Goal: Task Accomplishment & Management: Manage account settings

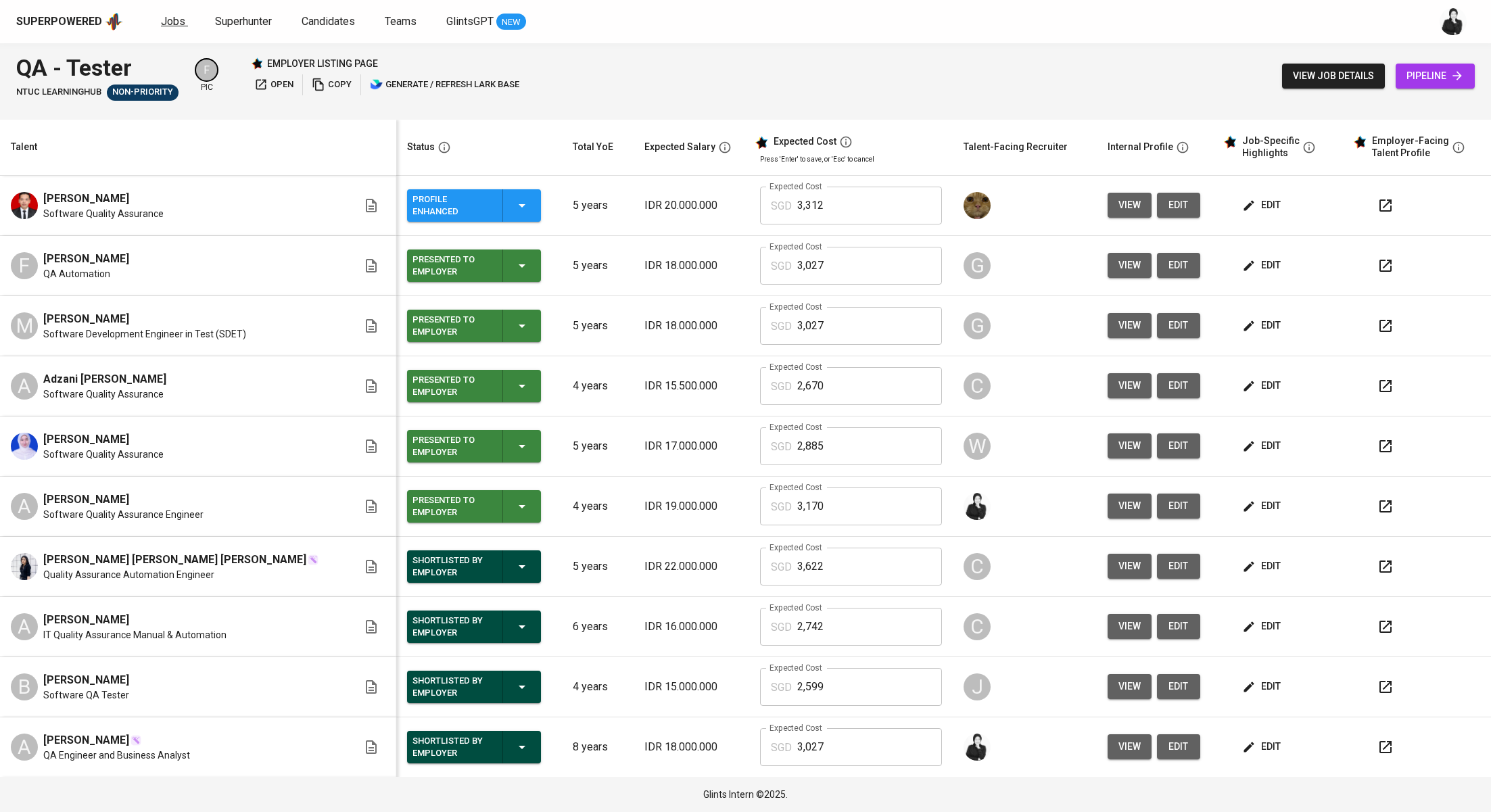
click at [176, 16] on span "Jobs" at bounding box center [172, 21] width 24 height 12
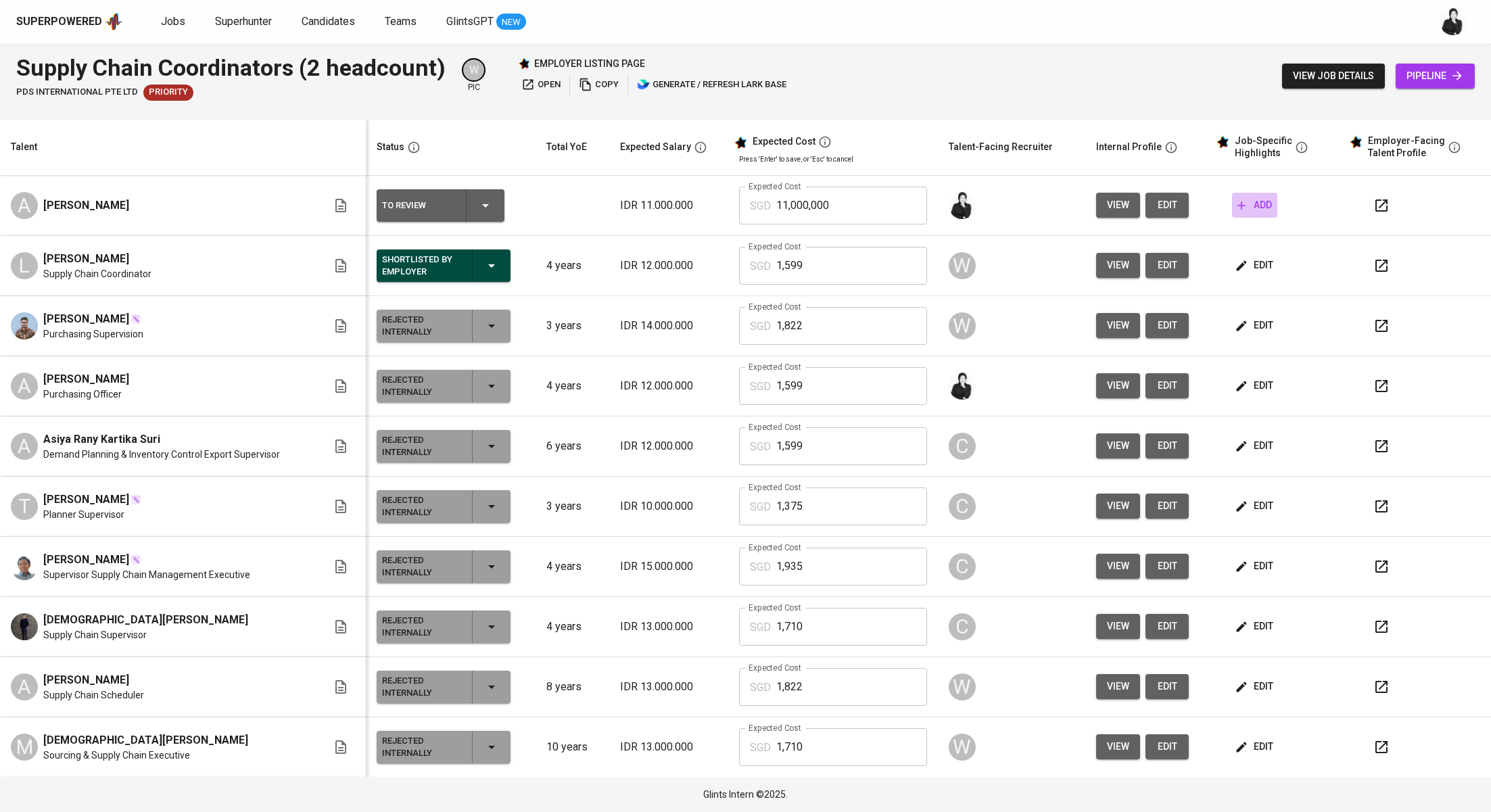
click at [1237, 213] on span "add" at bounding box center [1254, 205] width 34 height 17
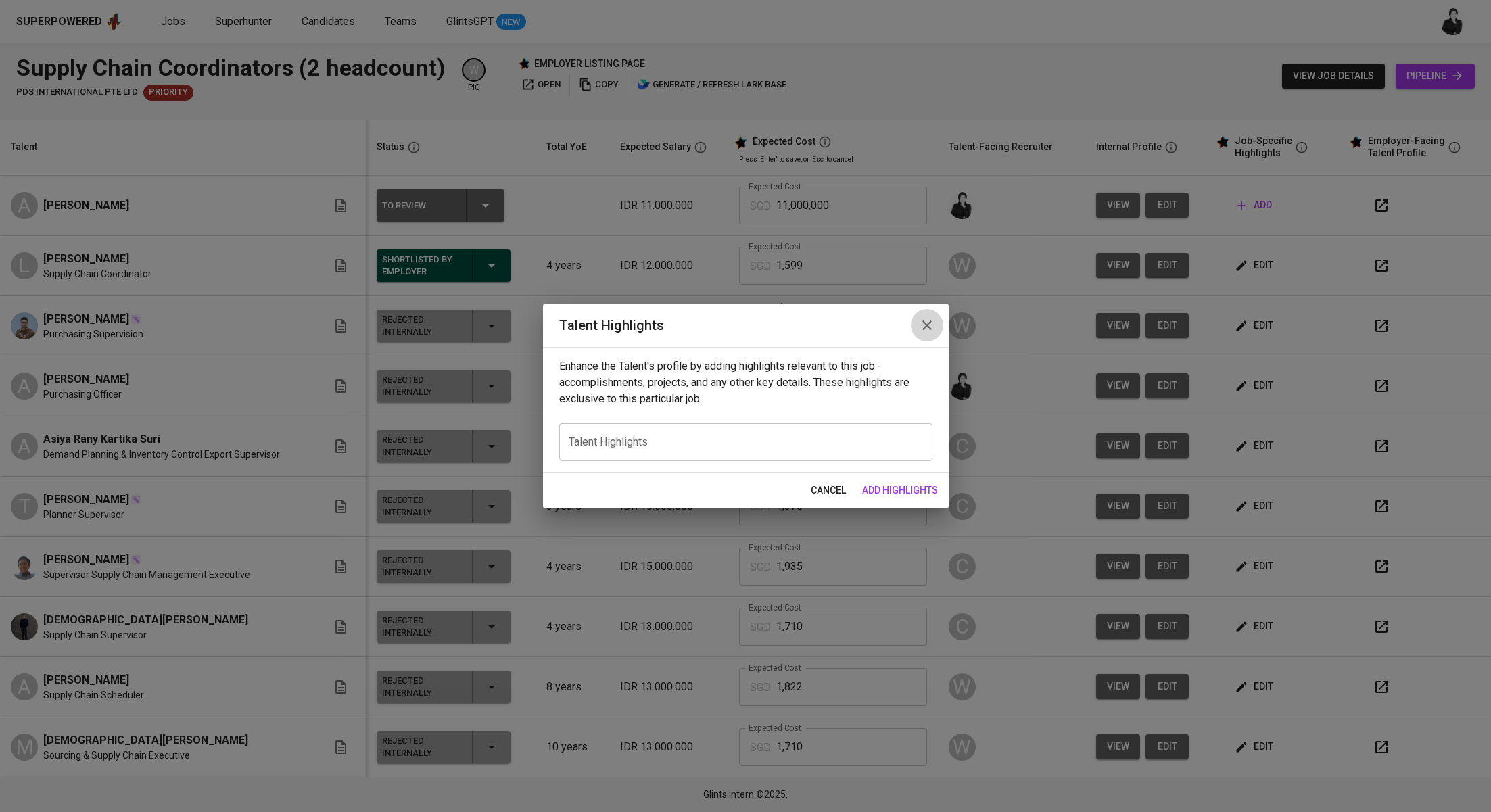
click at [918, 329] on icon "button" at bounding box center [926, 325] width 16 height 16
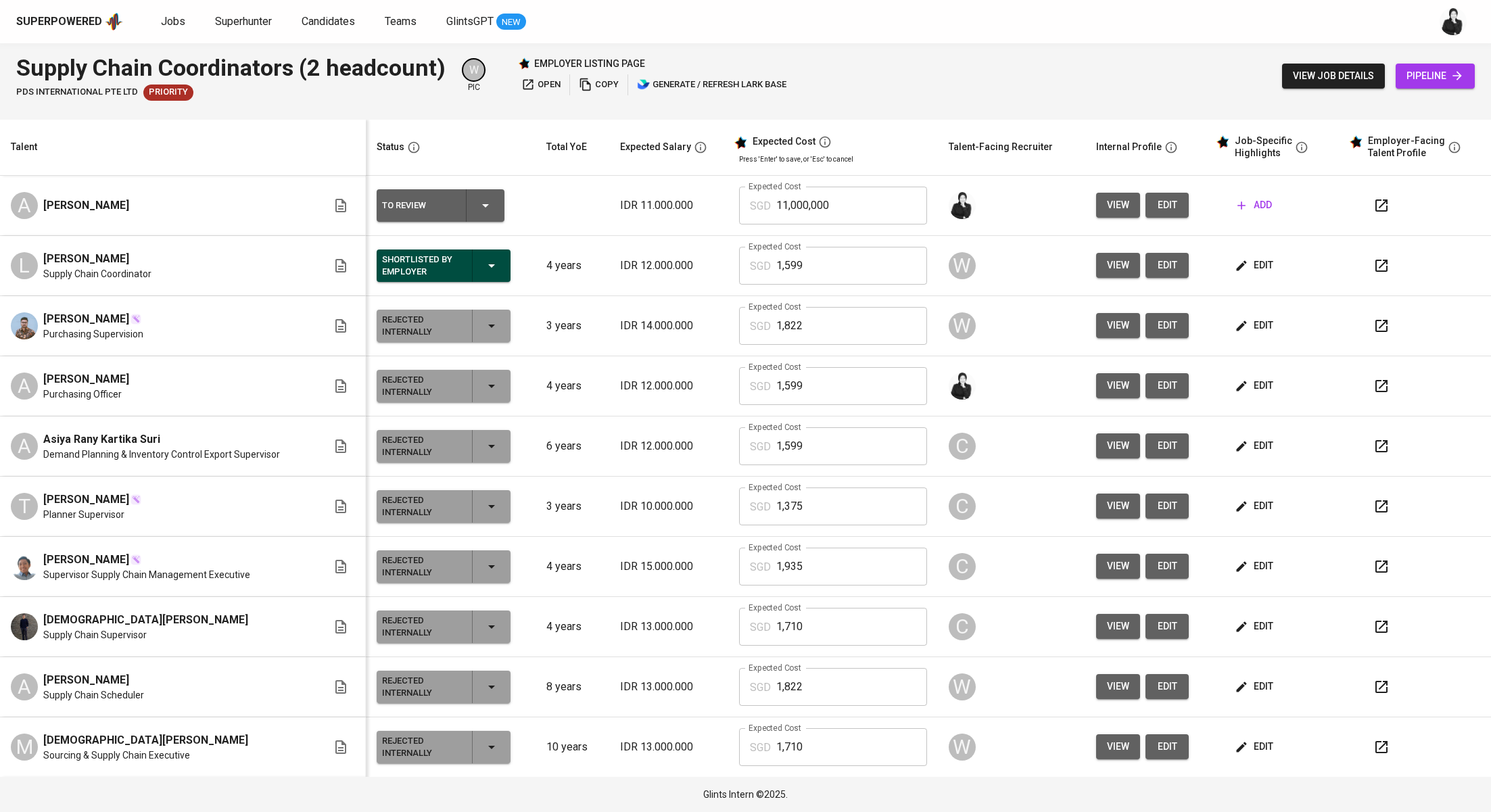
click at [1162, 199] on span "edit" at bounding box center [1166, 205] width 22 height 17
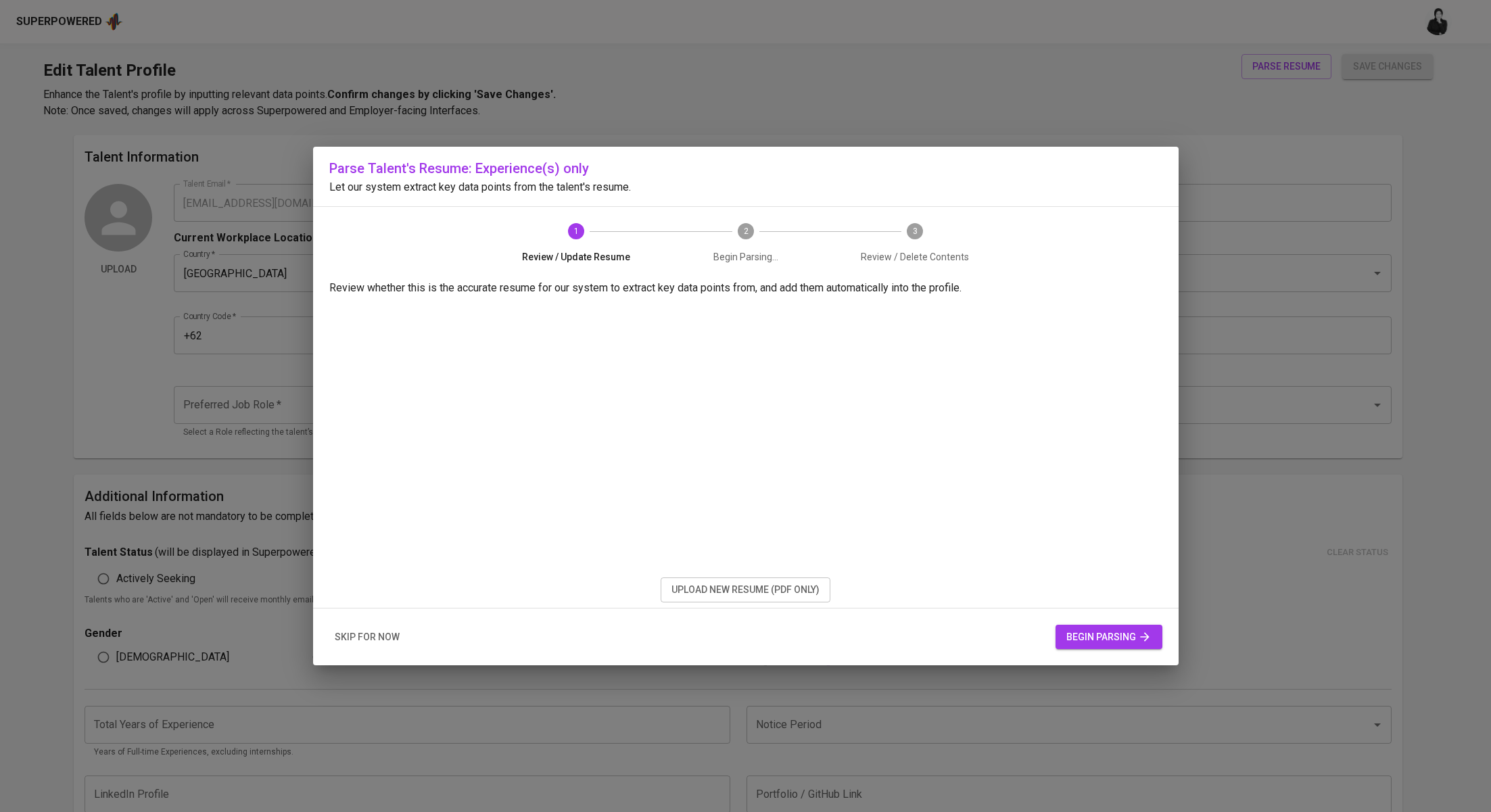
click at [780, 594] on span "upload new resume (pdf only)" at bounding box center [745, 590] width 148 height 17
click at [1096, 638] on span "begin parsing" at bounding box center [1108, 638] width 85 height 17
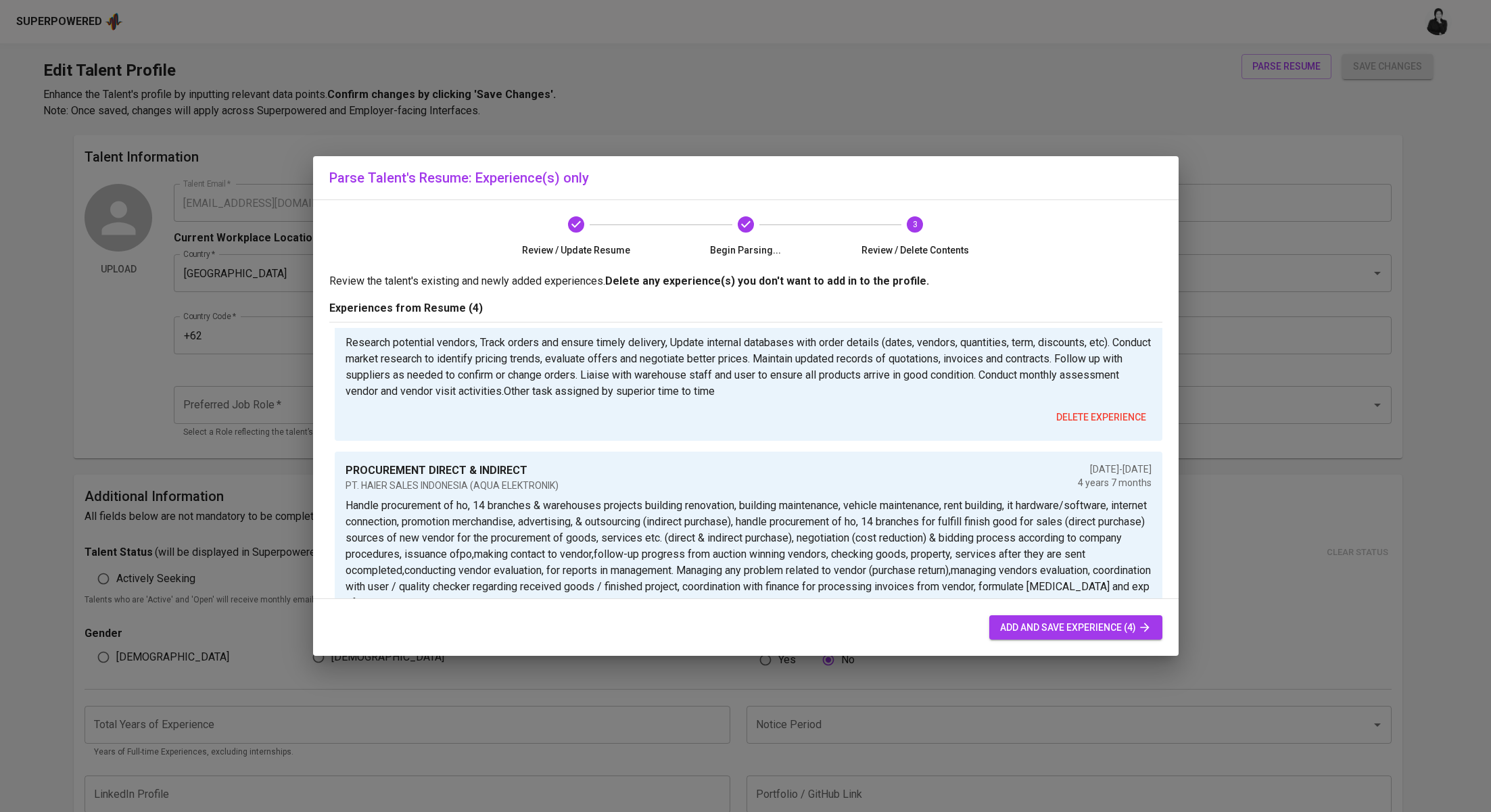
scroll to position [501, 0]
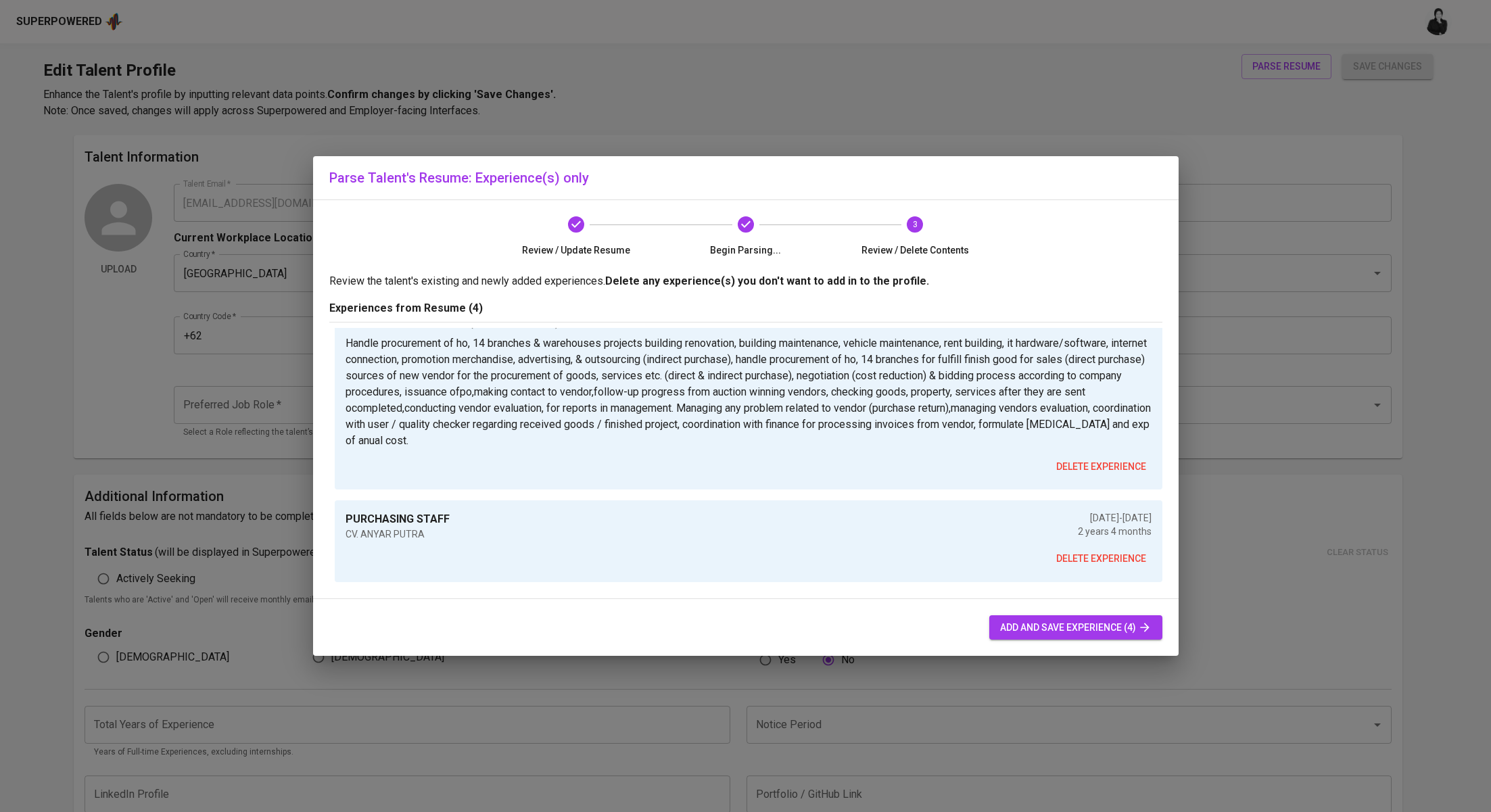
click at [1038, 628] on span "add and save experience (4)" at bounding box center [1075, 628] width 151 height 17
type input "+62"
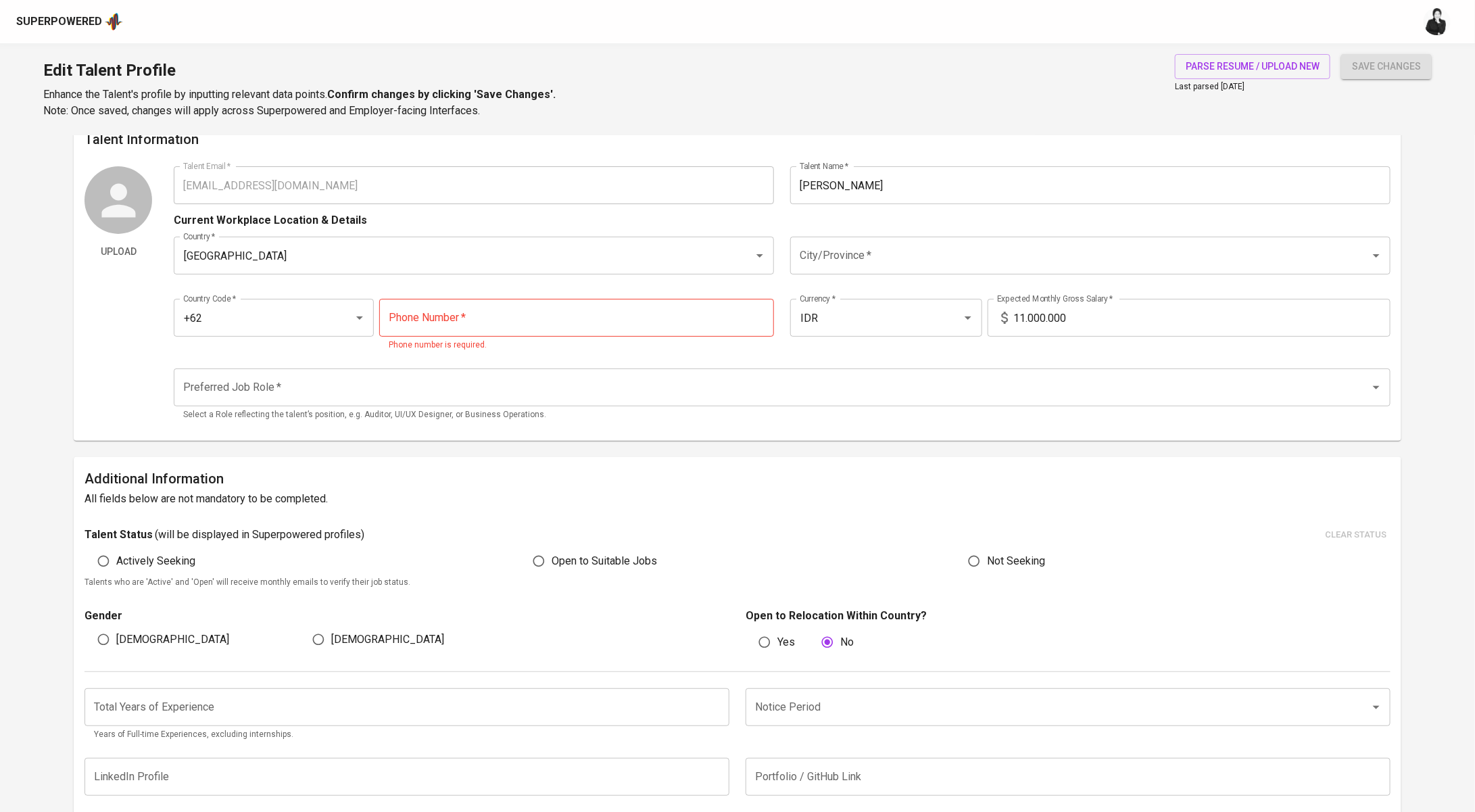
scroll to position [0, 0]
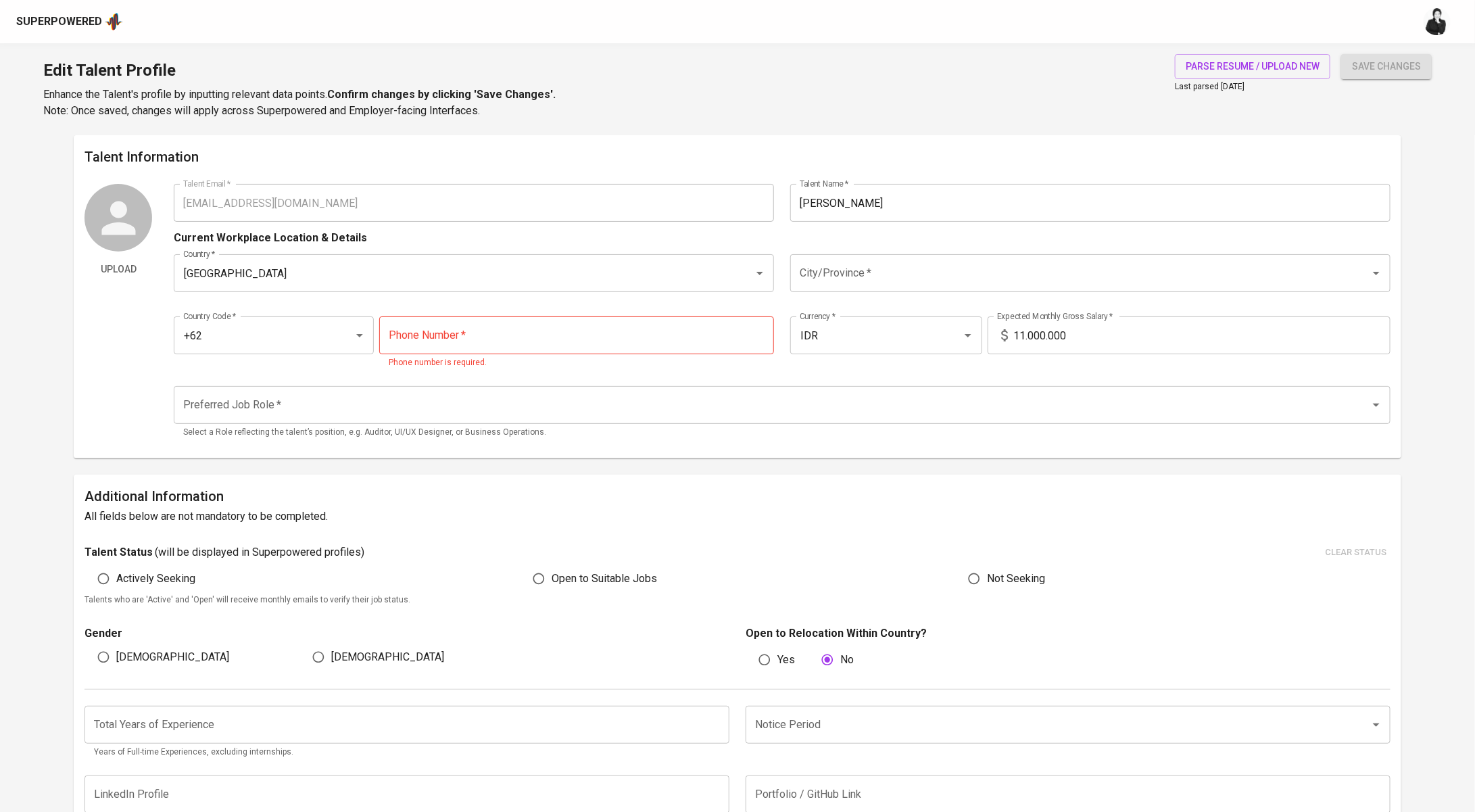
click at [518, 326] on input "tel" at bounding box center [577, 335] width 395 height 38
paste input "812-2941-8700"
type input "812-2941-8700"
click at [1002, 267] on input "City/Province   *" at bounding box center [1072, 273] width 551 height 26
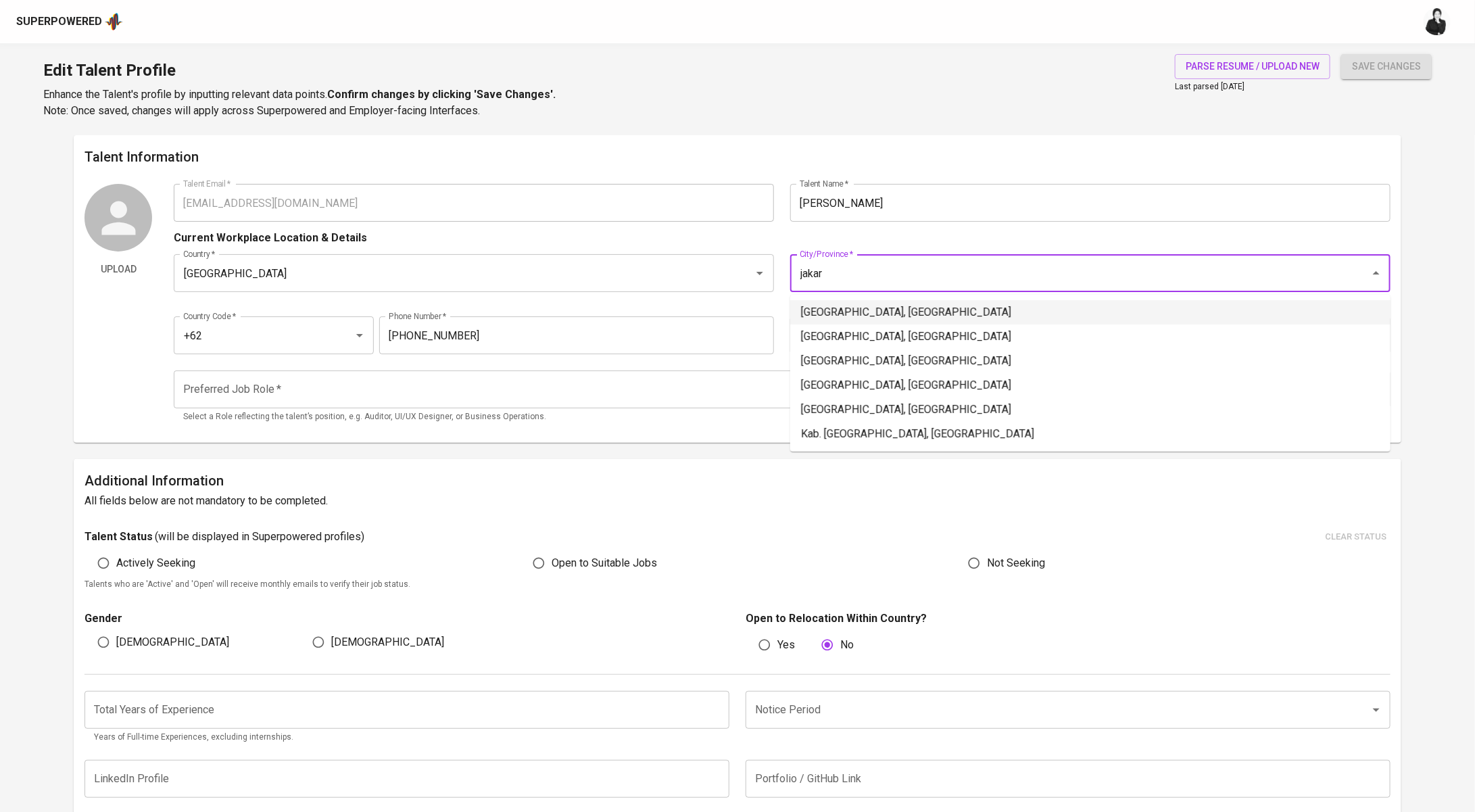
click at [942, 309] on li "Jakarta Selatan, DKI Jakarta" at bounding box center [1090, 311] width 601 height 24
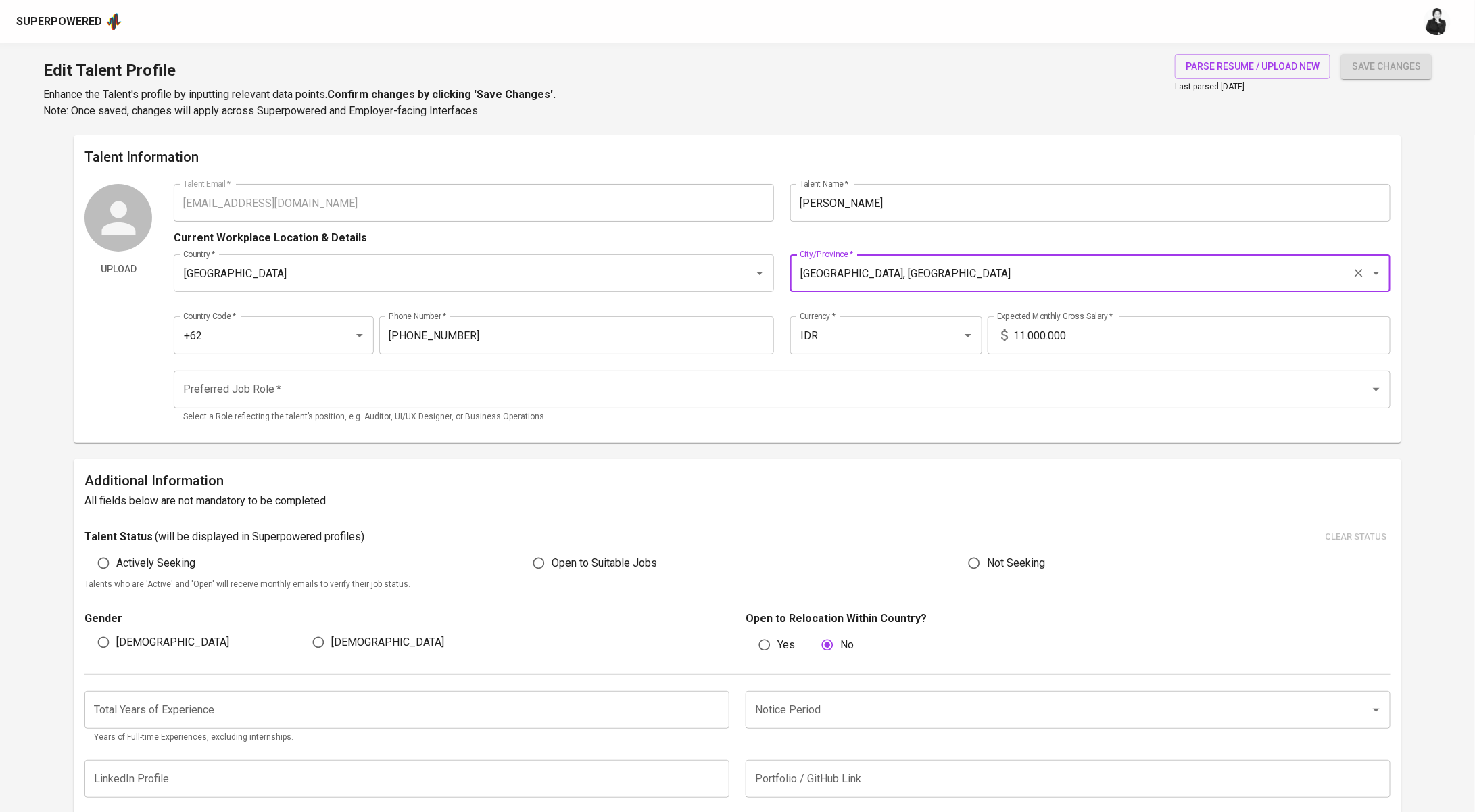
type input "Jakarta Selatan, DKI Jakarta"
click at [307, 400] on input "Preferred Job Role   *" at bounding box center [763, 389] width 1167 height 26
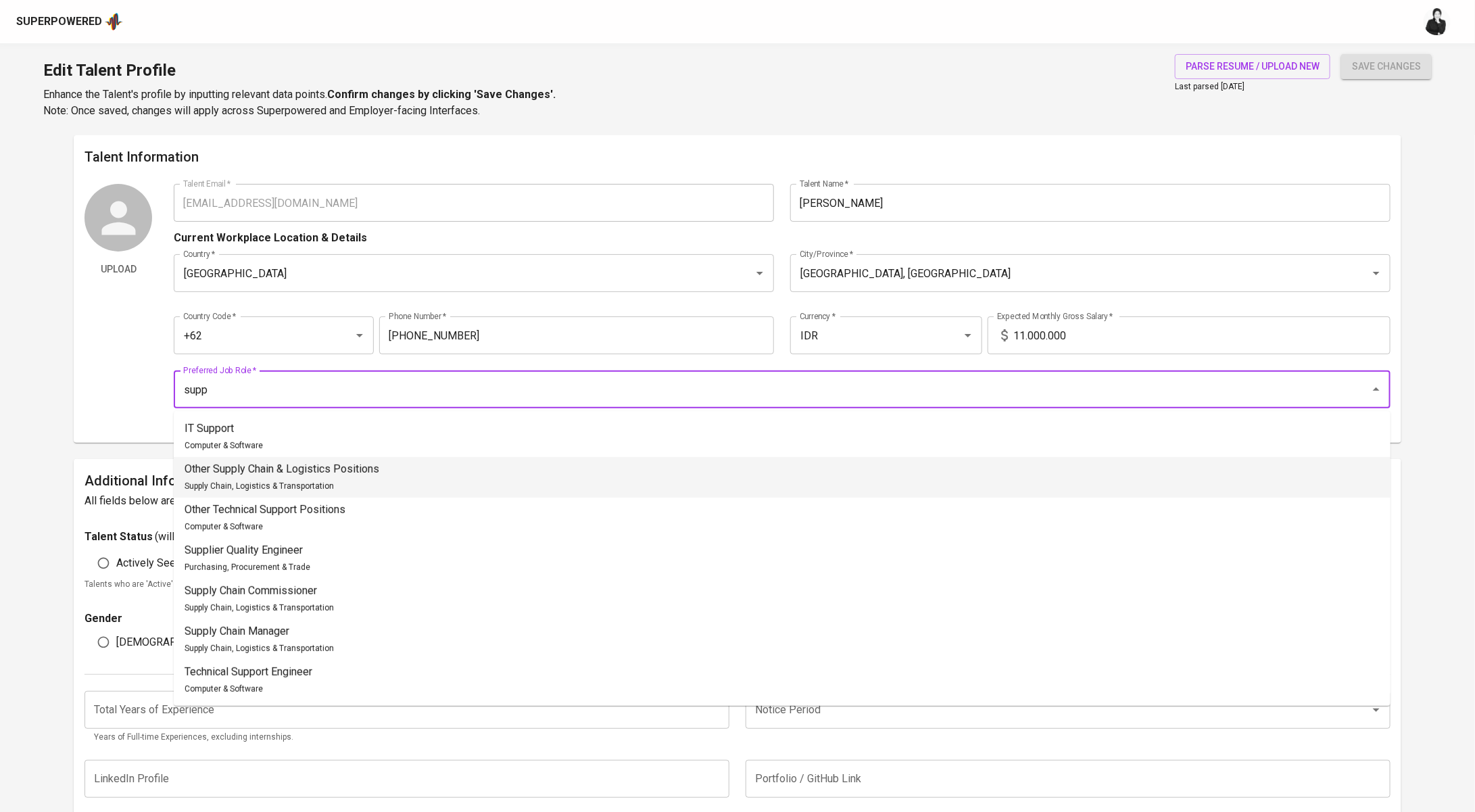
click at [403, 462] on li "Other Supply Chain & Logistics Positions Supply Chain, Logistics & Transportati…" at bounding box center [782, 477] width 1217 height 40
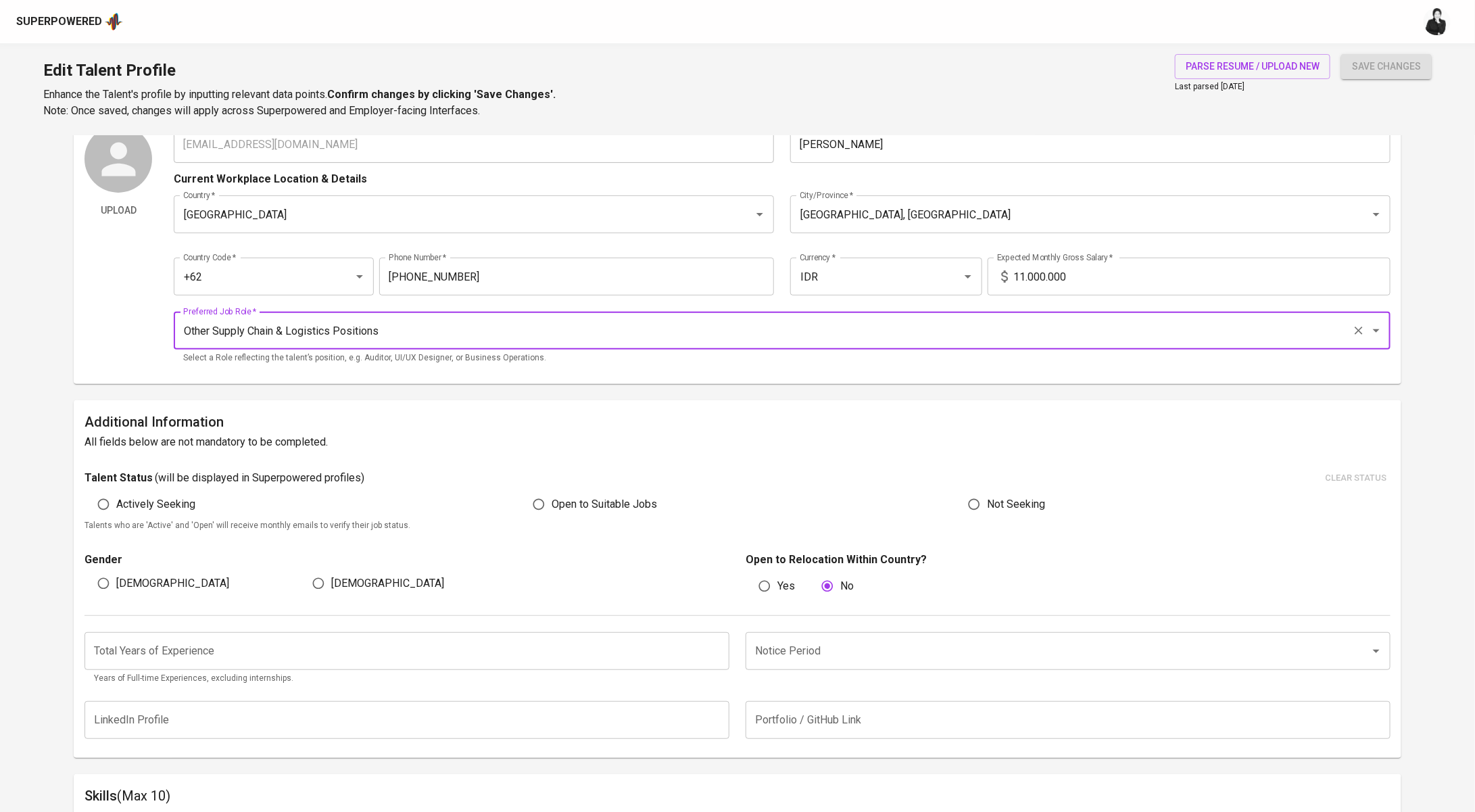
scroll to position [71, 0]
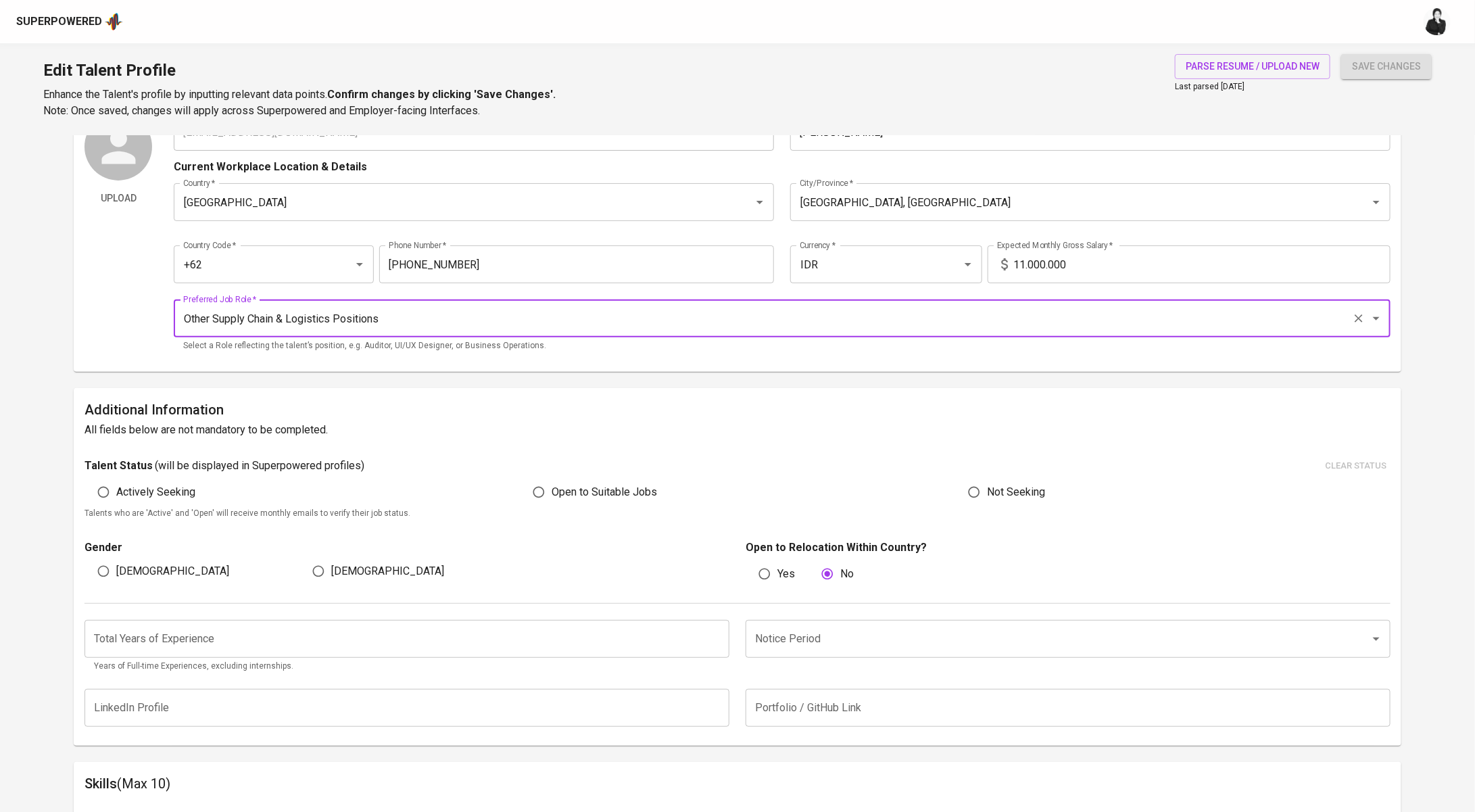
type input "Other Supply Chain & Logistics Positions"
click at [150, 491] on span "Actively Seeking" at bounding box center [155, 491] width 79 height 16
click at [116, 491] on input "Actively Seeking" at bounding box center [103, 492] width 26 height 26
radio input "true"
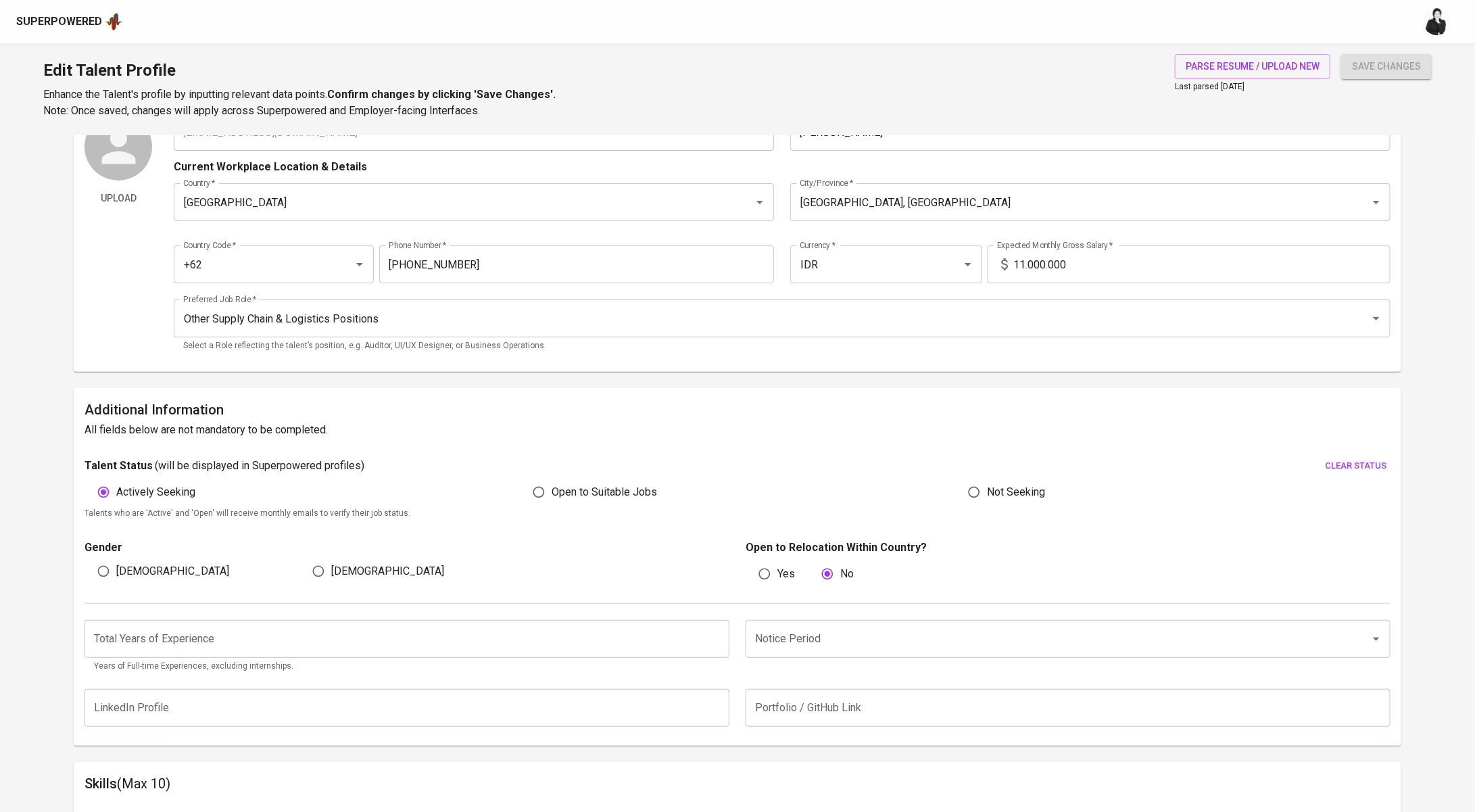
click at [142, 574] on div "Male" at bounding box center [192, 571] width 215 height 26
click at [123, 573] on span "Male" at bounding box center [172, 571] width 113 height 16
click at [116, 573] on input "Male" at bounding box center [103, 571] width 26 height 26
radio input "true"
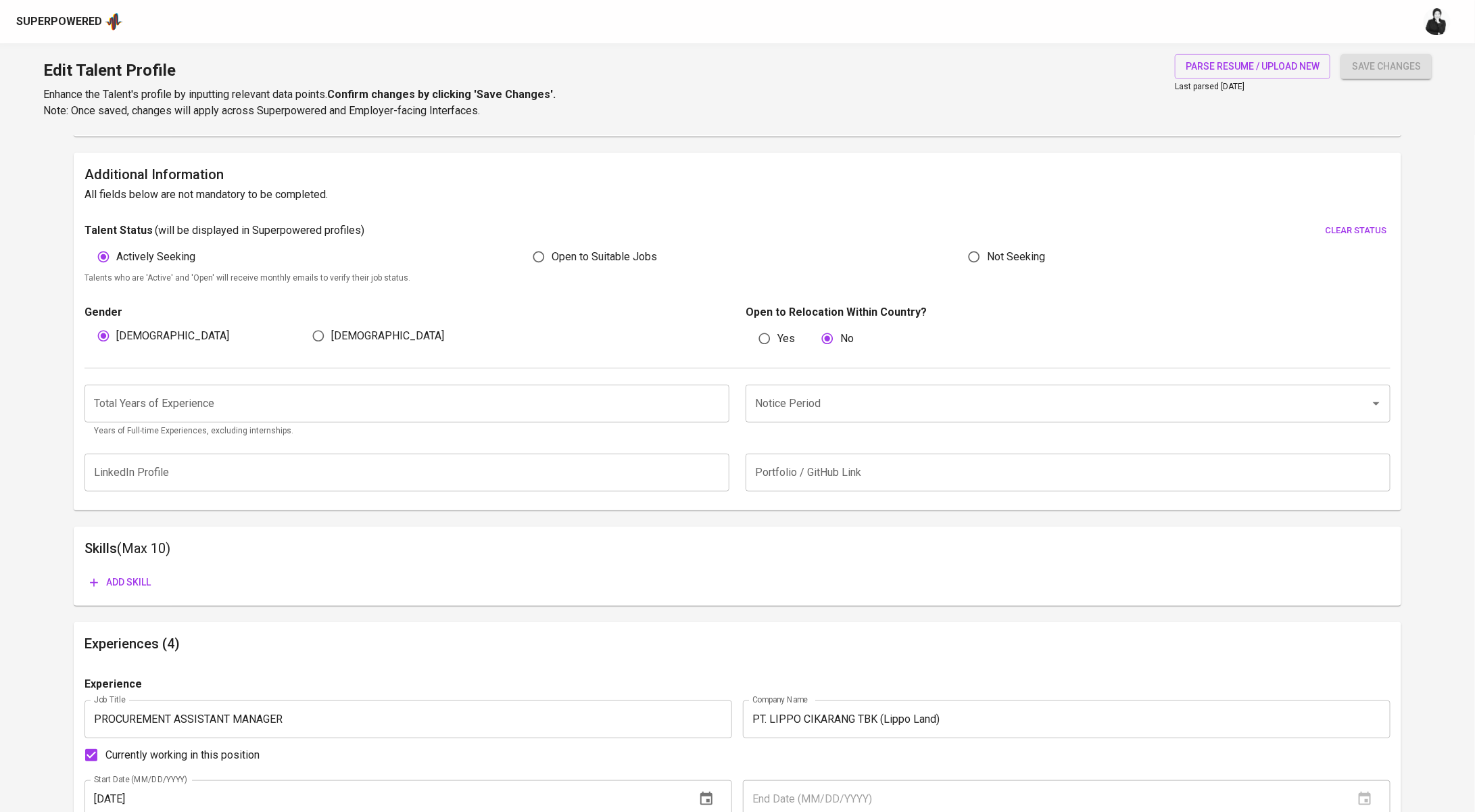
scroll to position [239, 0]
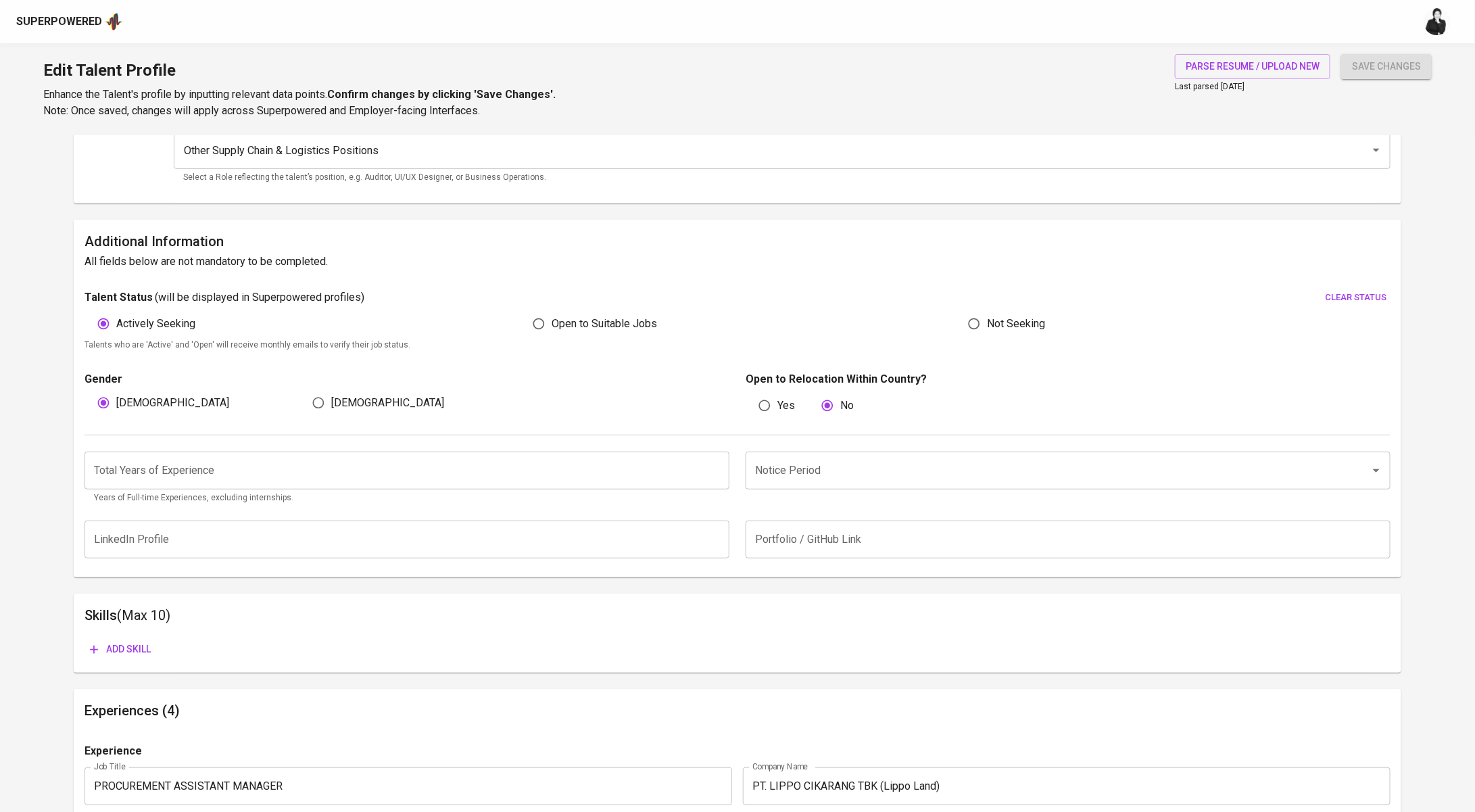
click at [298, 485] on input "number" at bounding box center [406, 471] width 645 height 38
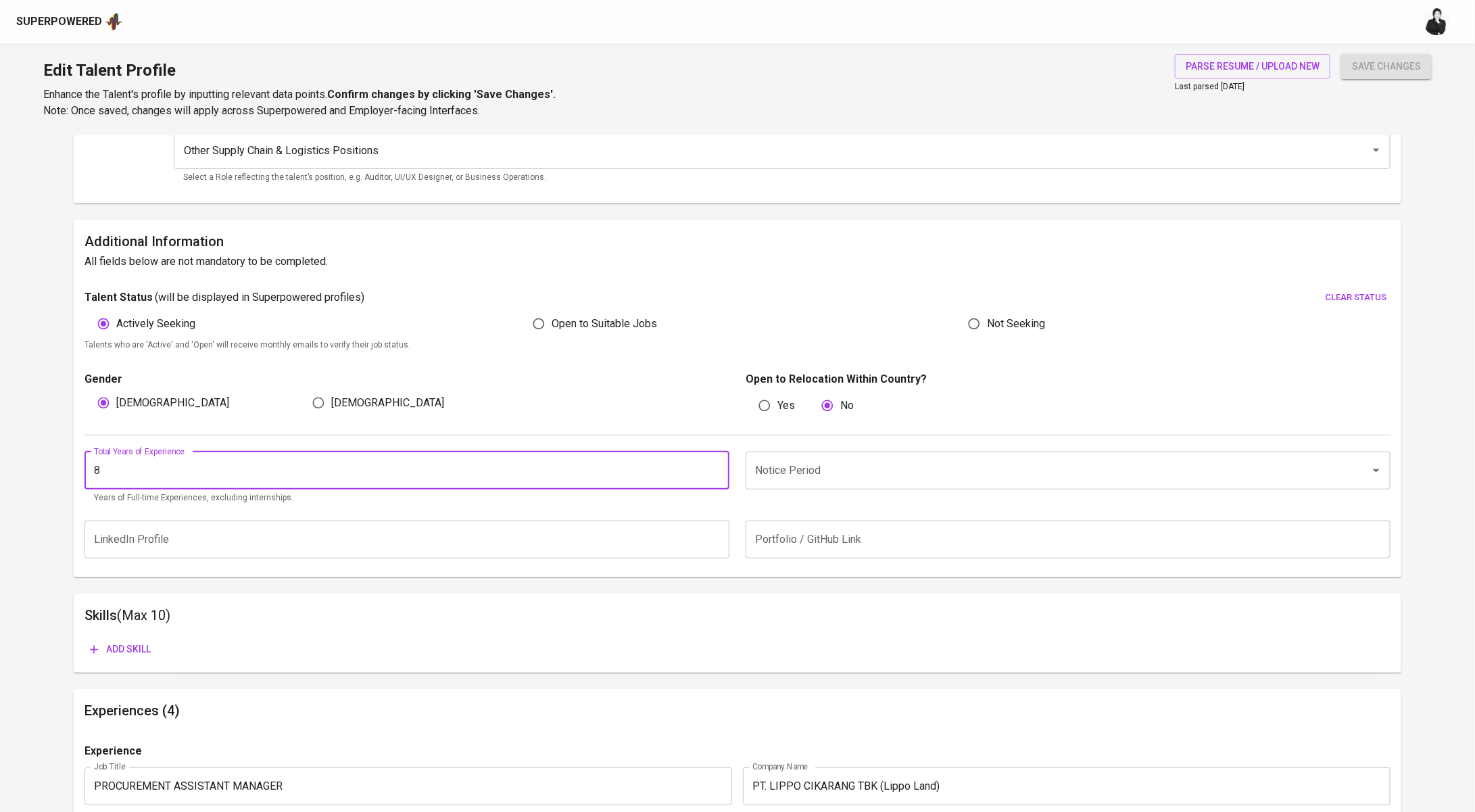
type input "8"
click at [842, 465] on input "Notice Period" at bounding box center [1049, 470] width 595 height 26
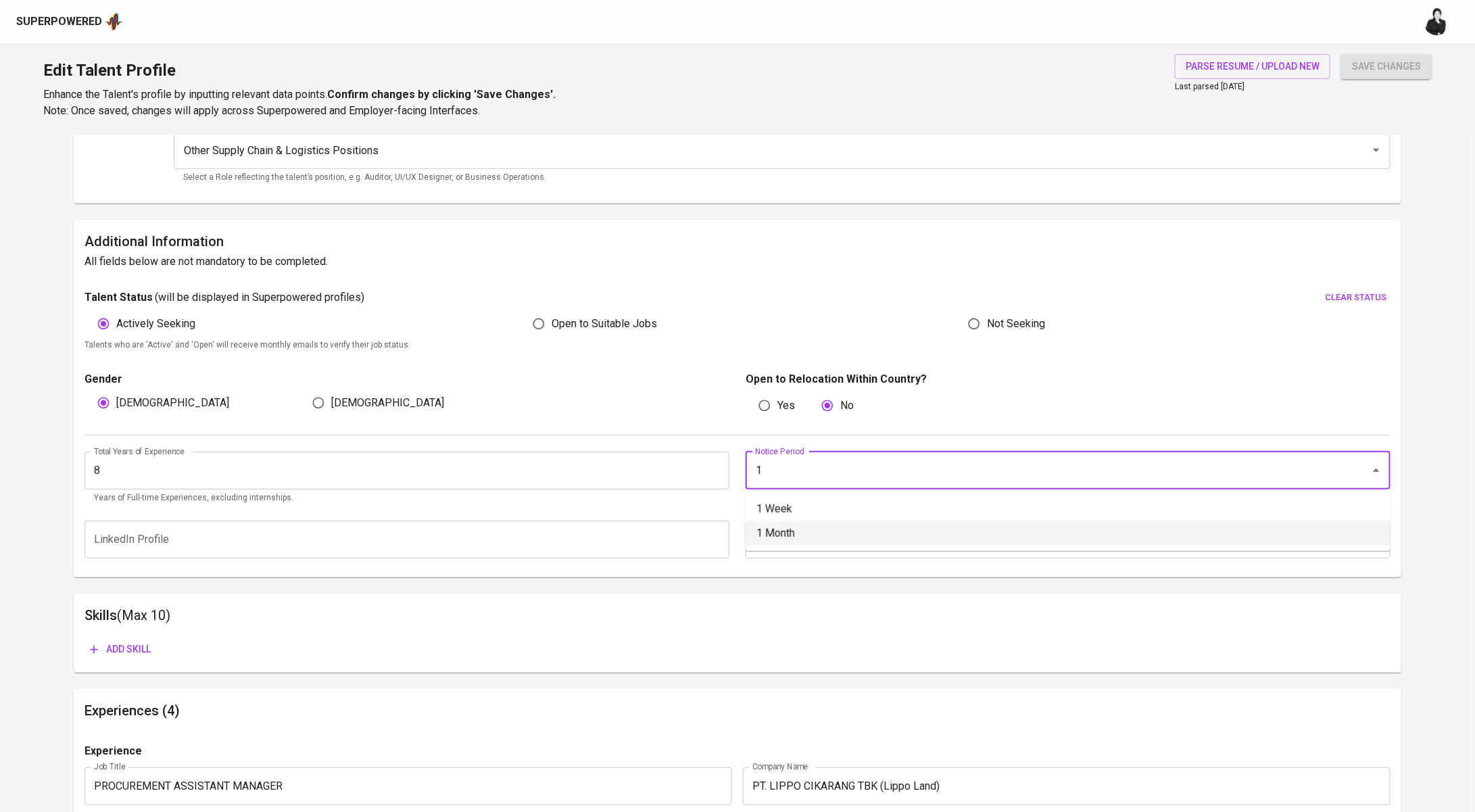
click at [836, 530] on li "1 Month" at bounding box center [1068, 532] width 645 height 24
type input "1 Month"
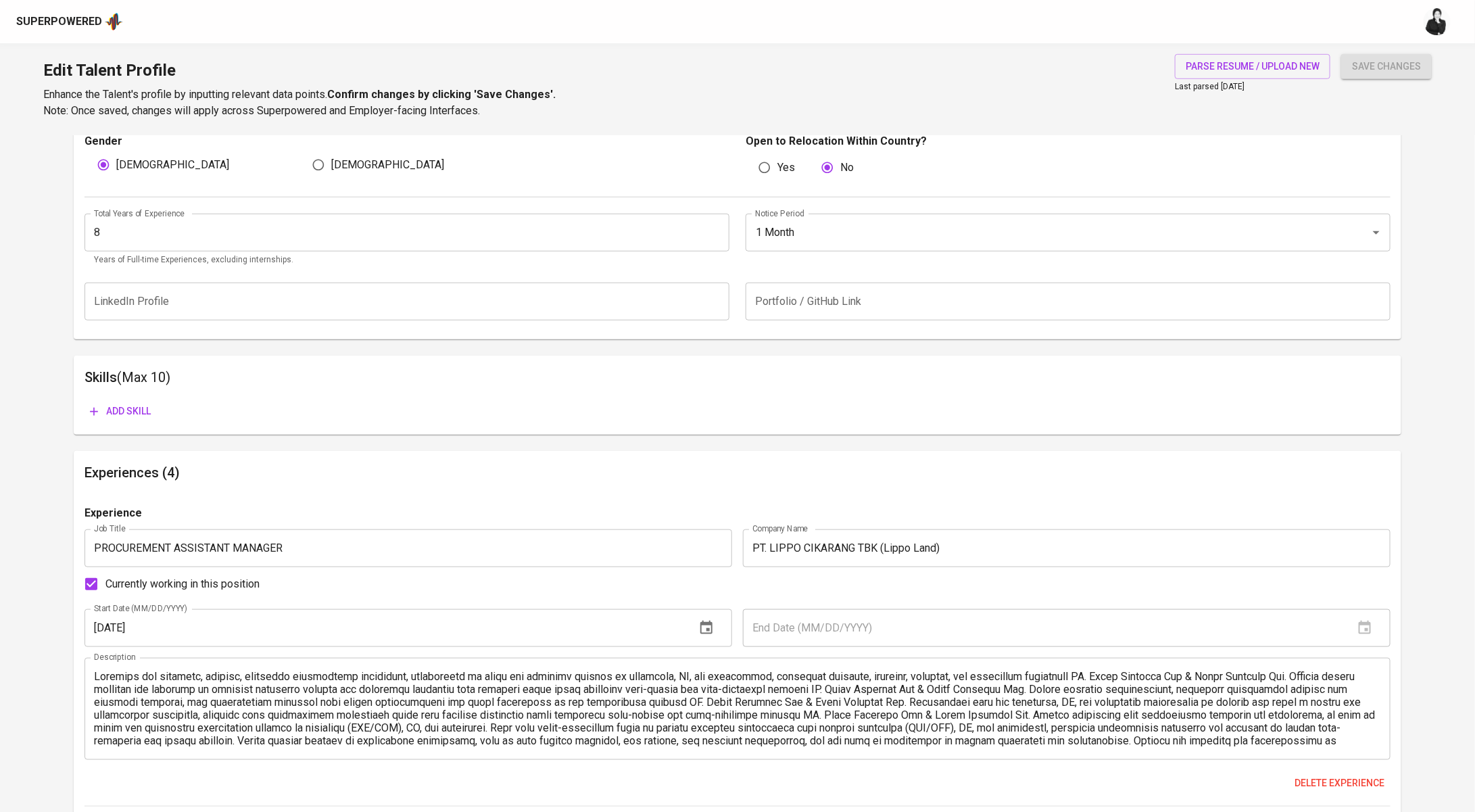
scroll to position [0, 0]
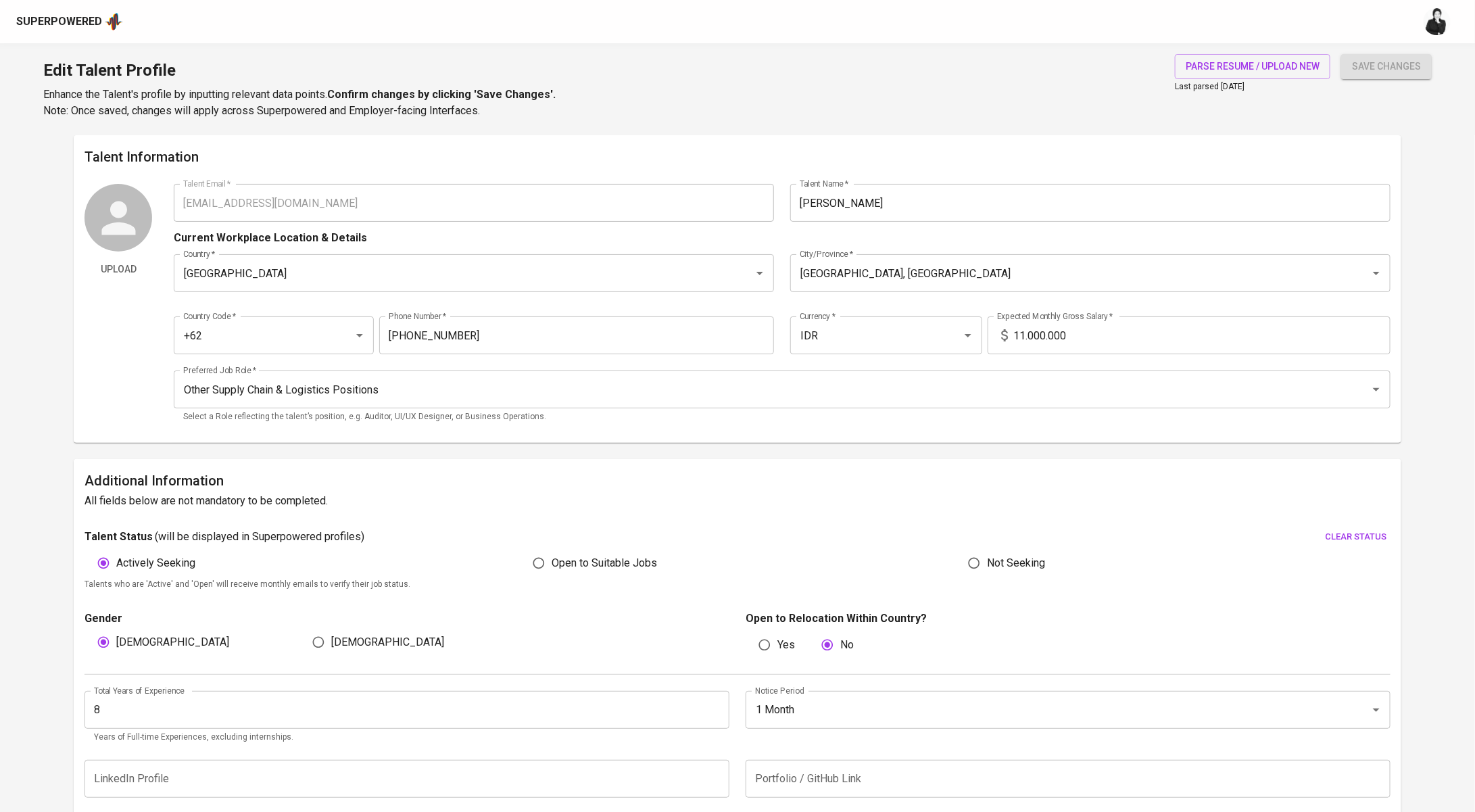
click at [1369, 56] on button "save changes" at bounding box center [1387, 66] width 91 height 25
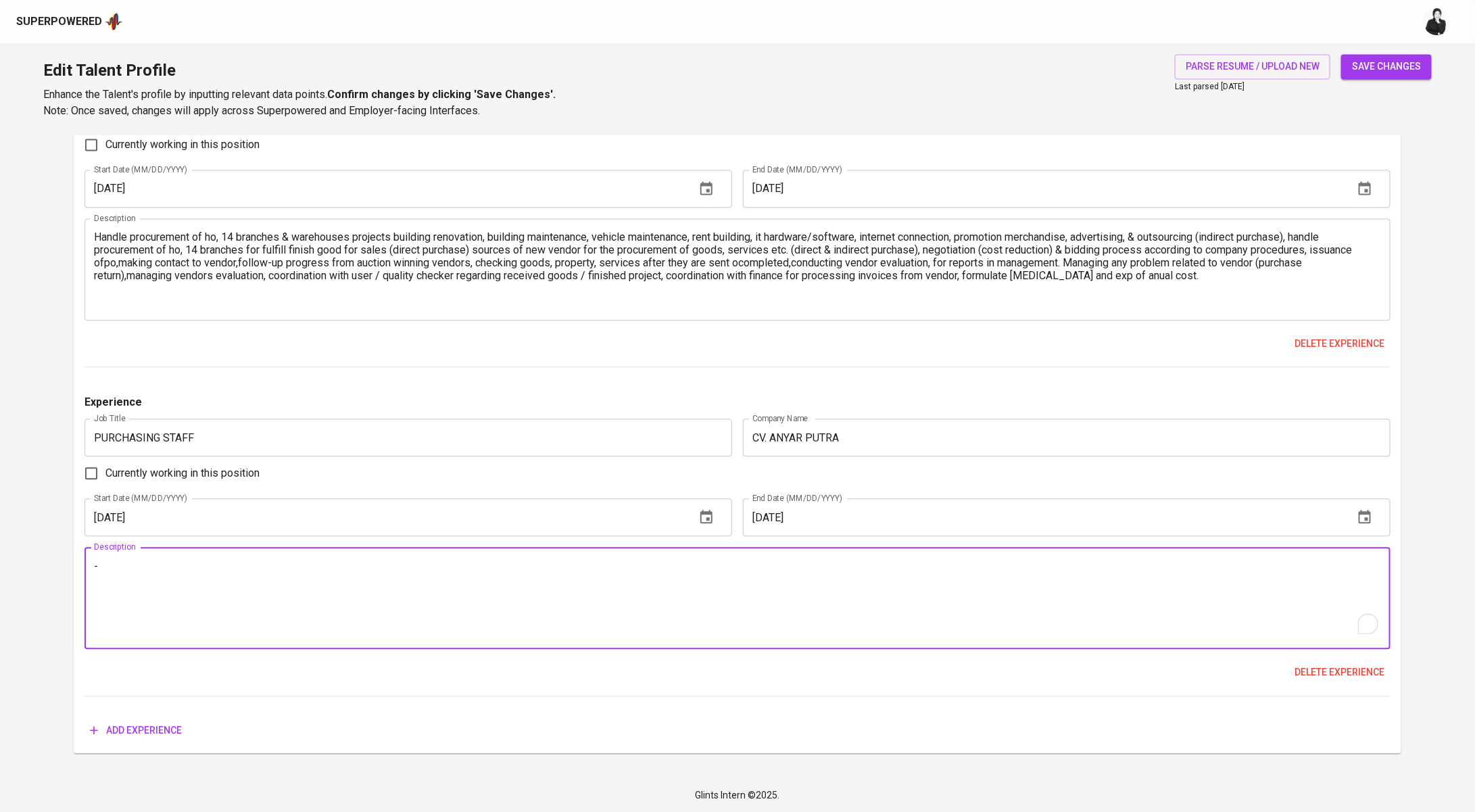
type textarea "-"
click at [1399, 75] on span "save changes" at bounding box center [1387, 67] width 69 height 17
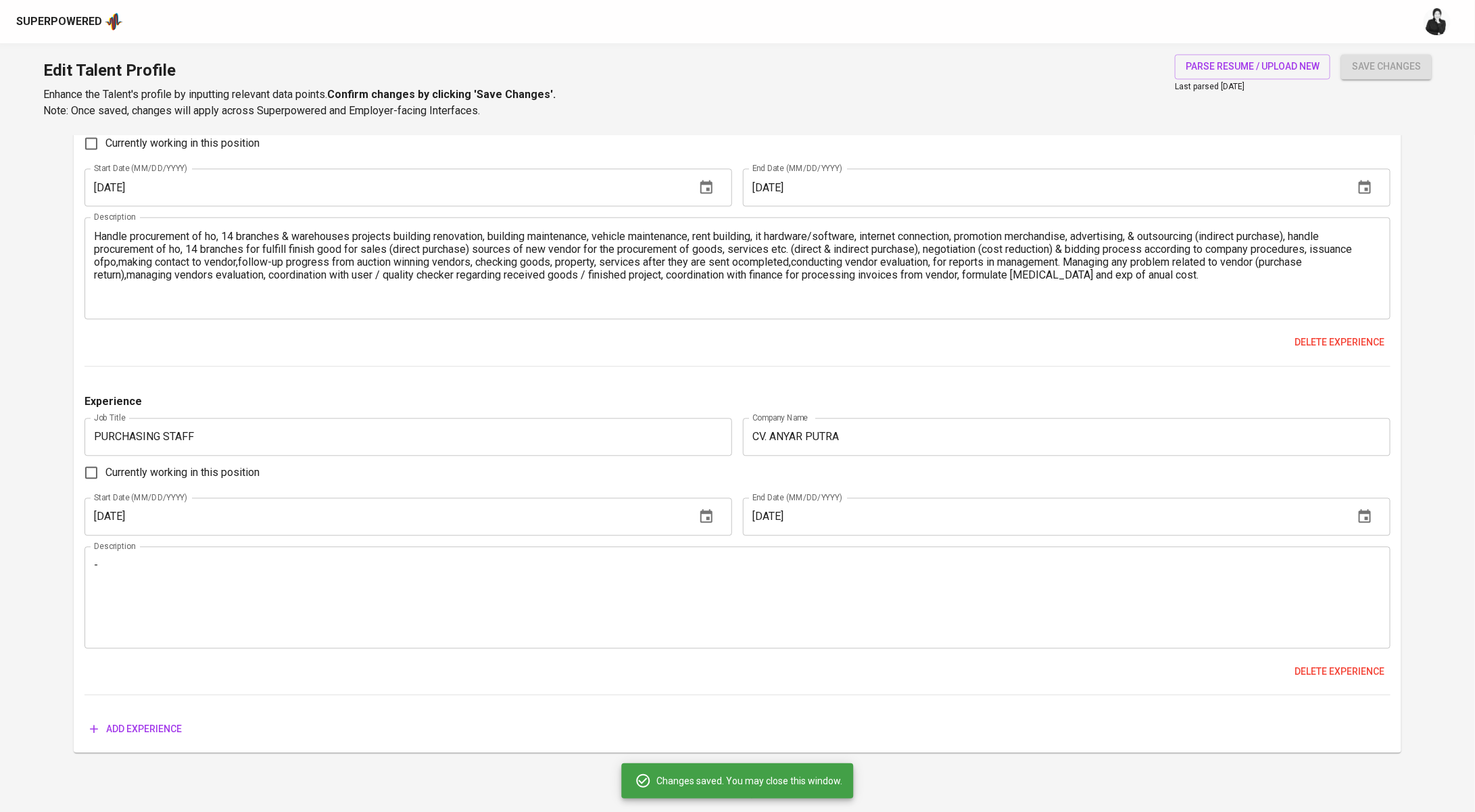
type input "6281229418700"
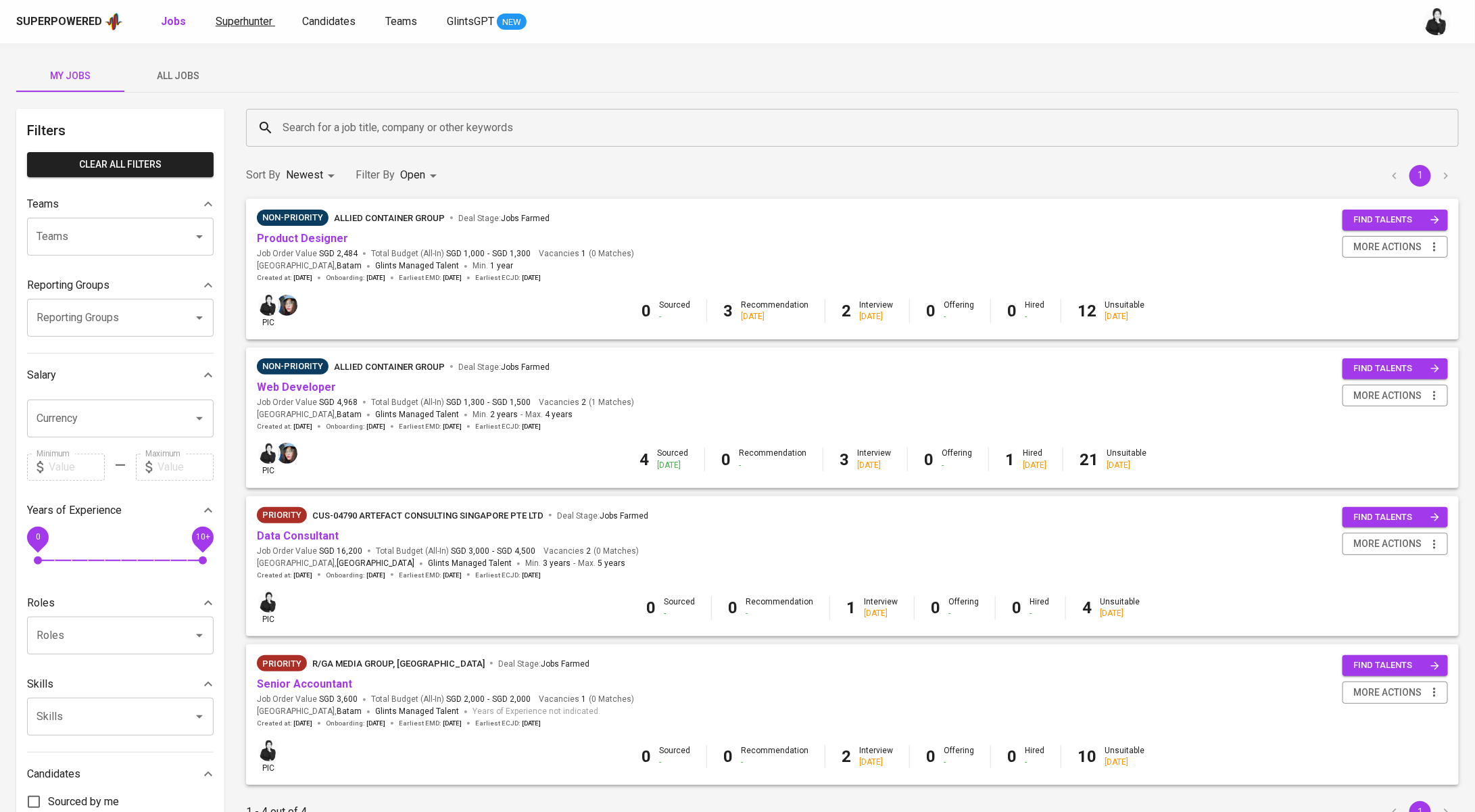
click at [229, 17] on span "Superhunter" at bounding box center [243, 21] width 57 height 12
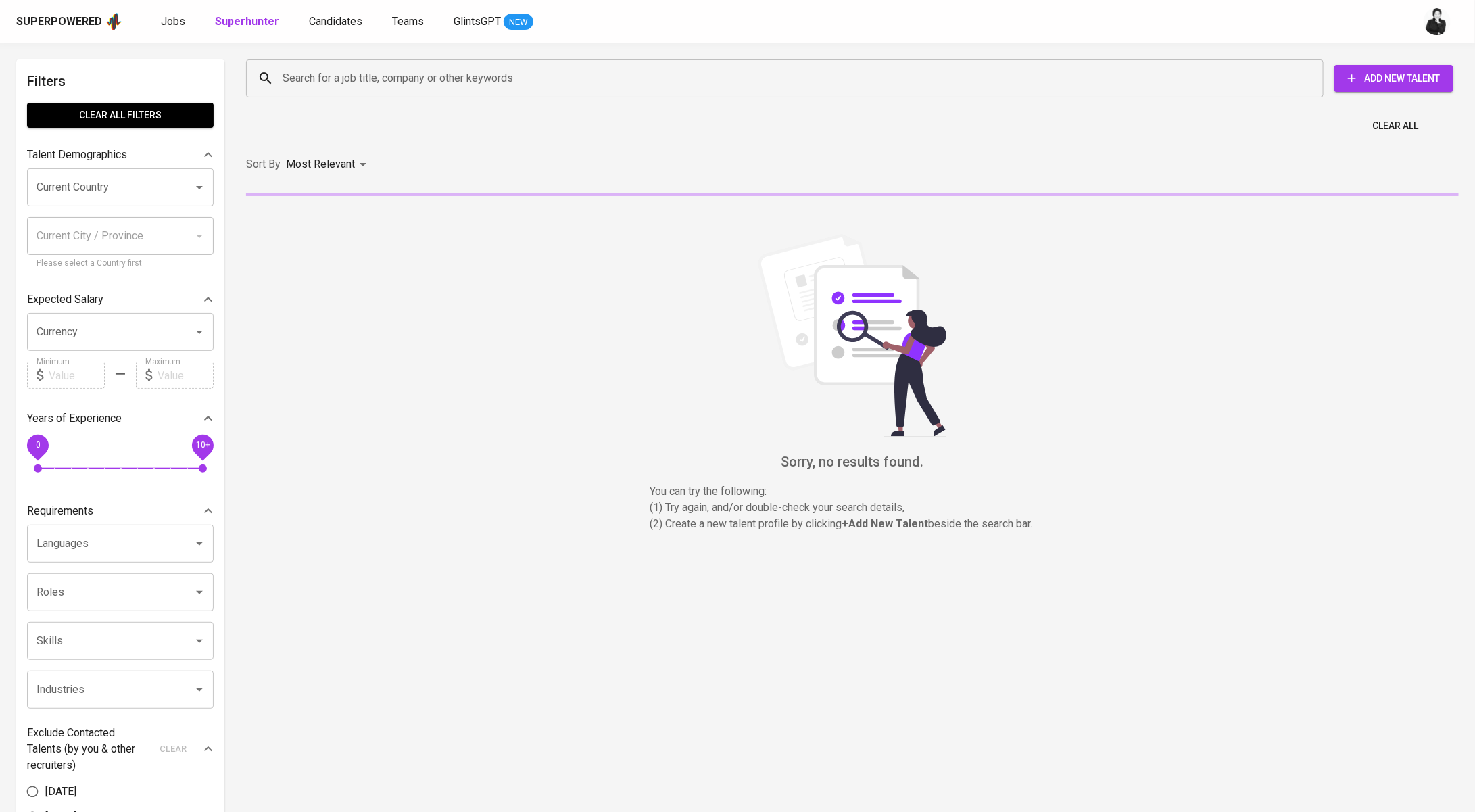
click at [354, 22] on span "Candidates" at bounding box center [336, 21] width 54 height 12
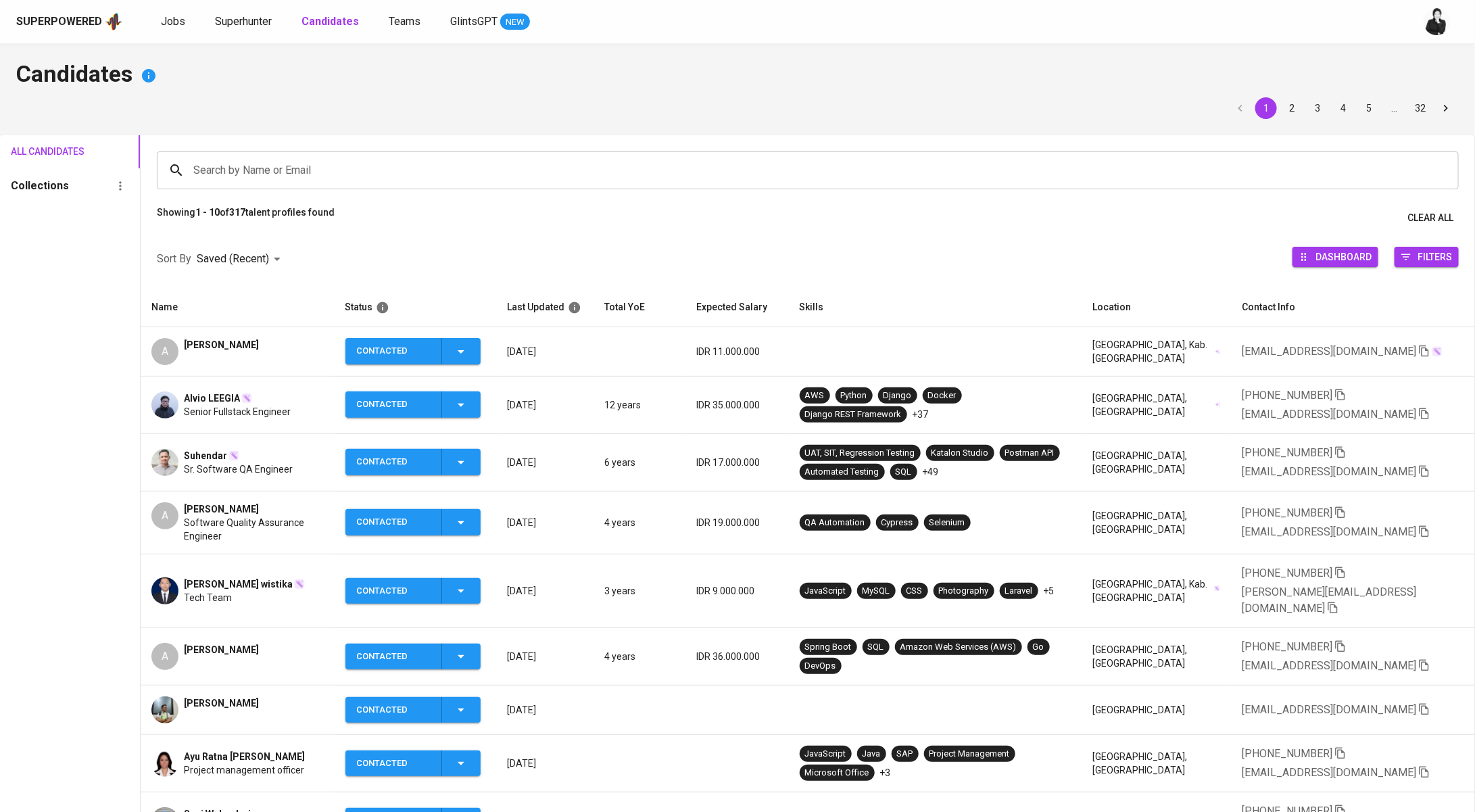
click at [370, 168] on input "Search by Name or Email" at bounding box center [811, 169] width 1243 height 26
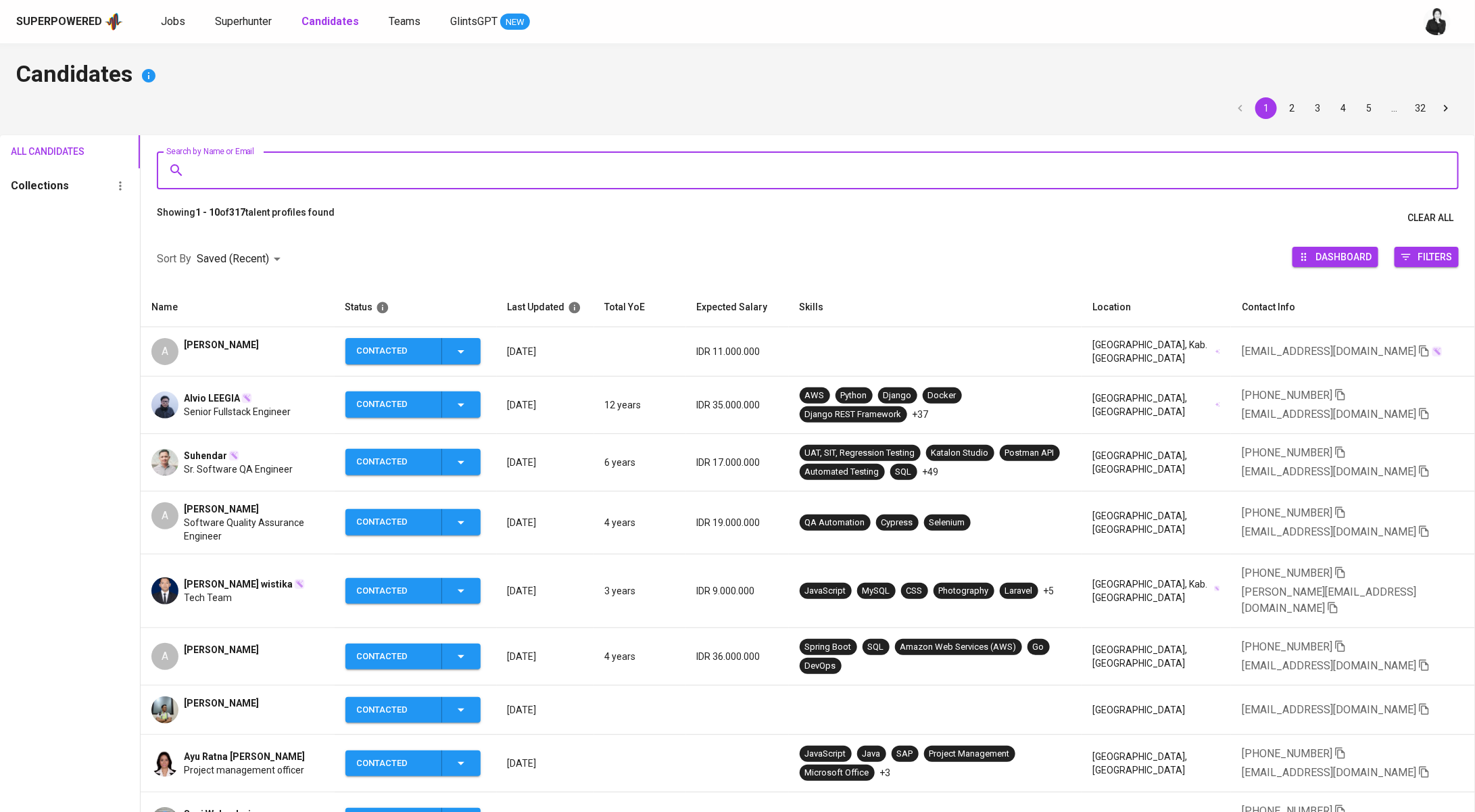
paste input "codeirawan@gmail.com"
type input "codeirawan@gmail.com"
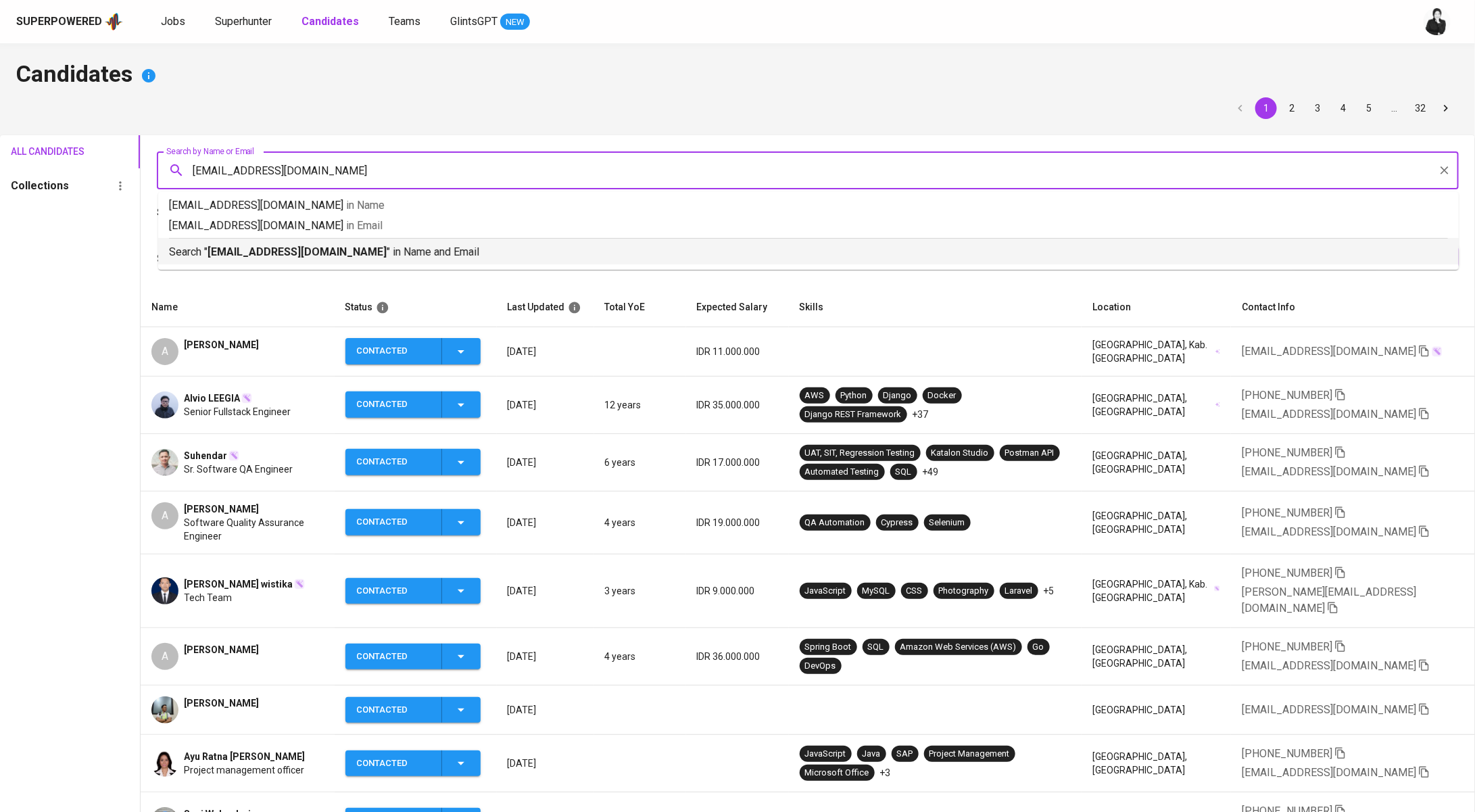
click at [366, 254] on p "Search " codeirawan@gmail.com " in Name and Email" at bounding box center [808, 252] width 1280 height 16
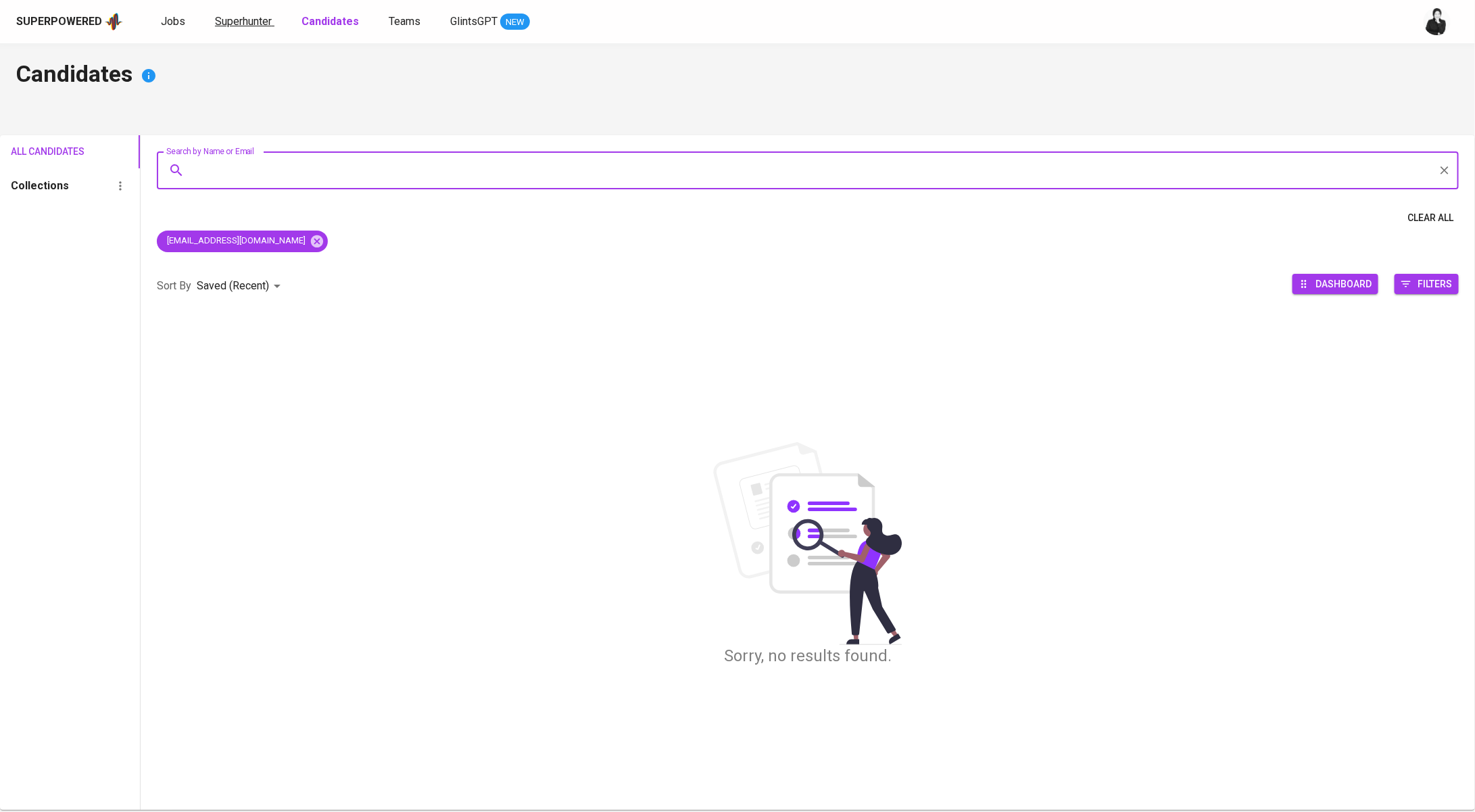
click at [236, 26] on span "Superhunter" at bounding box center [242, 21] width 57 height 12
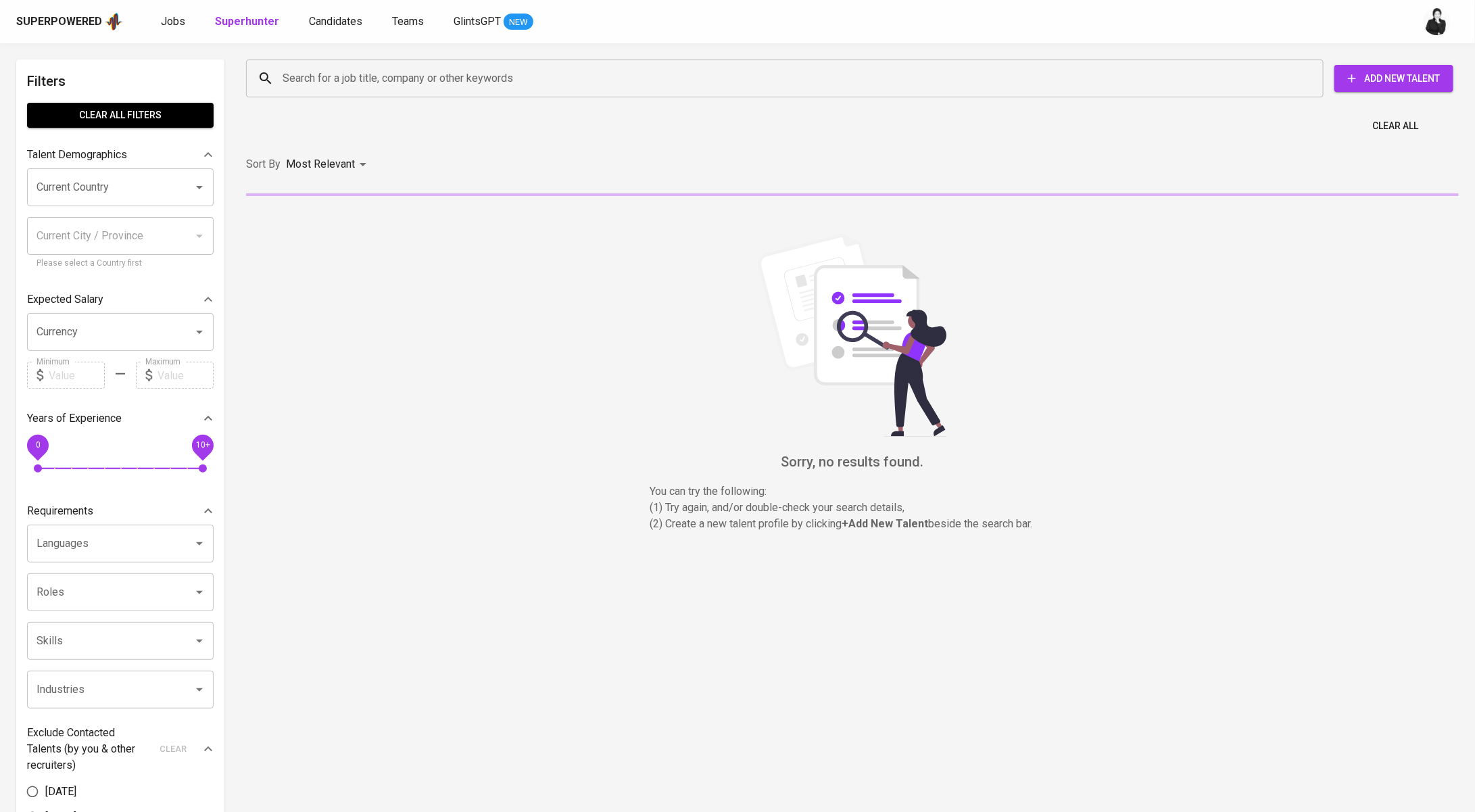
click at [388, 81] on input "Search for a job title, company or other keywords" at bounding box center [788, 78] width 1018 height 26
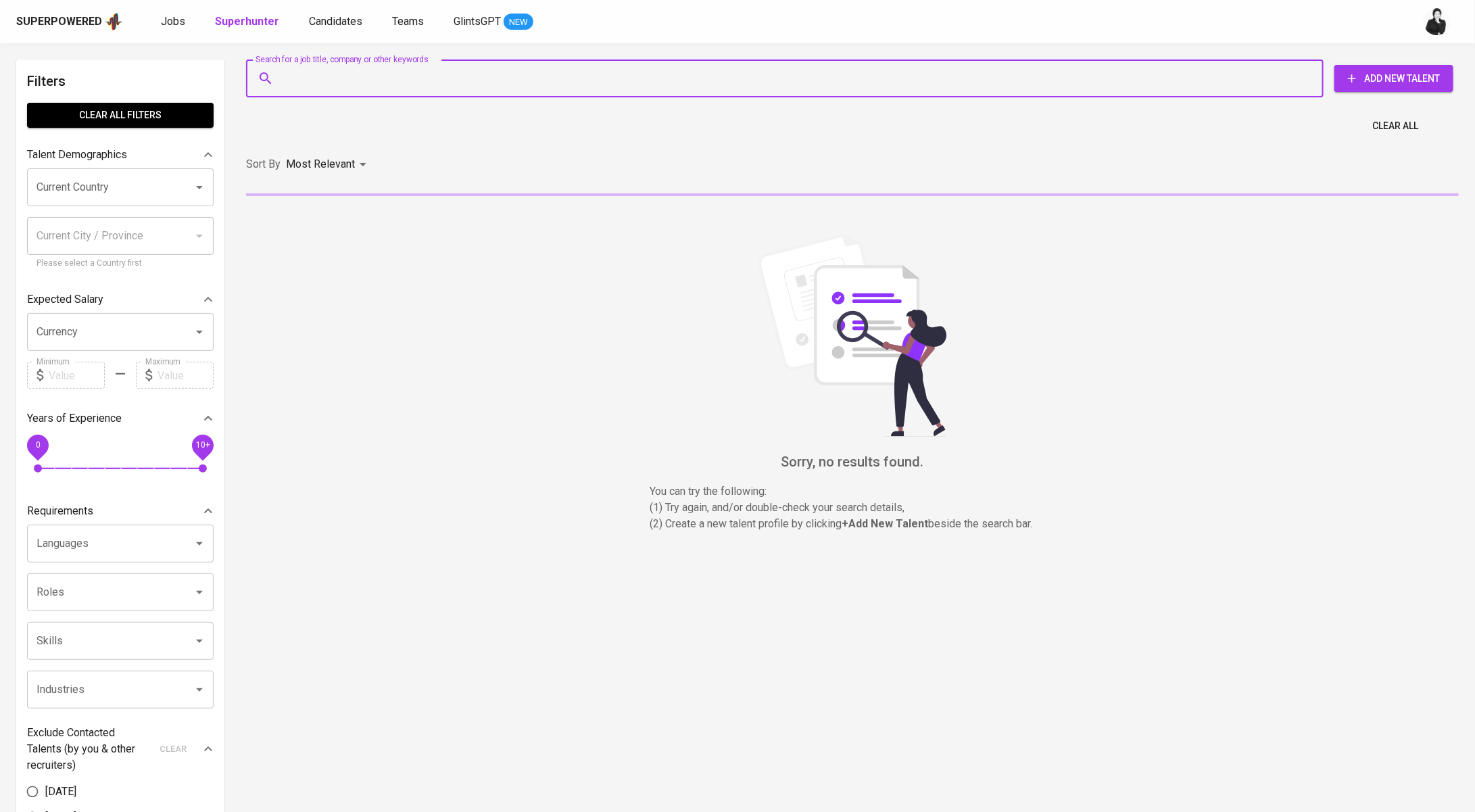
paste input "codeirawan@gmail.com"
type input "codeirawan@gmail.com"
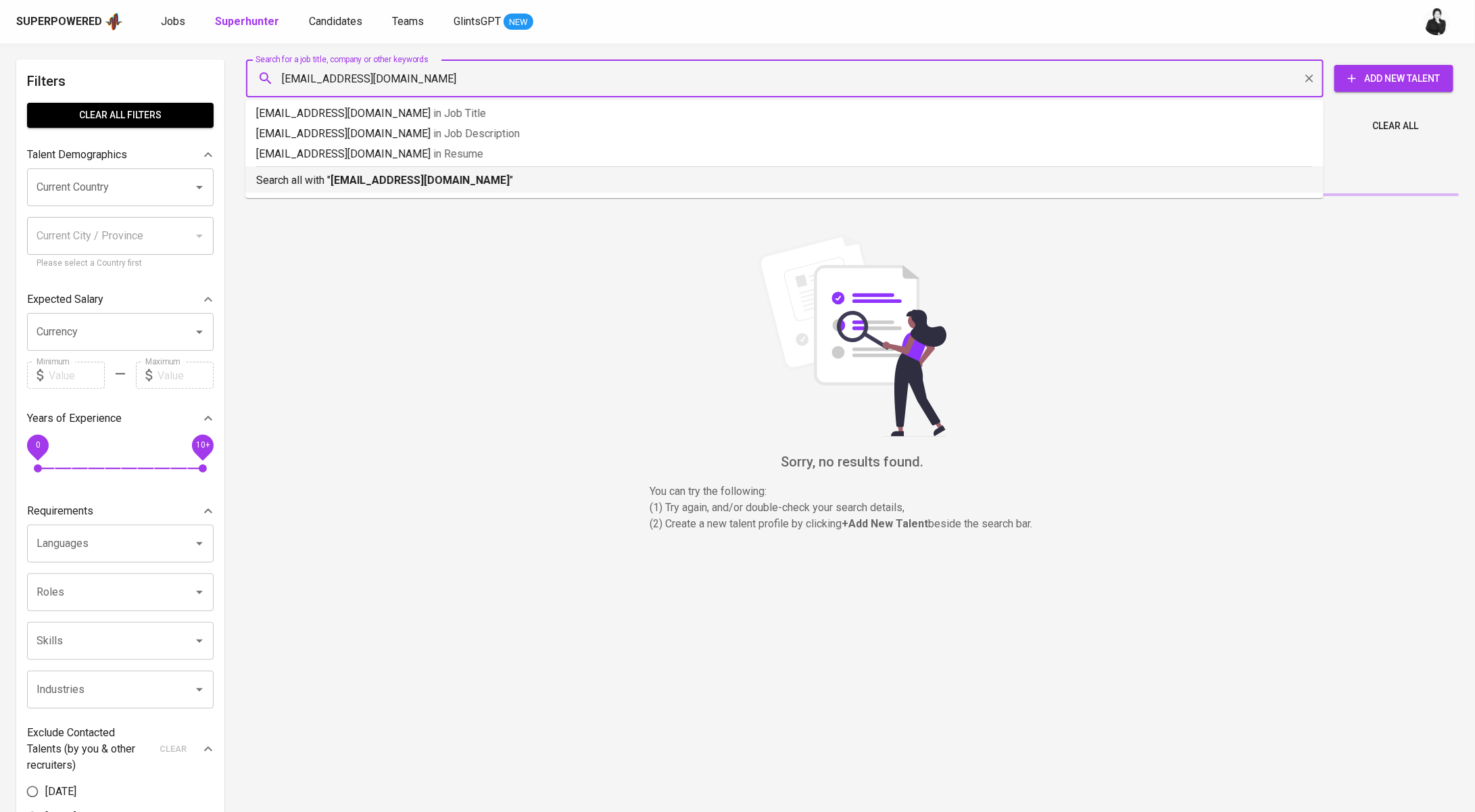
click at [391, 189] on li "Search all with " codeirawan@gmail.com "" at bounding box center [784, 180] width 1078 height 27
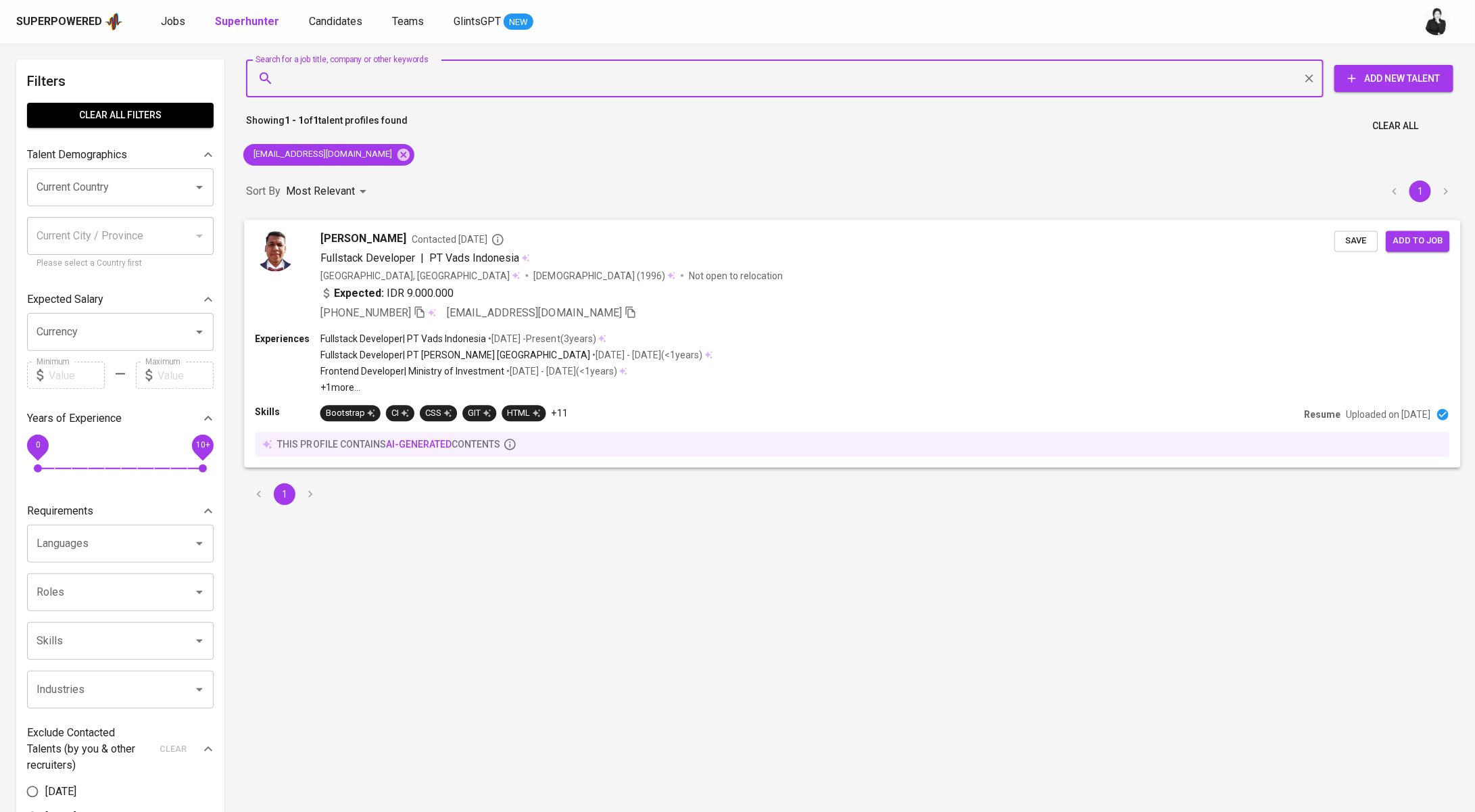
click at [426, 238] on span "Contacted 3 years ago" at bounding box center [458, 239] width 93 height 13
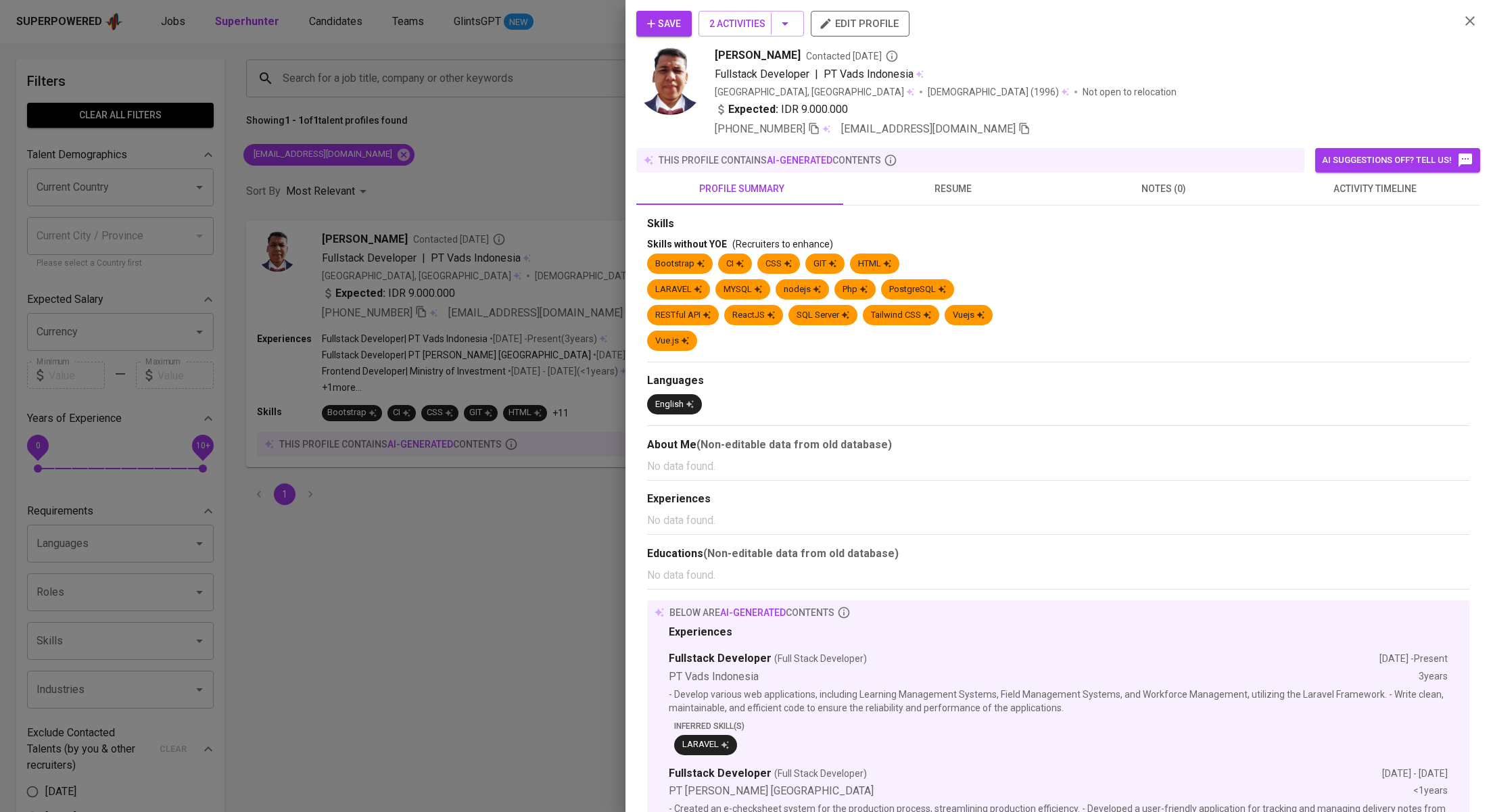
click at [1332, 196] on button "activity timeline" at bounding box center [1374, 189] width 211 height 33
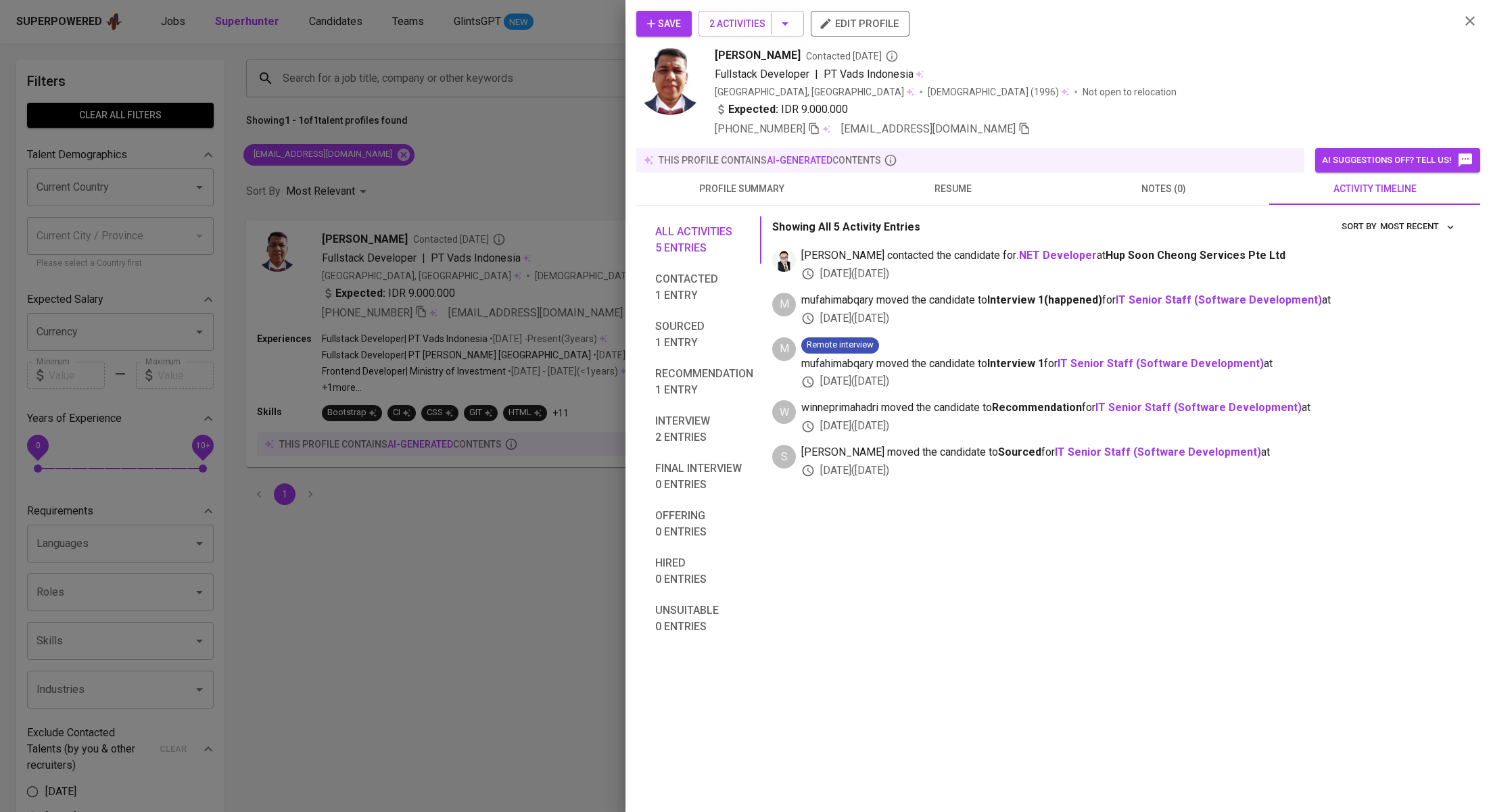
drag, startPoint x: 511, startPoint y: 164, endPoint x: 472, endPoint y: 144, distance: 43.8
click at [511, 163] on div at bounding box center [745, 406] width 1491 height 812
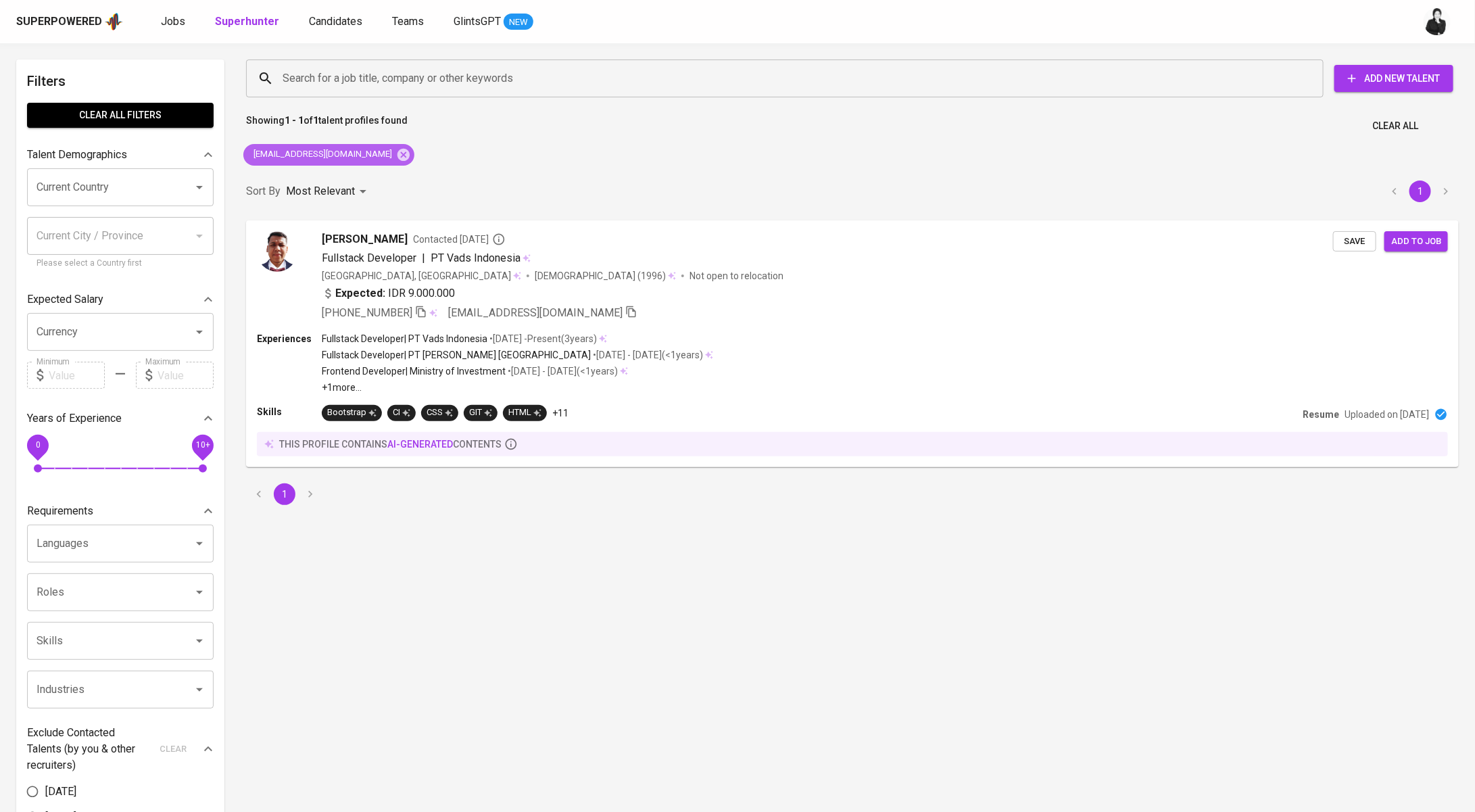
click at [397, 152] on icon at bounding box center [404, 155] width 15 height 15
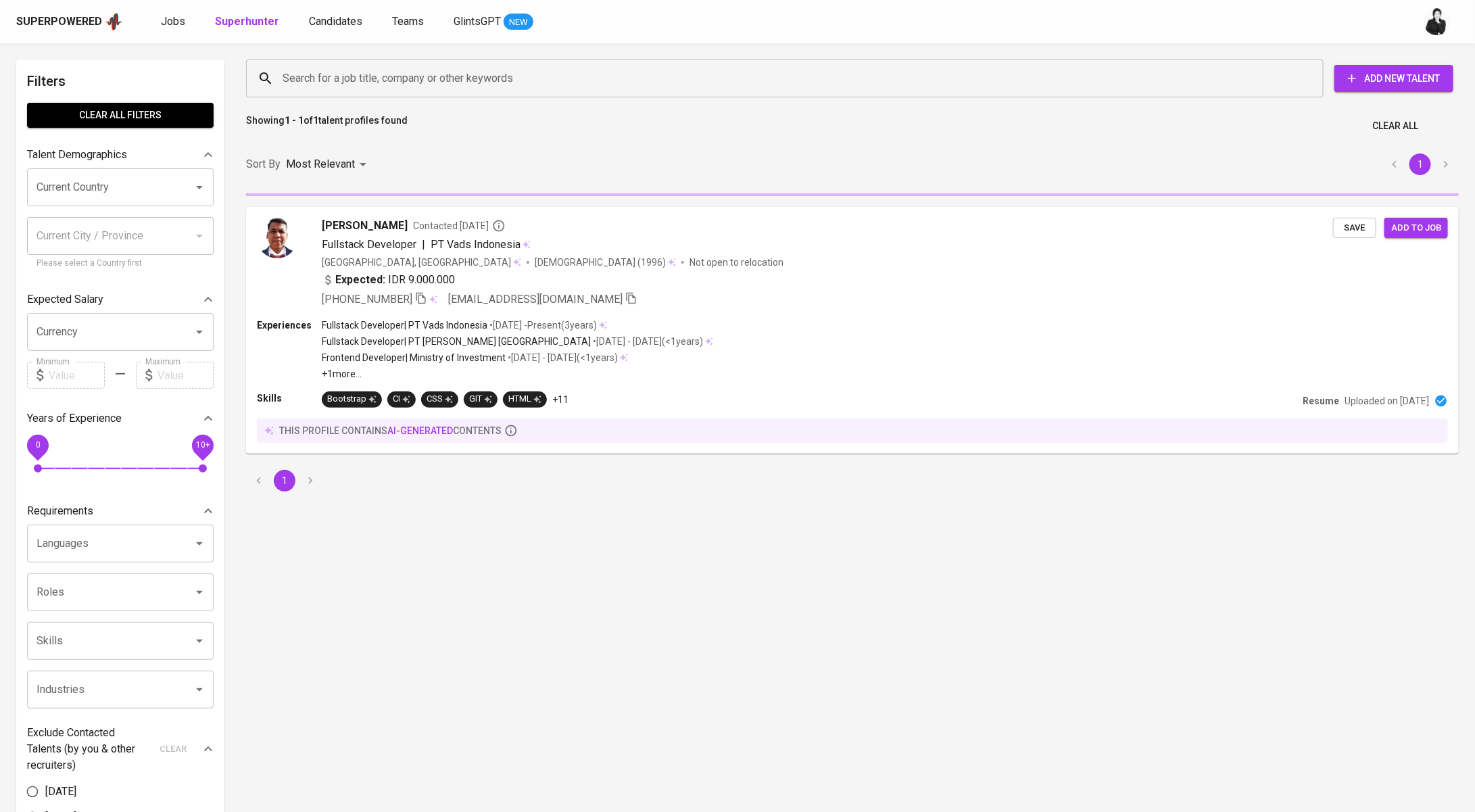
click at [439, 81] on input "Search for a job title, company or other keywords" at bounding box center [788, 78] width 1018 height 26
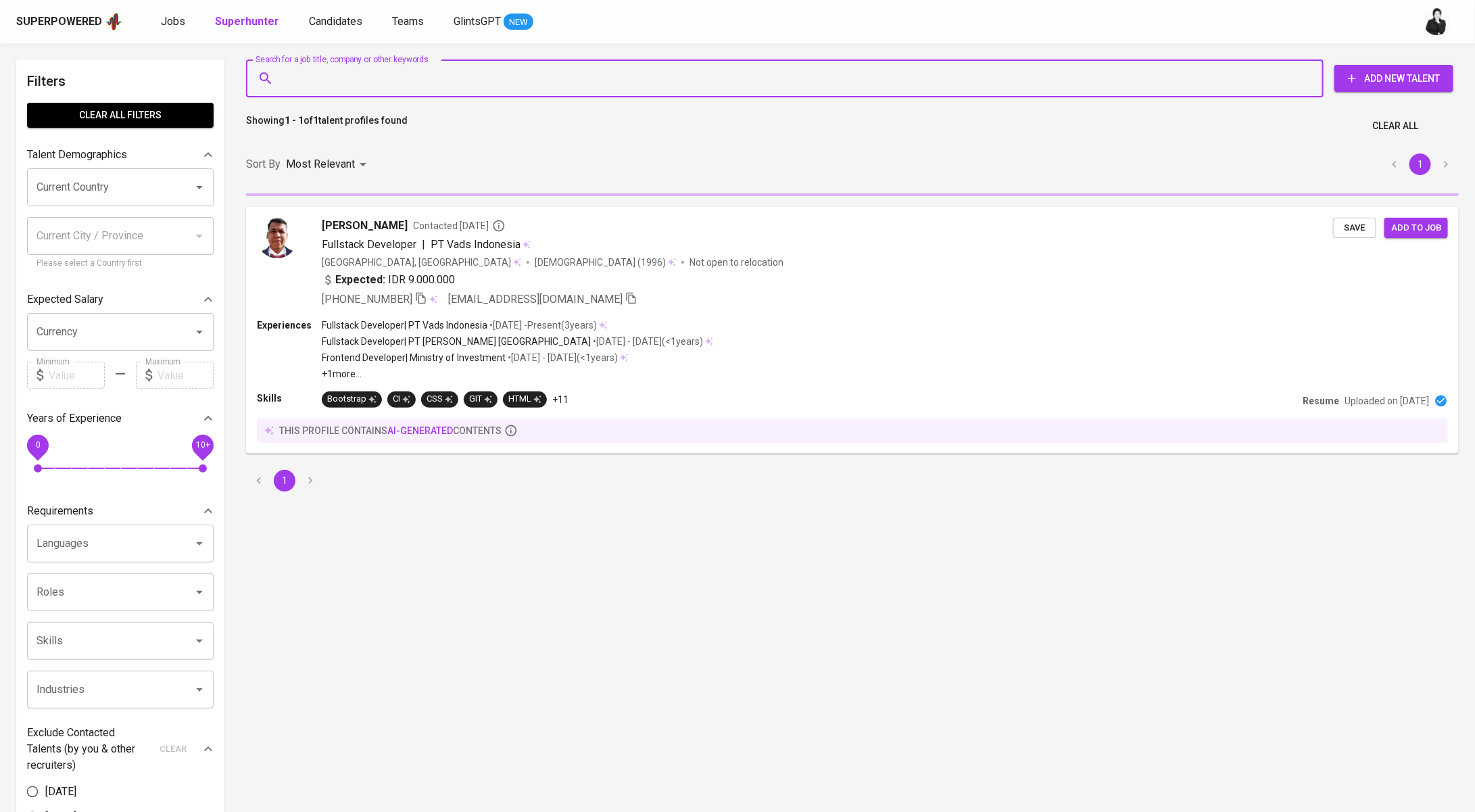
paste input "[EMAIL_ADDRESS][DOMAIN_NAME]"
type input "[EMAIL_ADDRESS][DOMAIN_NAME]"
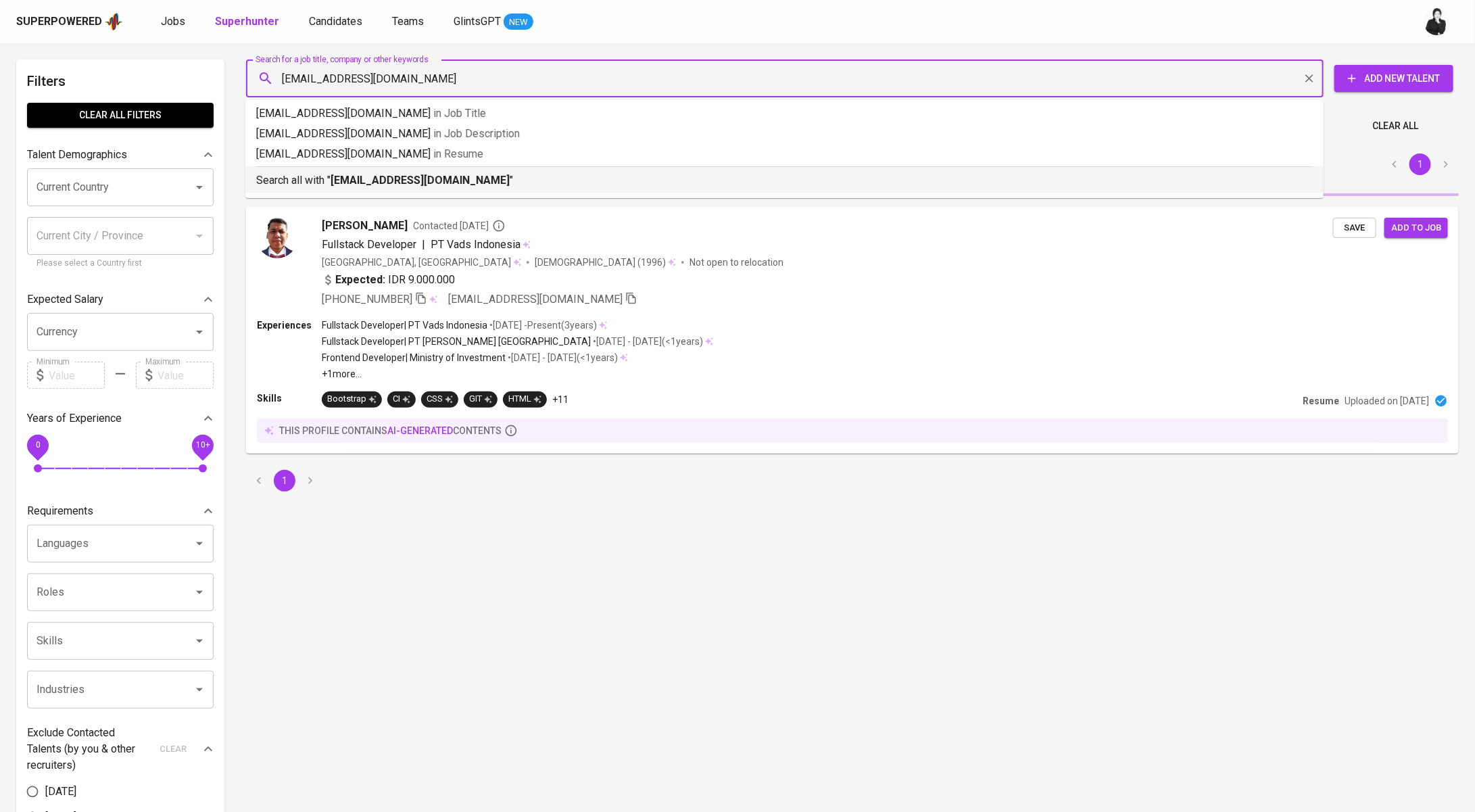
click at [425, 185] on b "[EMAIL_ADDRESS][DOMAIN_NAME]" at bounding box center [420, 179] width 179 height 12
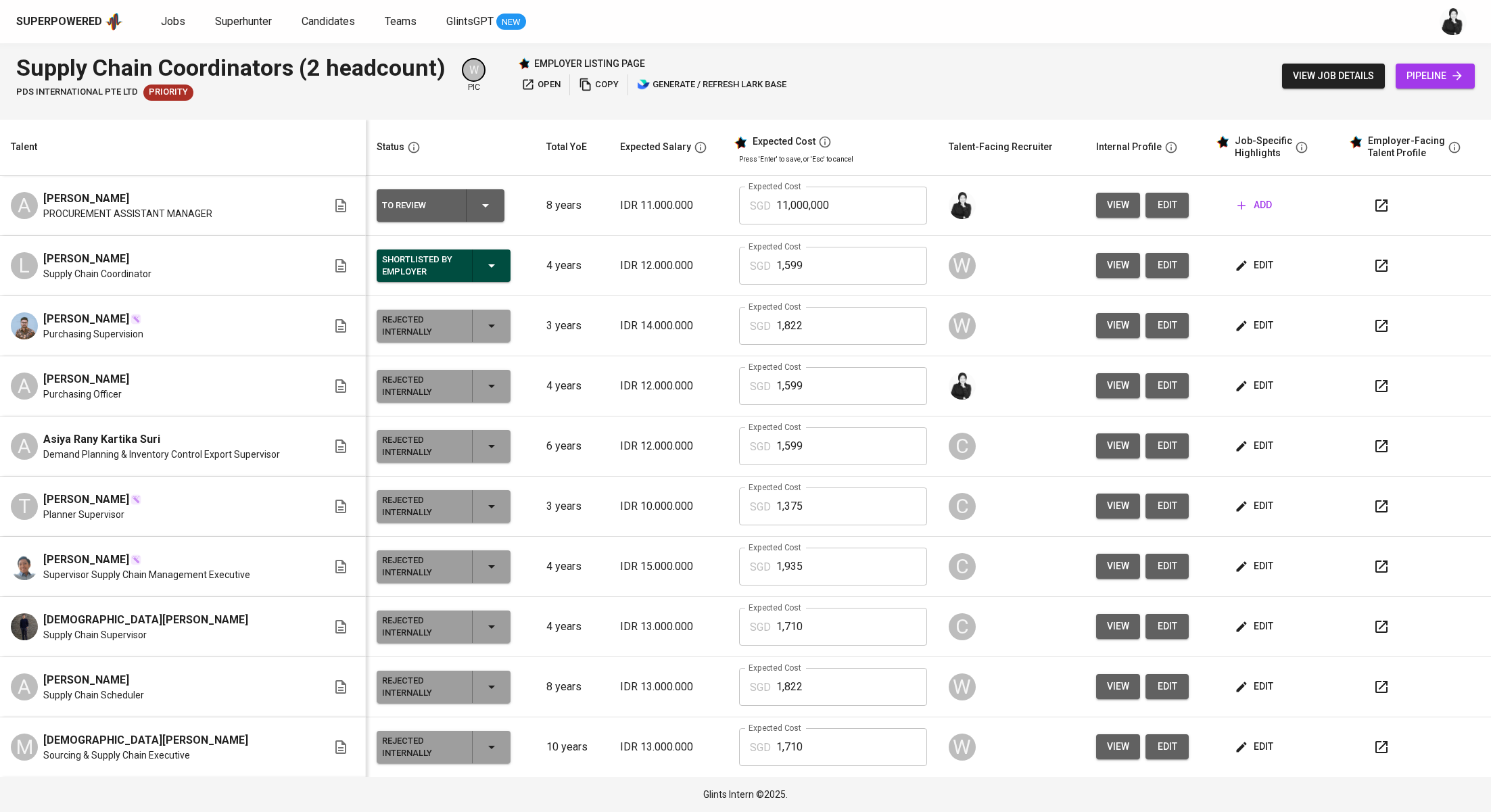
click at [1375, 211] on icon "button" at bounding box center [1381, 205] width 12 height 12
click at [1254, 206] on span "add" at bounding box center [1254, 205] width 34 height 17
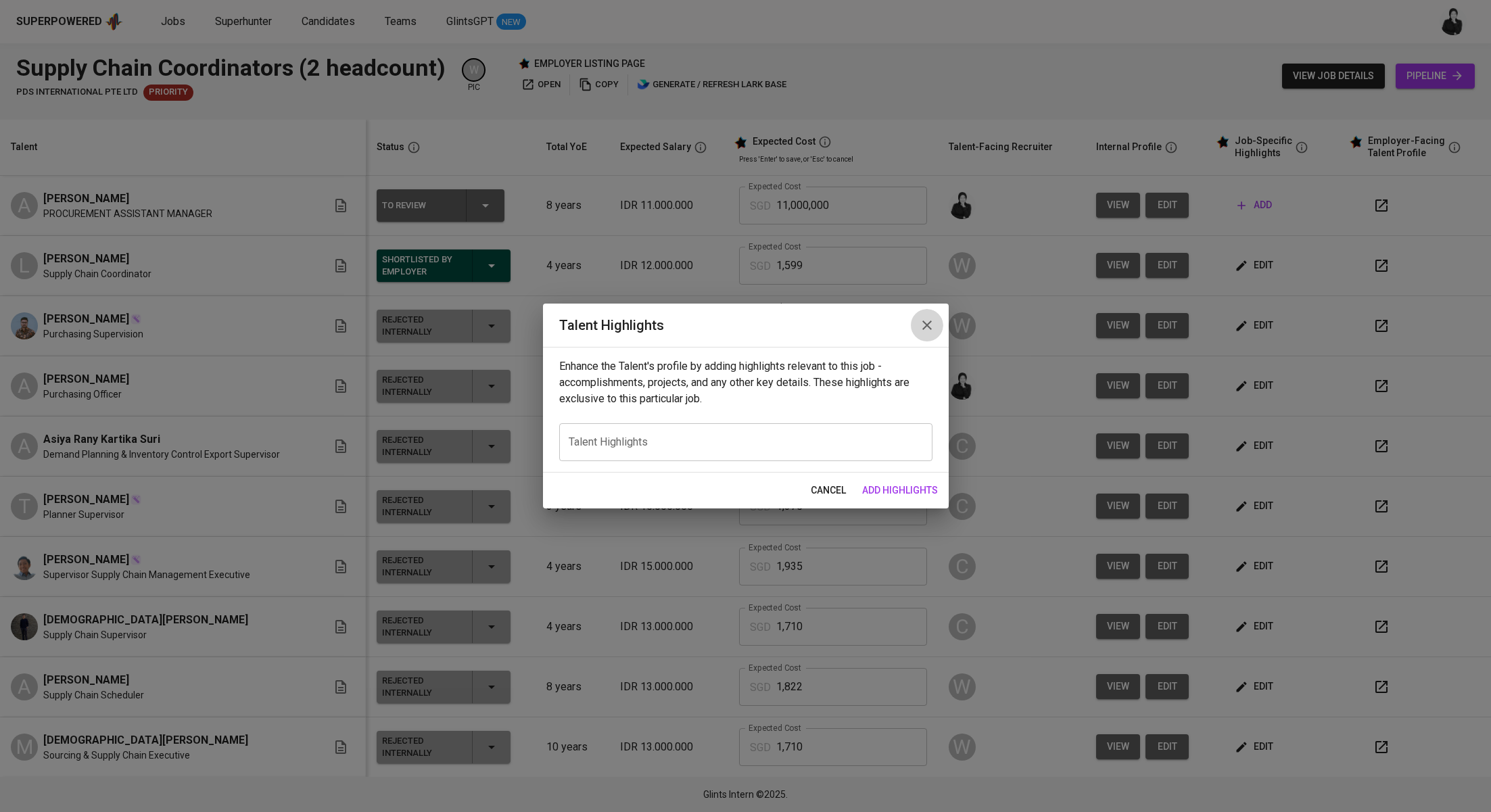
click at [924, 316] on button "button" at bounding box center [927, 326] width 33 height 33
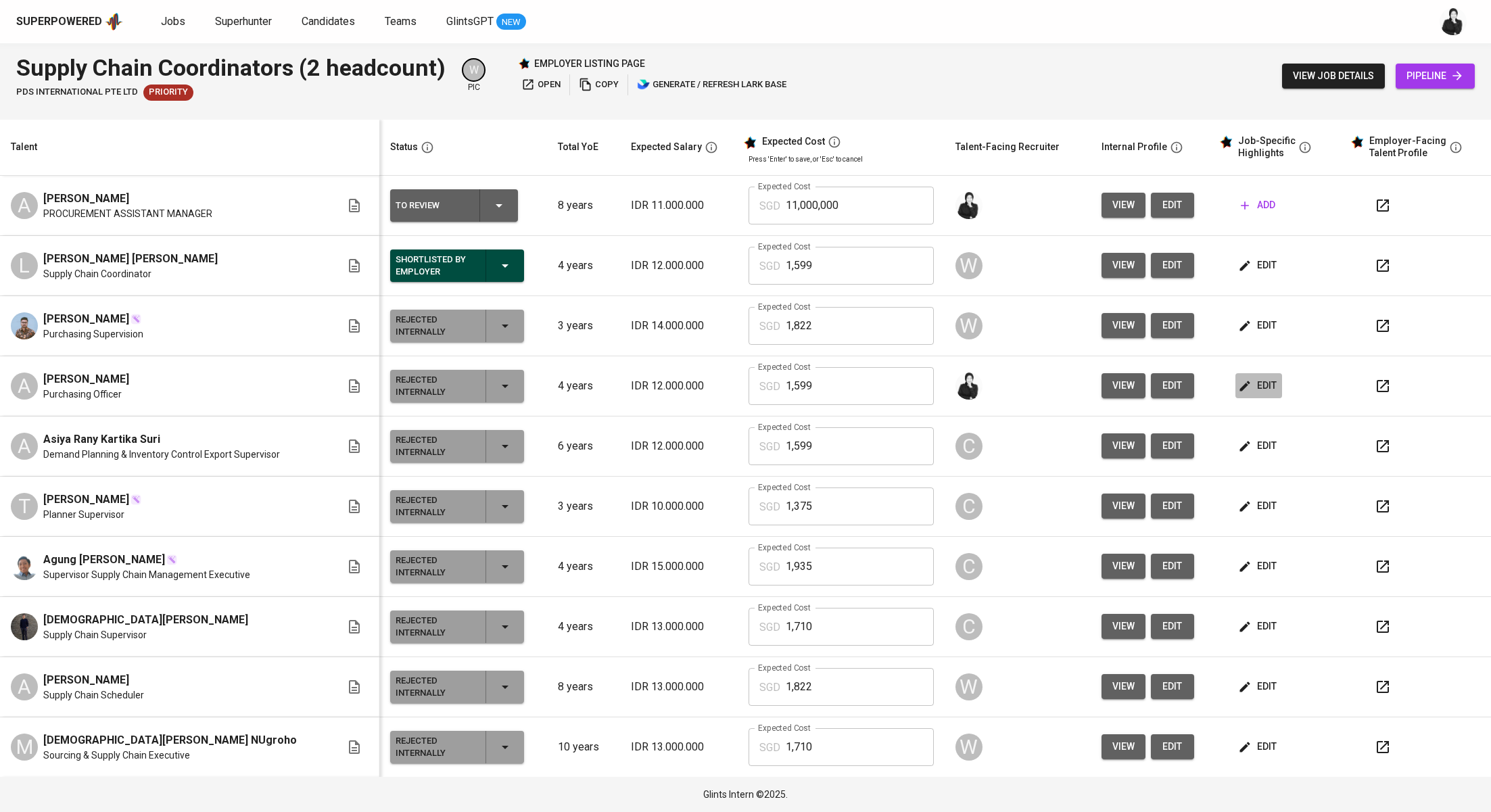
click at [1240, 384] on icon "button" at bounding box center [1245, 385] width 11 height 11
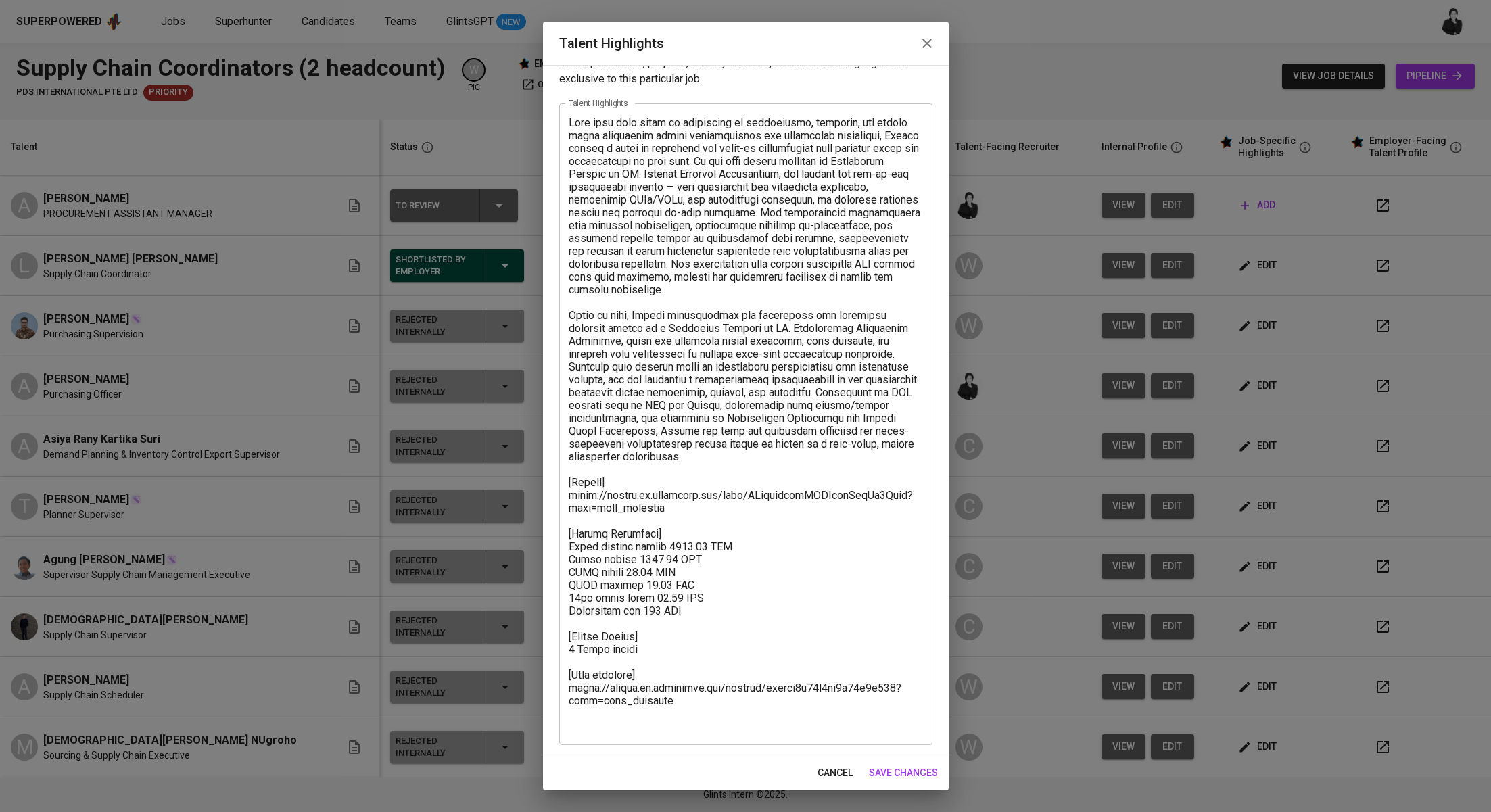
scroll to position [38, 0]
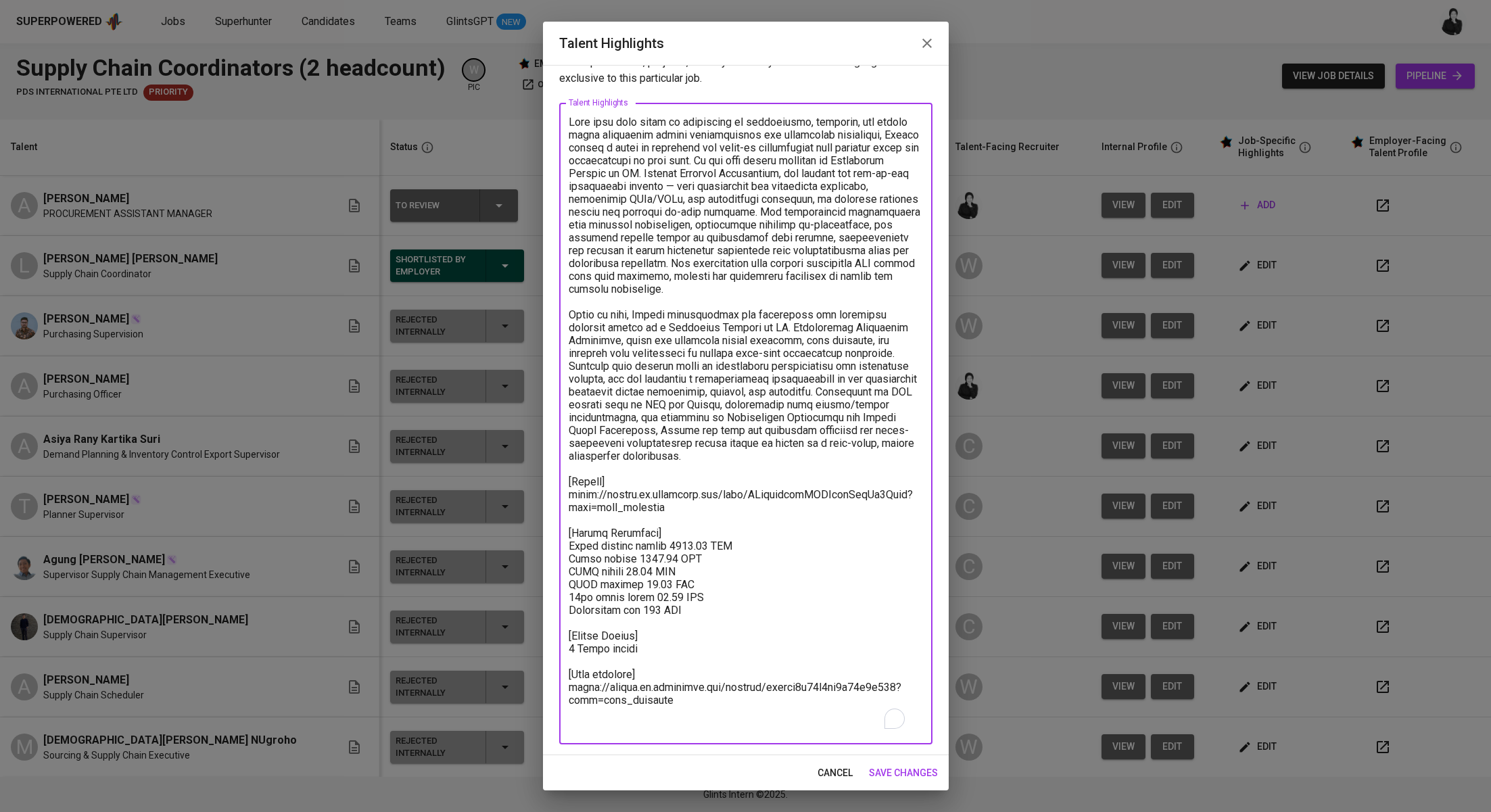
drag, startPoint x: 587, startPoint y: 590, endPoint x: 564, endPoint y: 144, distance: 446.6
click at [547, 139] on div "Enhance the Talent's profile by adding highlights relevant to this job - accomp…" at bounding box center [746, 410] width 406 height 690
drag, startPoint x: 576, startPoint y: 122, endPoint x: 837, endPoint y: 725, distance: 657.1
click at [837, 725] on textarea "To enrich screen reader interactions, please activate Accessibility in Grammarl…" at bounding box center [746, 424] width 354 height 617
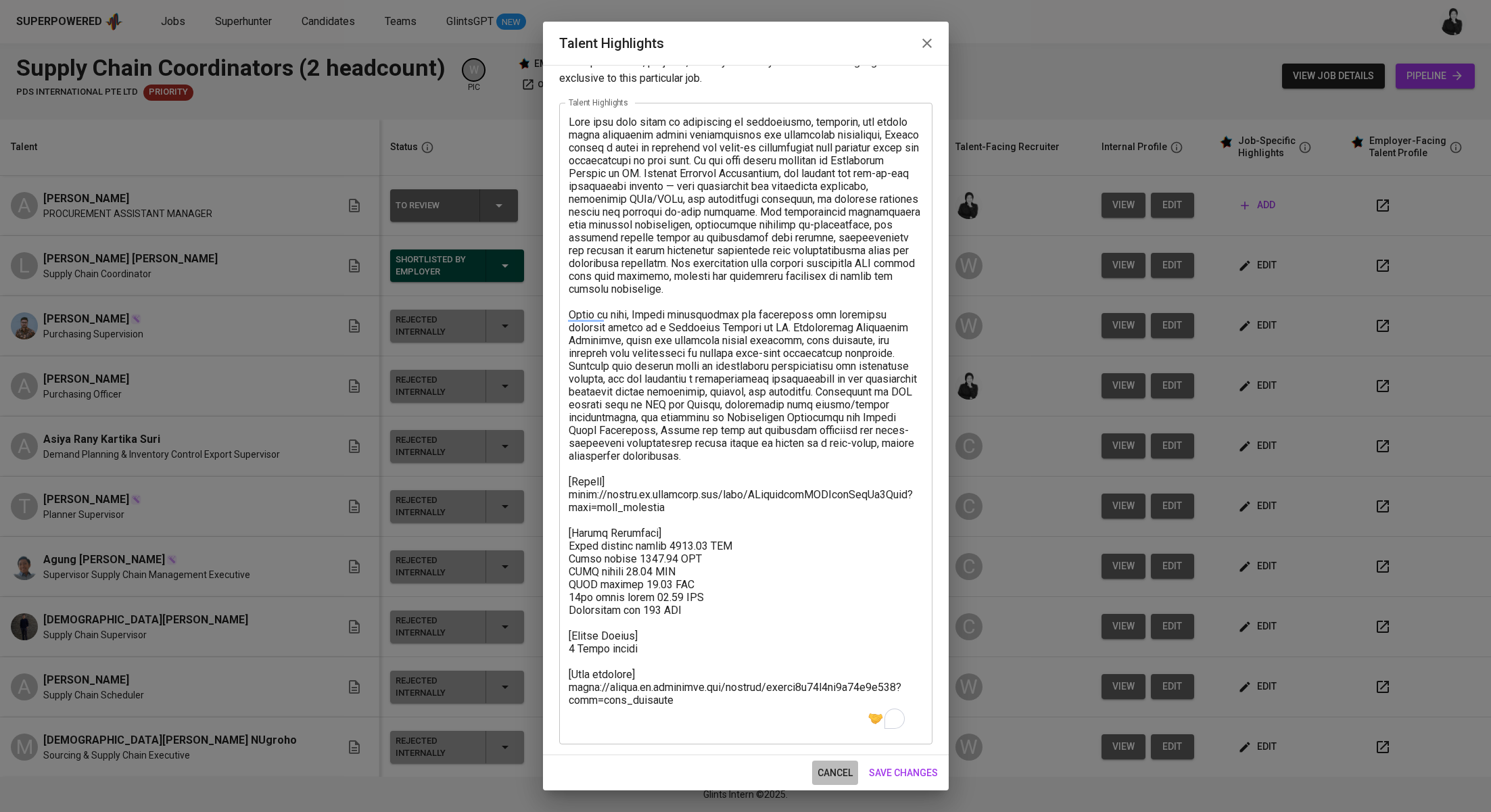
click at [848, 772] on span "cancel" at bounding box center [835, 773] width 35 height 17
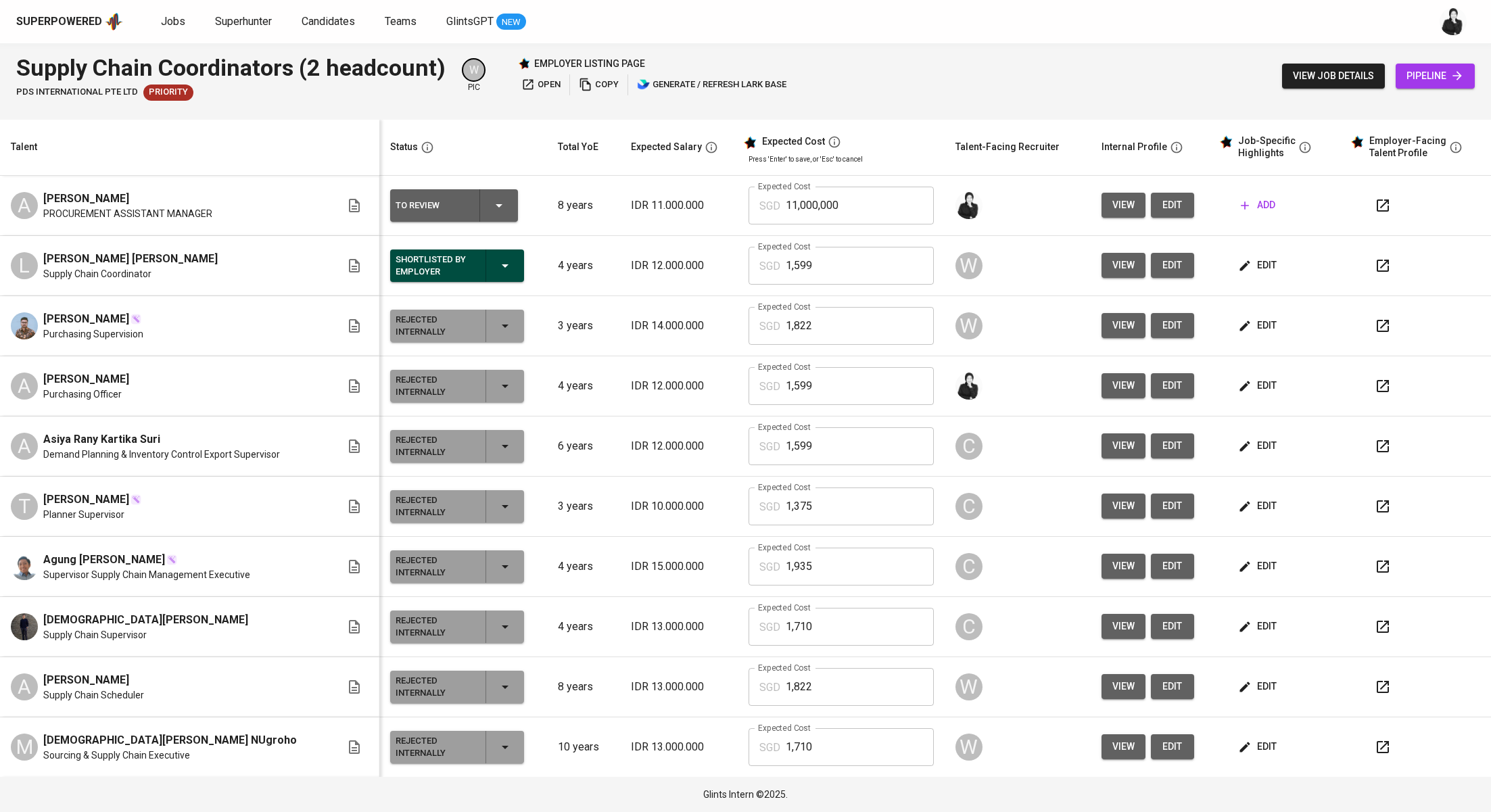
click at [1252, 202] on span "add" at bounding box center [1257, 205] width 34 height 17
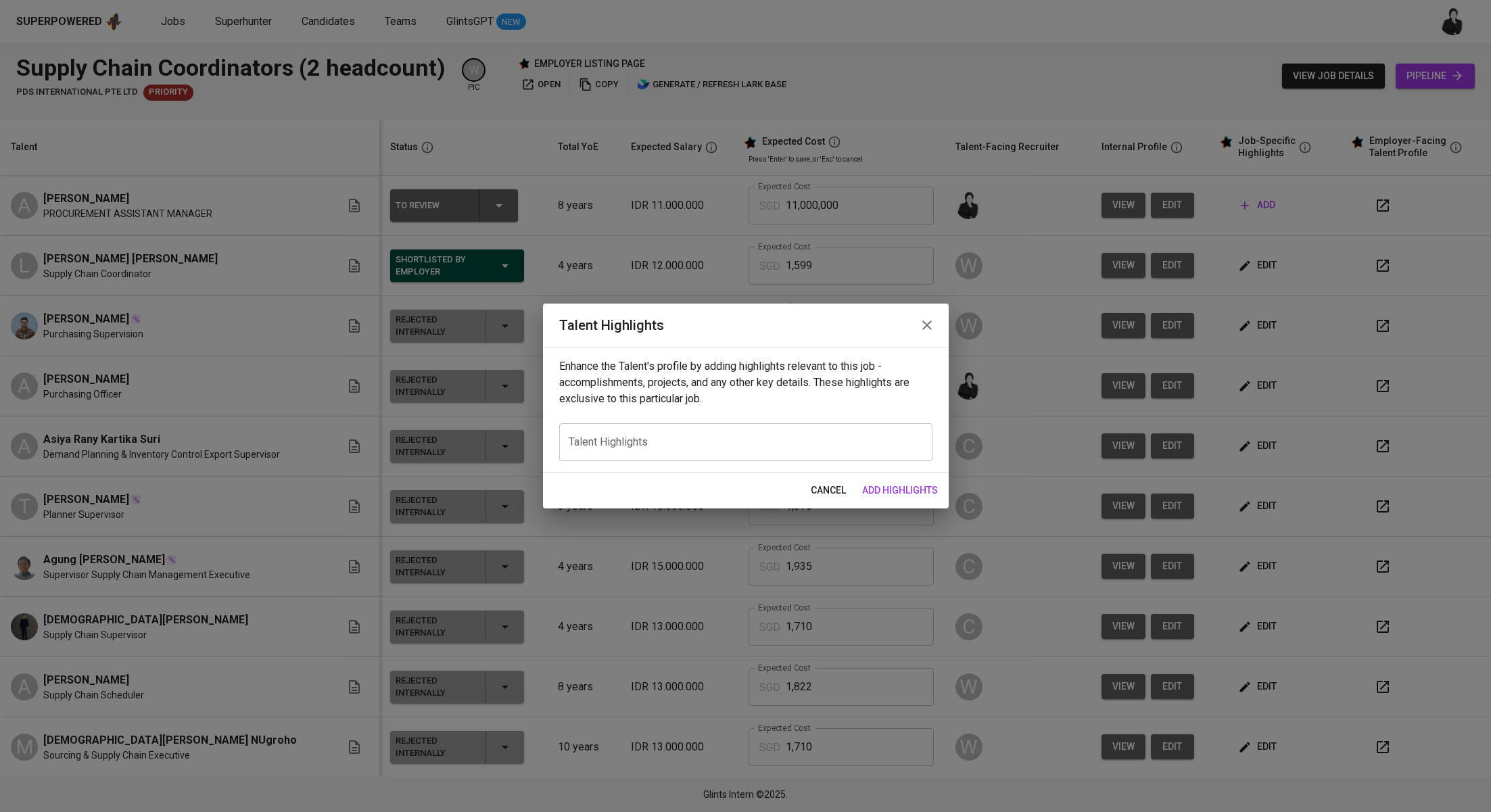
click at [679, 452] on div "x Talent Highlights" at bounding box center [746, 442] width 373 height 38
paste textarea "lor ipsu dolo sitam co adipiscing el seddoeiusmo, temporin, utl etdolo magna al…"
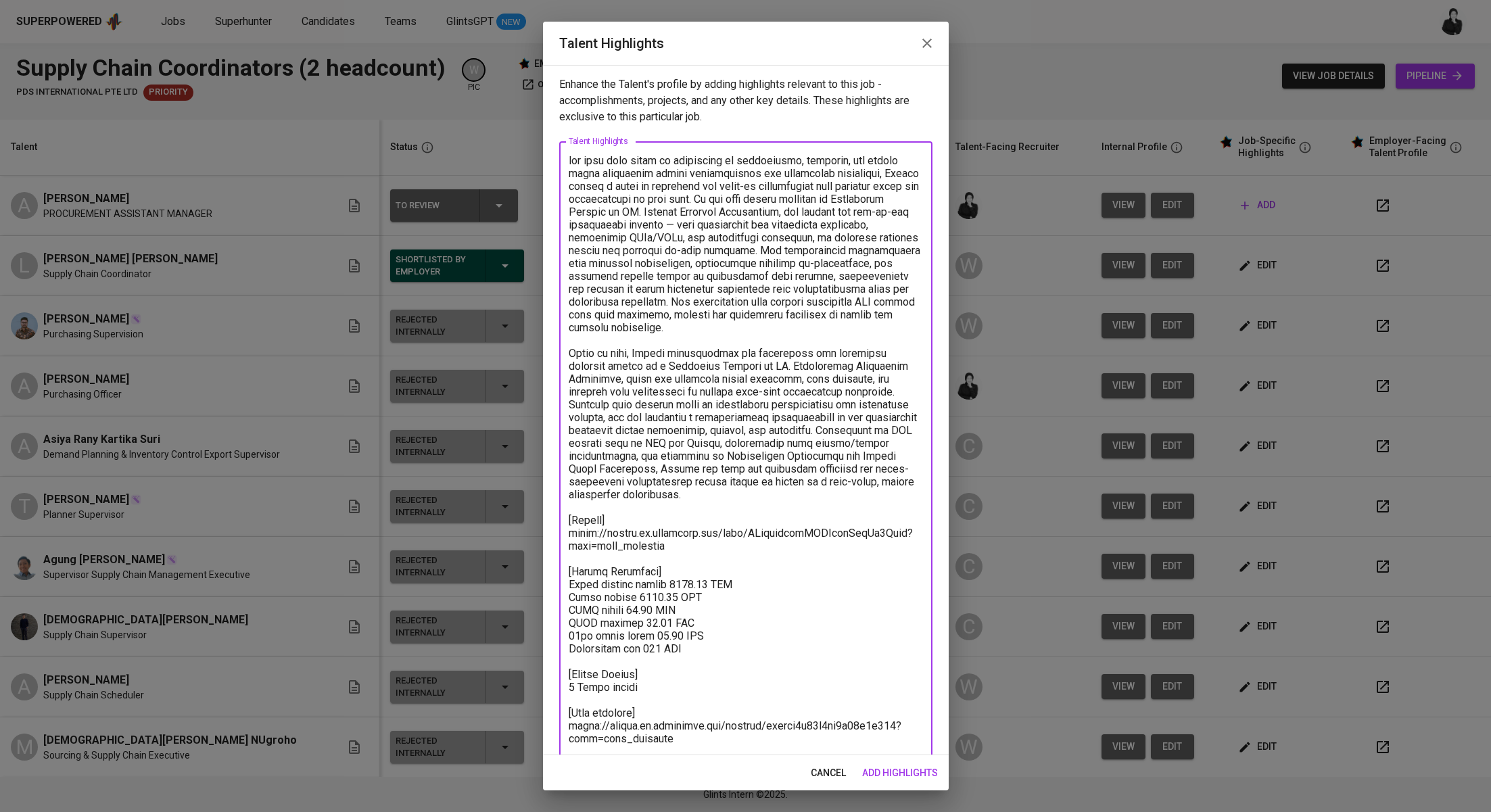
scroll to position [15, 0]
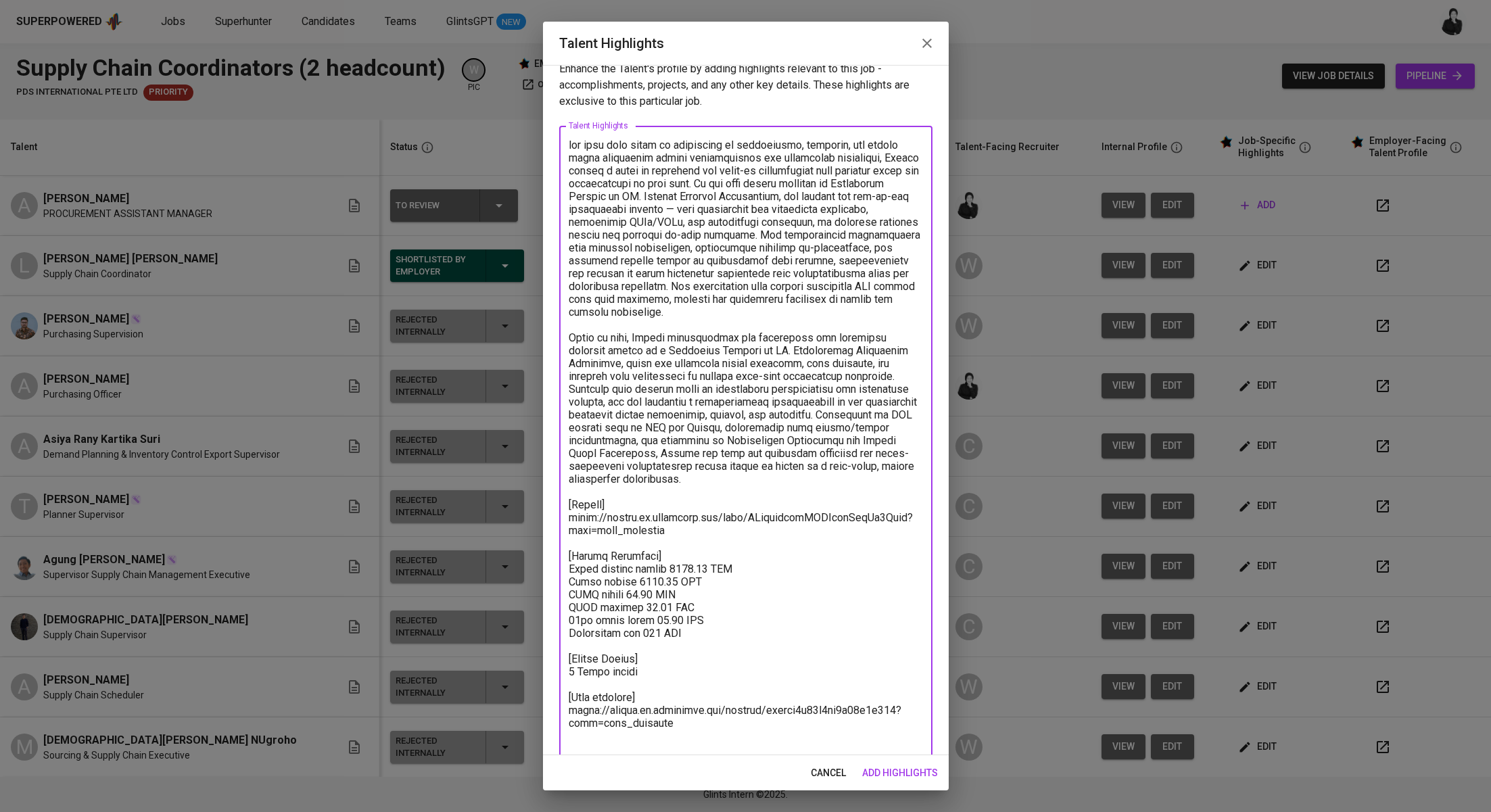
drag, startPoint x: 616, startPoint y: 432, endPoint x: 514, endPoint y: 142, distance: 307.4
click at [514, 142] on div "Talent Highlights Enhance the Talent's profile by adding highlights relevant to…" at bounding box center [745, 406] width 1491 height 812
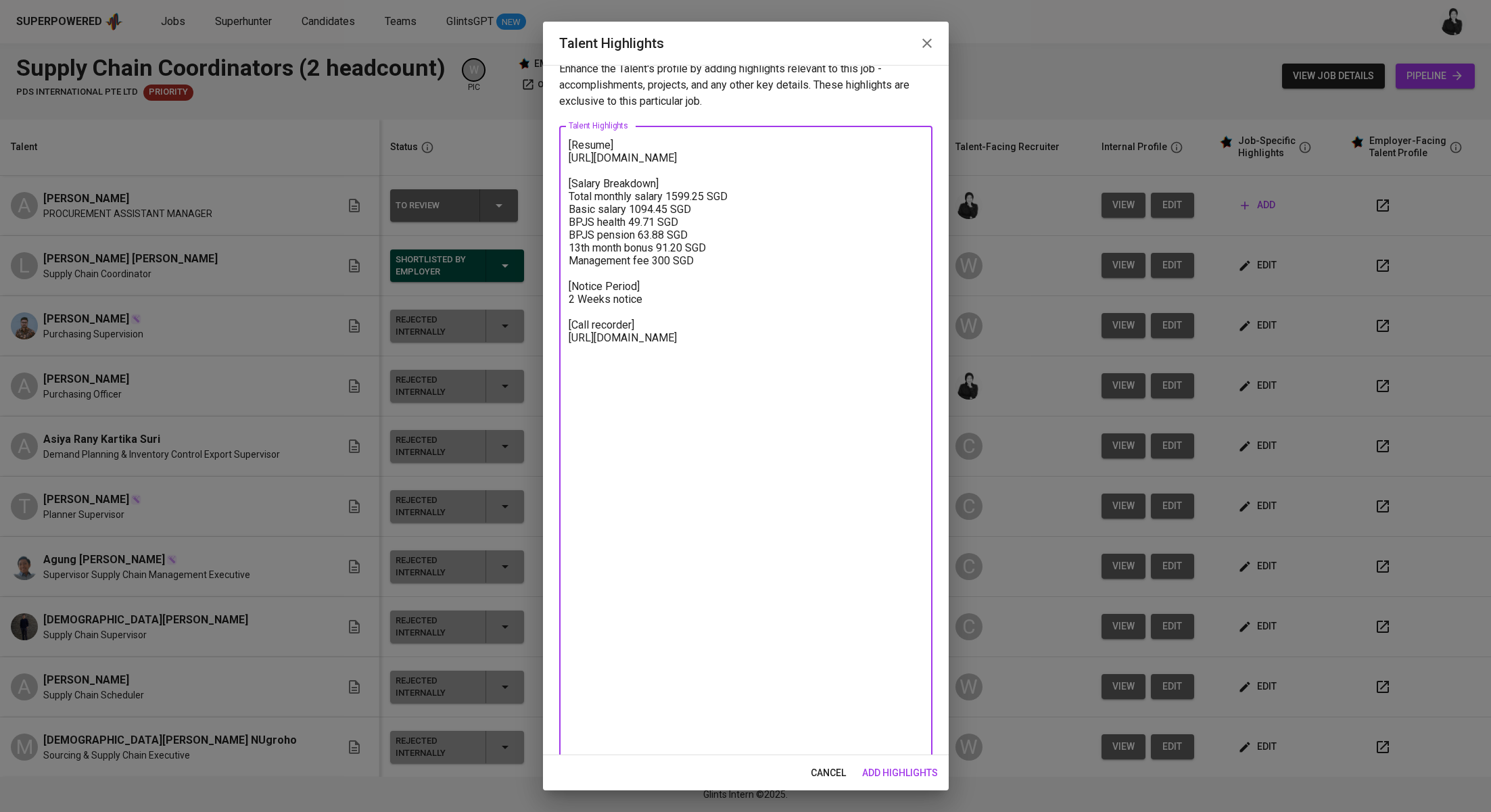
scroll to position [0, 0]
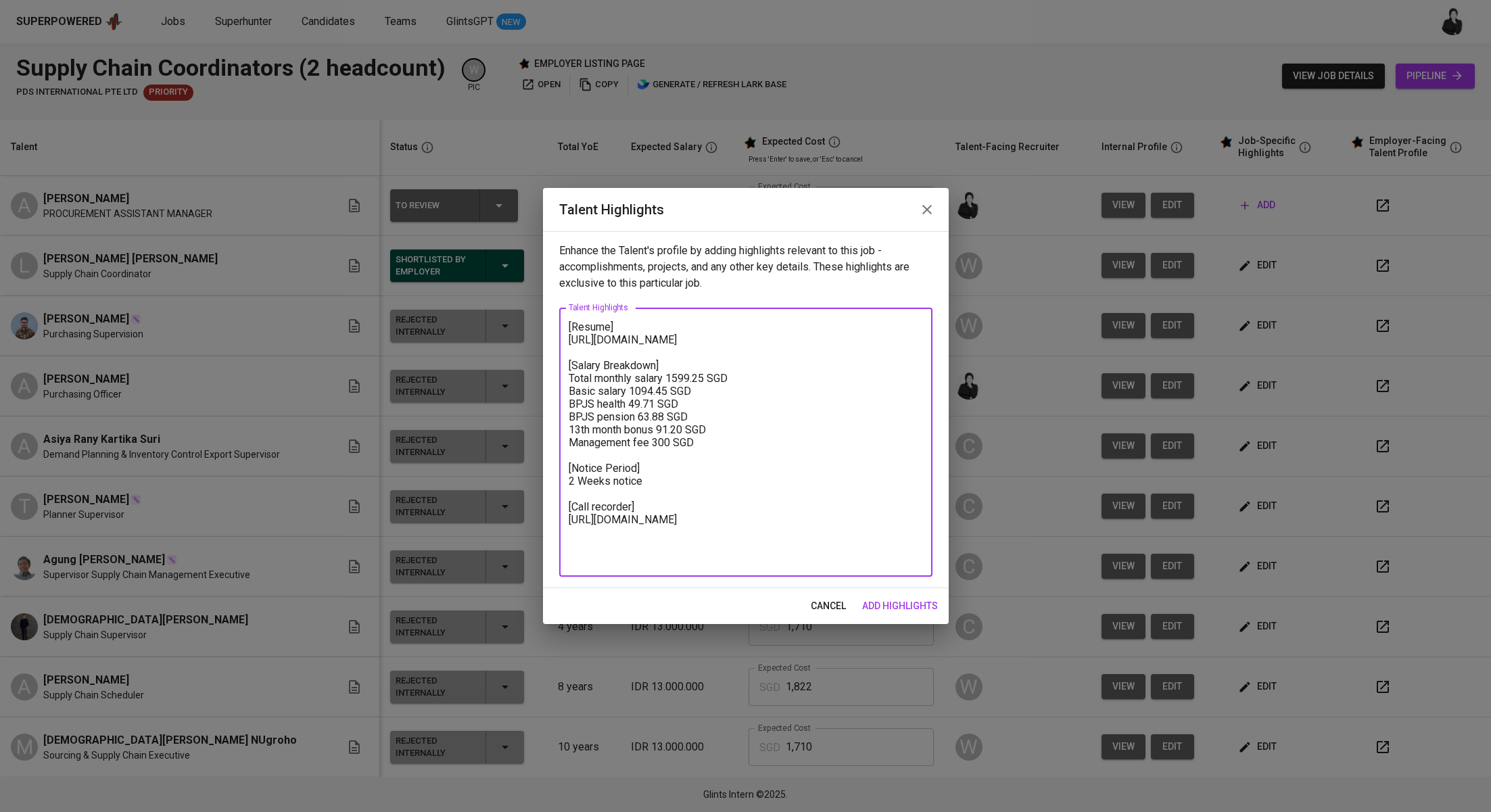
drag, startPoint x: 667, startPoint y: 347, endPoint x: 553, endPoint y: 344, distance: 114.0
click at [553, 344] on div "Enhance the Talent's profile by adding highlights relevant to this job - accomp…" at bounding box center [746, 409] width 406 height 357
paste textarea "Bd1LbMNQVoJd8dx2lnZlU3aMglh"
drag, startPoint x: 724, startPoint y: 459, endPoint x: 559, endPoint y: 396, distance: 176.6
click at [559, 396] on div "[Resume] https://glints.sg.larksuite.com/file/Bd1LbMNQVoJd8dx2lnZlU3aMglh?from=…" at bounding box center [746, 441] width 373 height 269
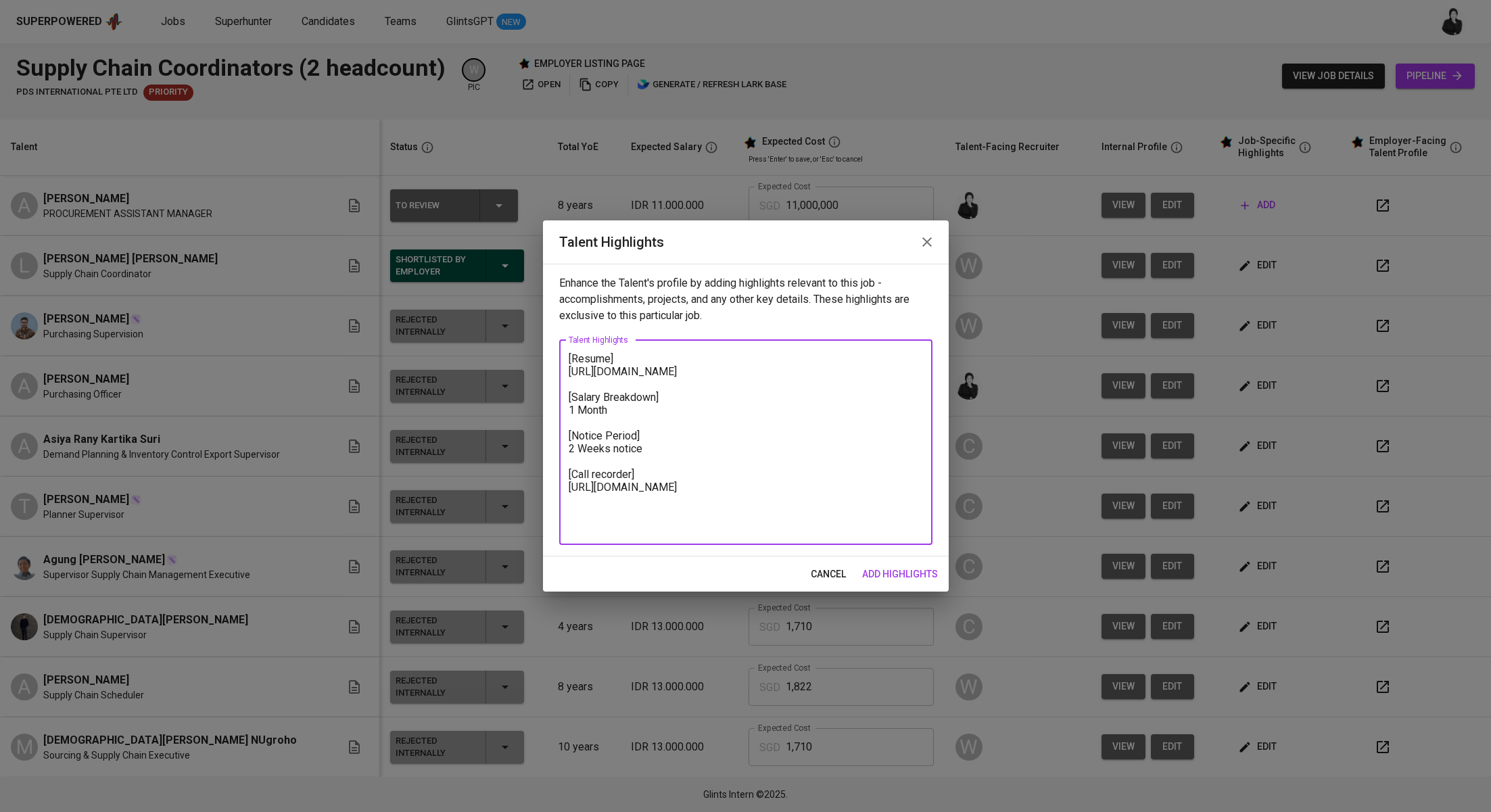
drag, startPoint x: 647, startPoint y: 431, endPoint x: 538, endPoint y: 422, distance: 109.4
click at [537, 421] on div "Talent Highlights Enhance the Talent's profile by adding highlights relevant to…" at bounding box center [745, 406] width 1491 height 812
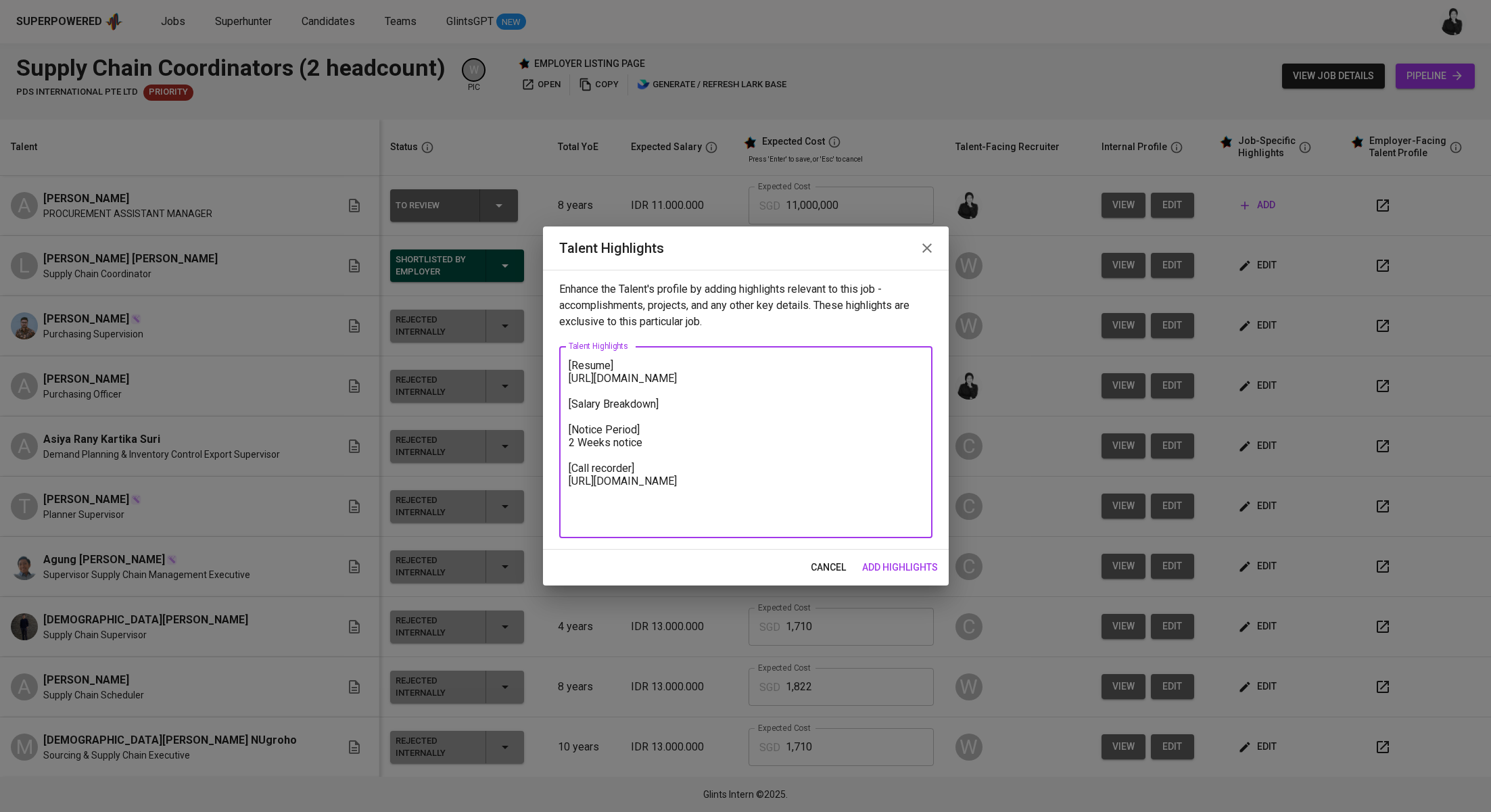
drag, startPoint x: 643, startPoint y: 449, endPoint x: 659, endPoint y: 460, distance: 19.4
click at [659, 460] on textarea "[Resume] https://glints.sg.larksuite.com/file/Bd1LbMNQVoJd8dx2lnZlU3aMglh?from=…" at bounding box center [746, 442] width 354 height 167
drag, startPoint x: 670, startPoint y: 507, endPoint x: 554, endPoint y: 491, distance: 117.1
click at [552, 493] on div "Enhance the Talent's profile by adding highlights relevant to this job - accomp…" at bounding box center [746, 410] width 406 height 280
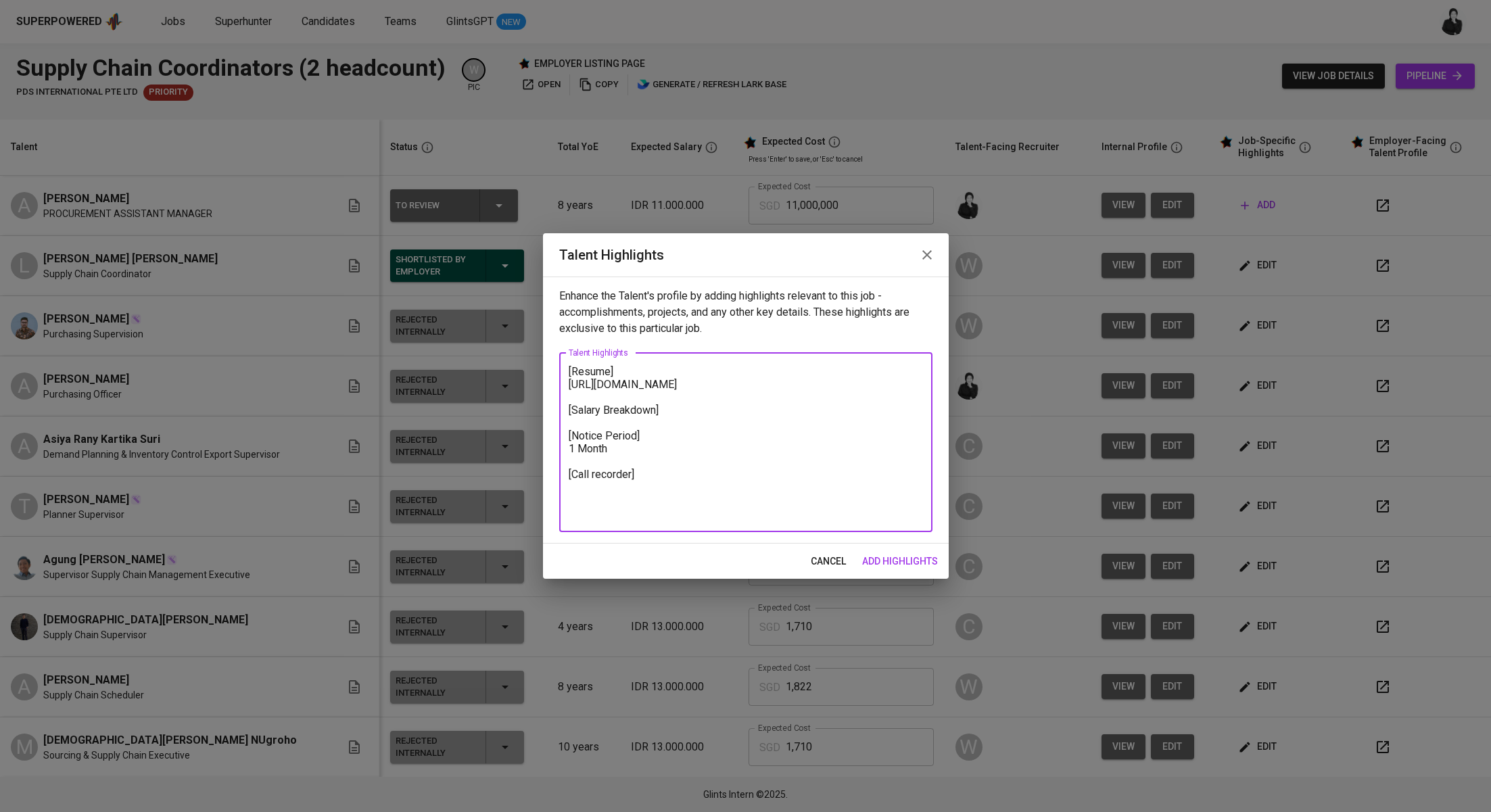
paste textarea "https://glints.sg.larksuite.com/minutes/obsgb67h44s8d281563h3586?from=from_copy…"
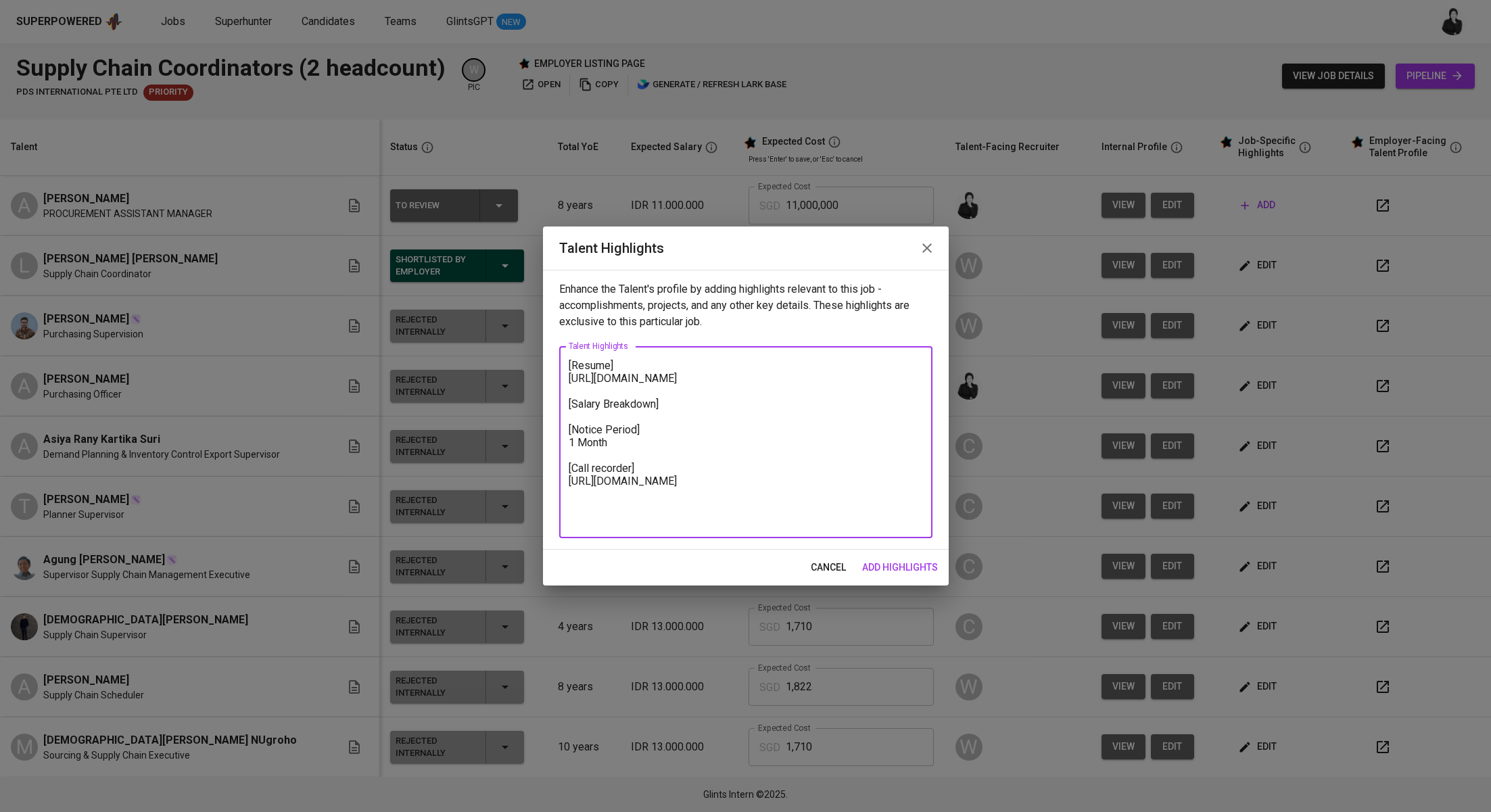
type textarea "[Resume] https://glints.sg.larksuite.com/file/Bd1LbMNQVoJd8dx2lnZlU3aMglh?from=…"
click at [889, 562] on span "add highlights" at bounding box center [899, 568] width 76 height 17
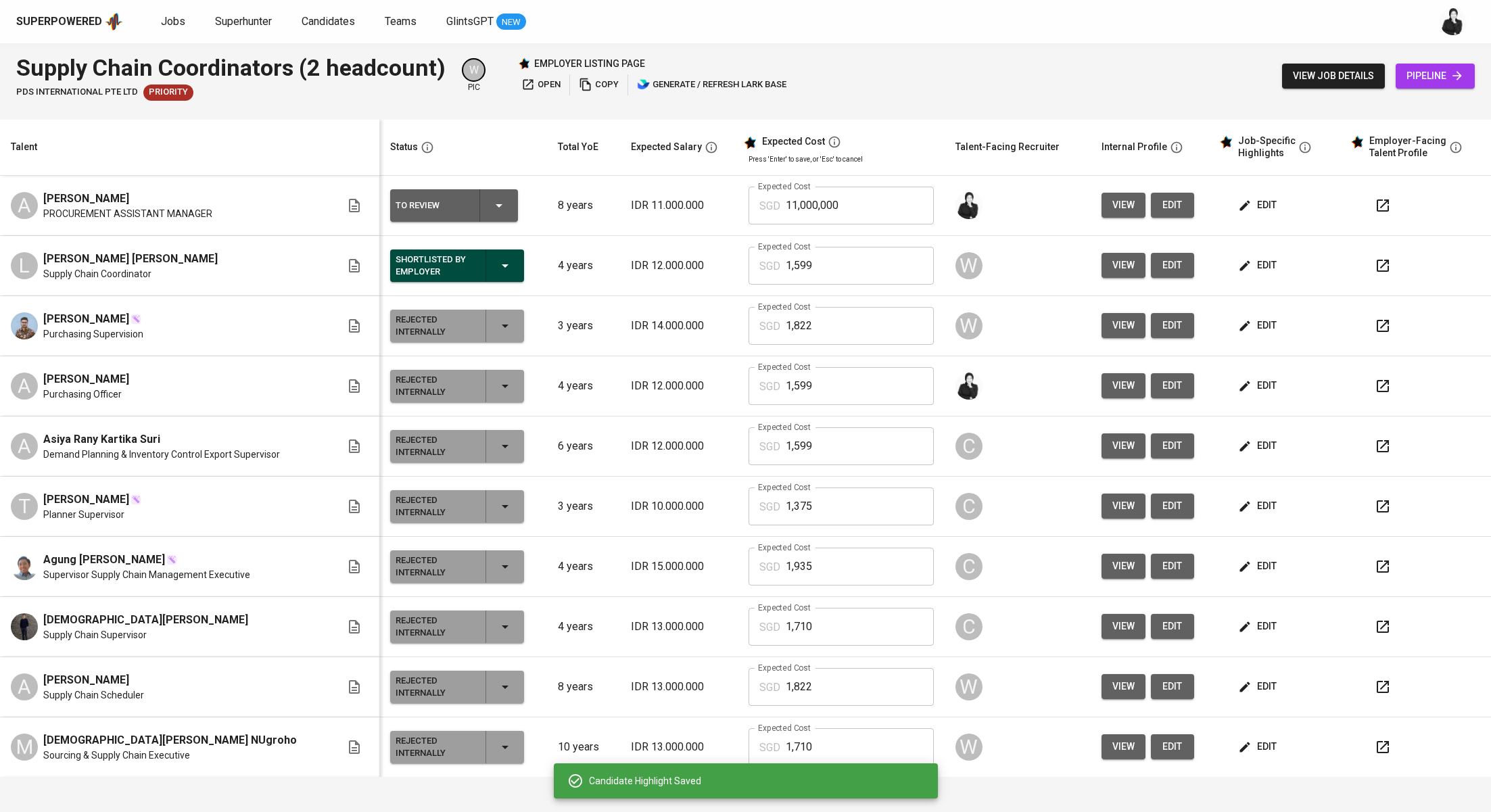
click at [1240, 205] on span "edit" at bounding box center [1257, 205] width 35 height 17
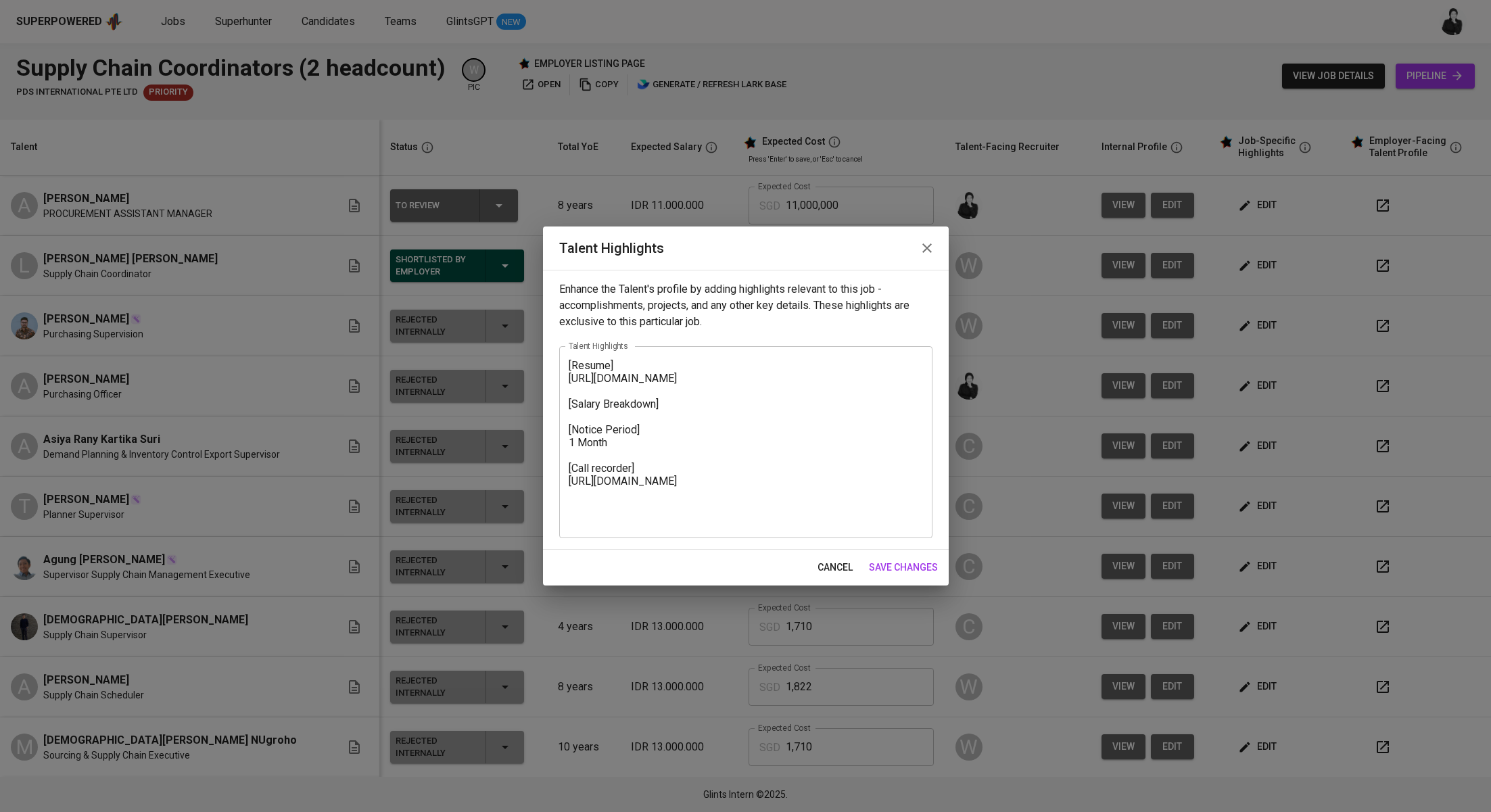
click at [640, 360] on textarea "[Resume] https://glints.sg.larksuite.com/file/Bd1LbMNQVoJd8dx2lnZlU3aMglh?from=…" at bounding box center [746, 442] width 354 height 167
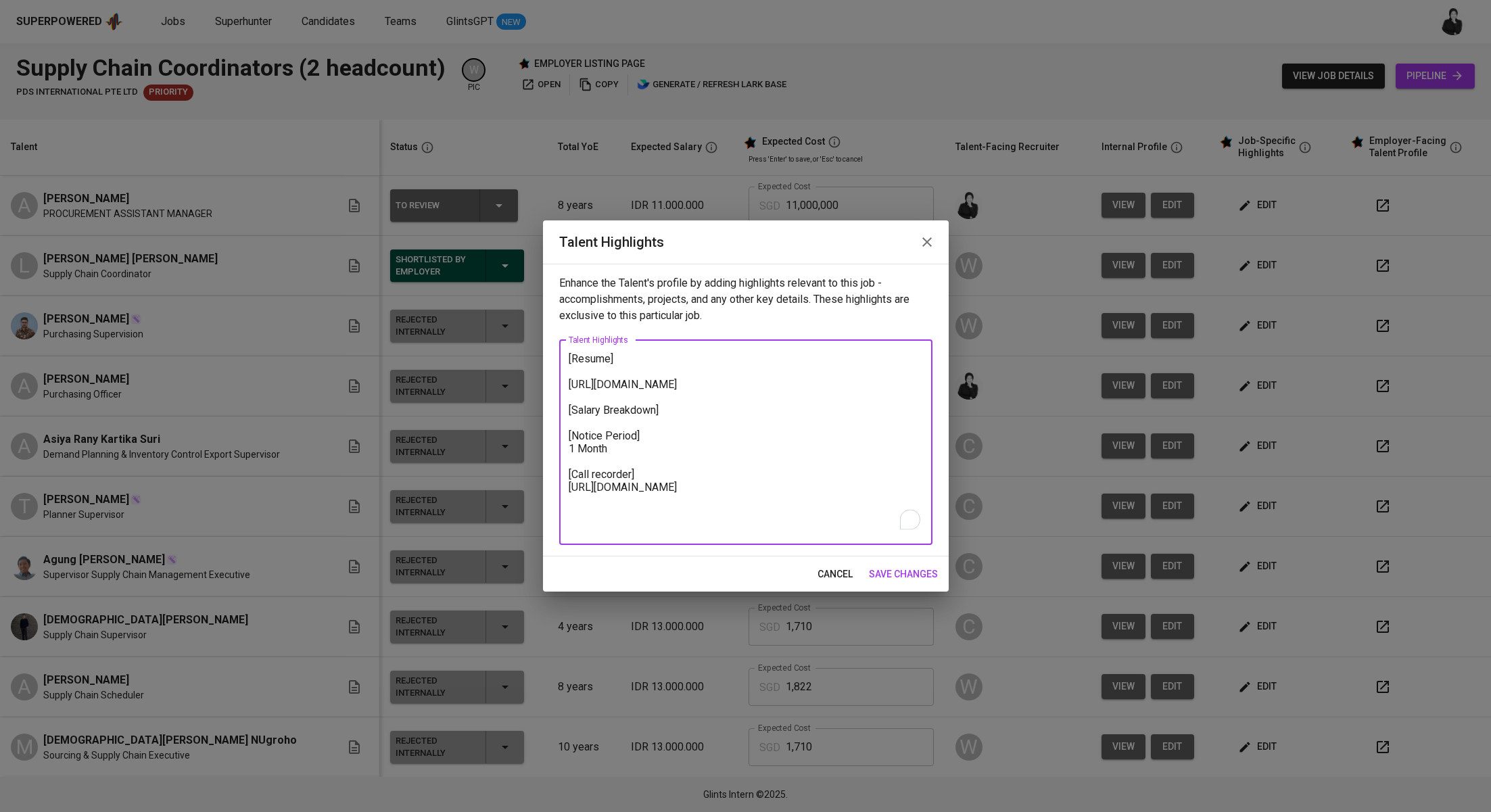
paste textarea "Aziz brings a strong background in procurement and sourcing, with over seven ye…"
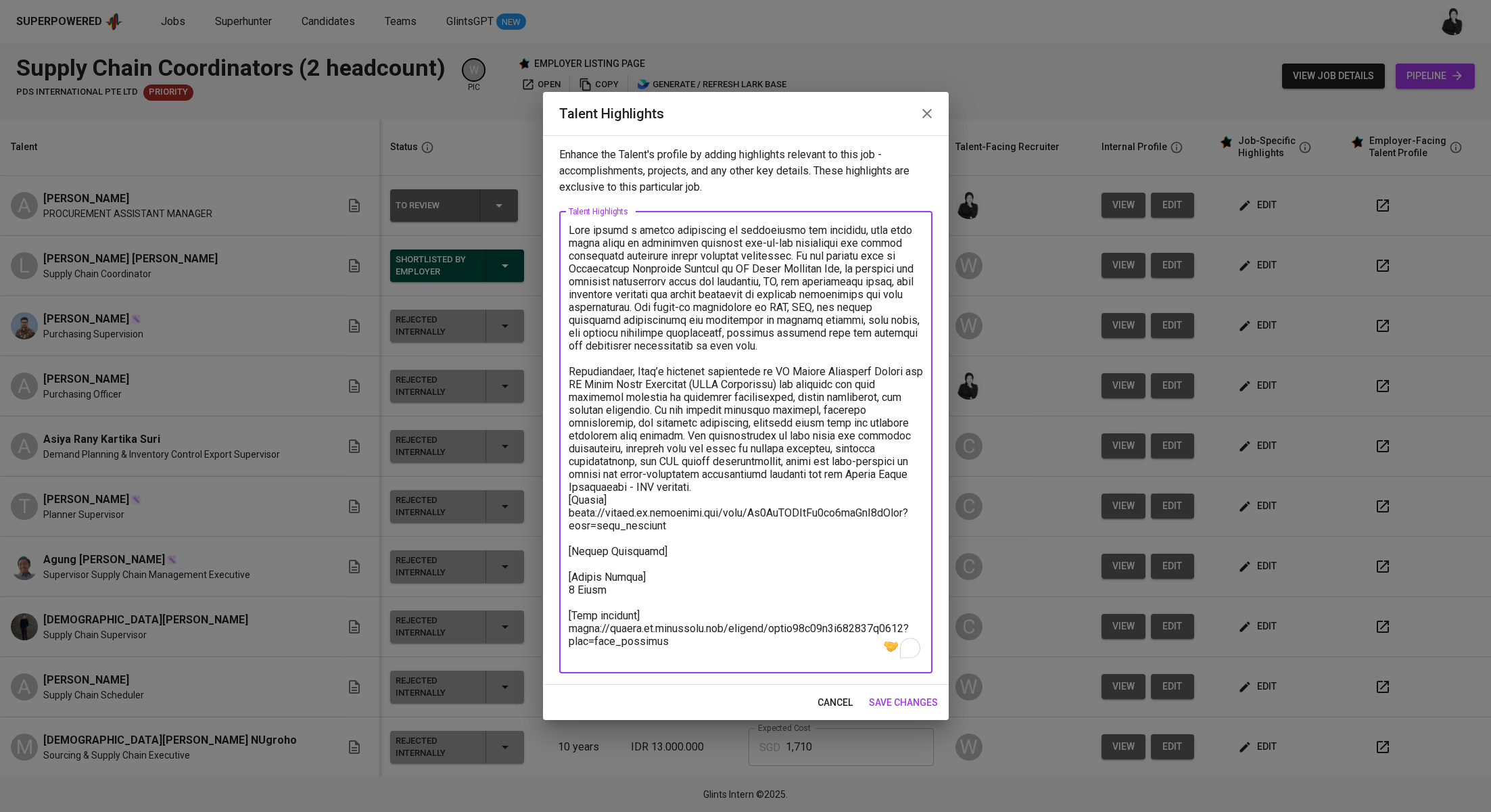
click at [661, 480] on textarea "To enrich screen reader interactions, please activate Accessibility in Grammarl…" at bounding box center [746, 442] width 354 height 437
click at [671, 488] on textarea "To enrich screen reader interactions, please activate Accessibility in Grammarl…" at bounding box center [746, 442] width 354 height 437
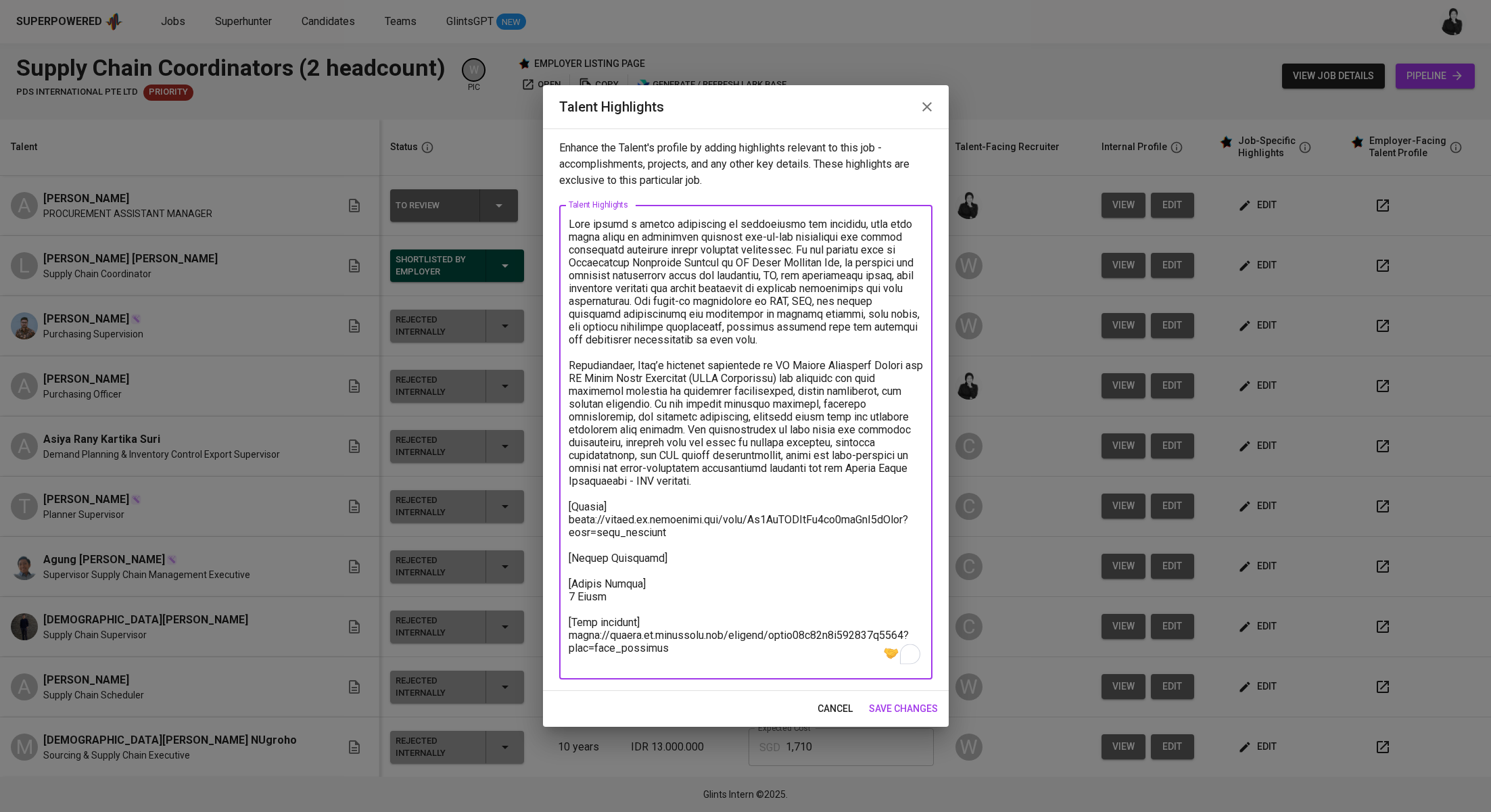
type textarea "Aziz brings a strong background in procurement and sourcing, with over seven ye…"
click at [942, 702] on button "save changes" at bounding box center [903, 709] width 79 height 25
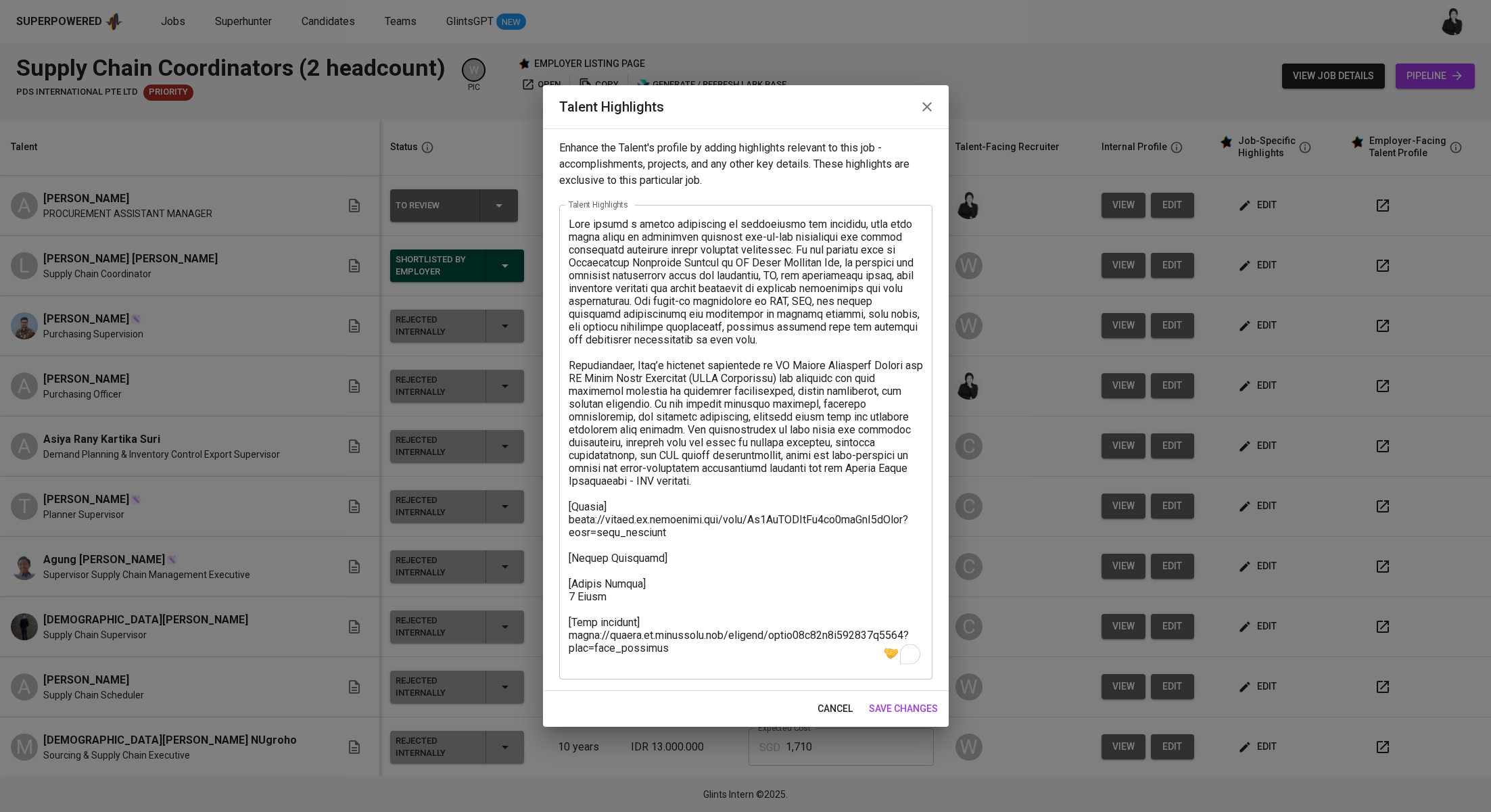
click at [944, 707] on td "W" at bounding box center [1017, 687] width 146 height 60
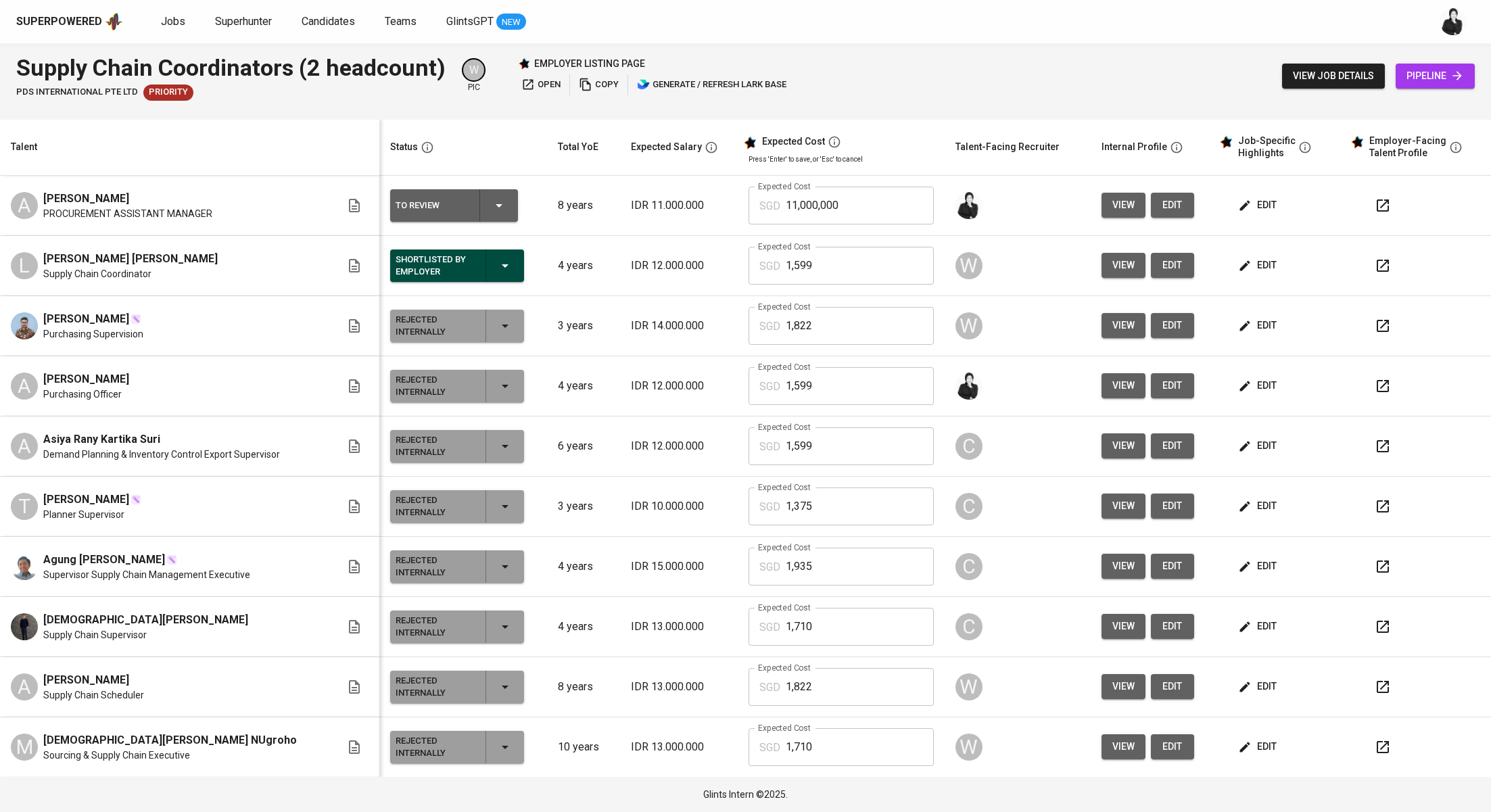
click at [1240, 197] on span "edit" at bounding box center [1257, 205] width 35 height 17
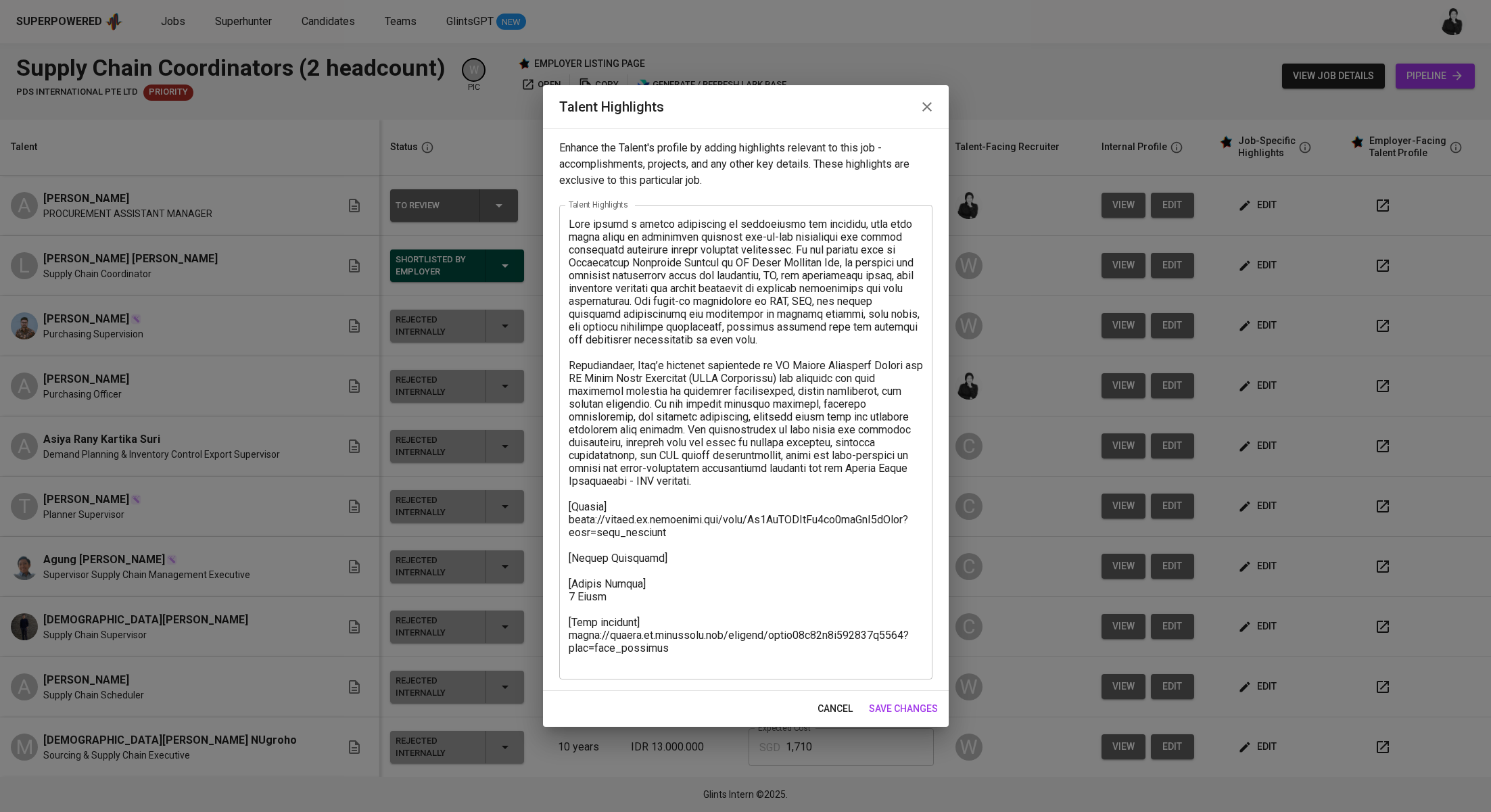
click at [930, 104] on icon "button" at bounding box center [926, 106] width 16 height 16
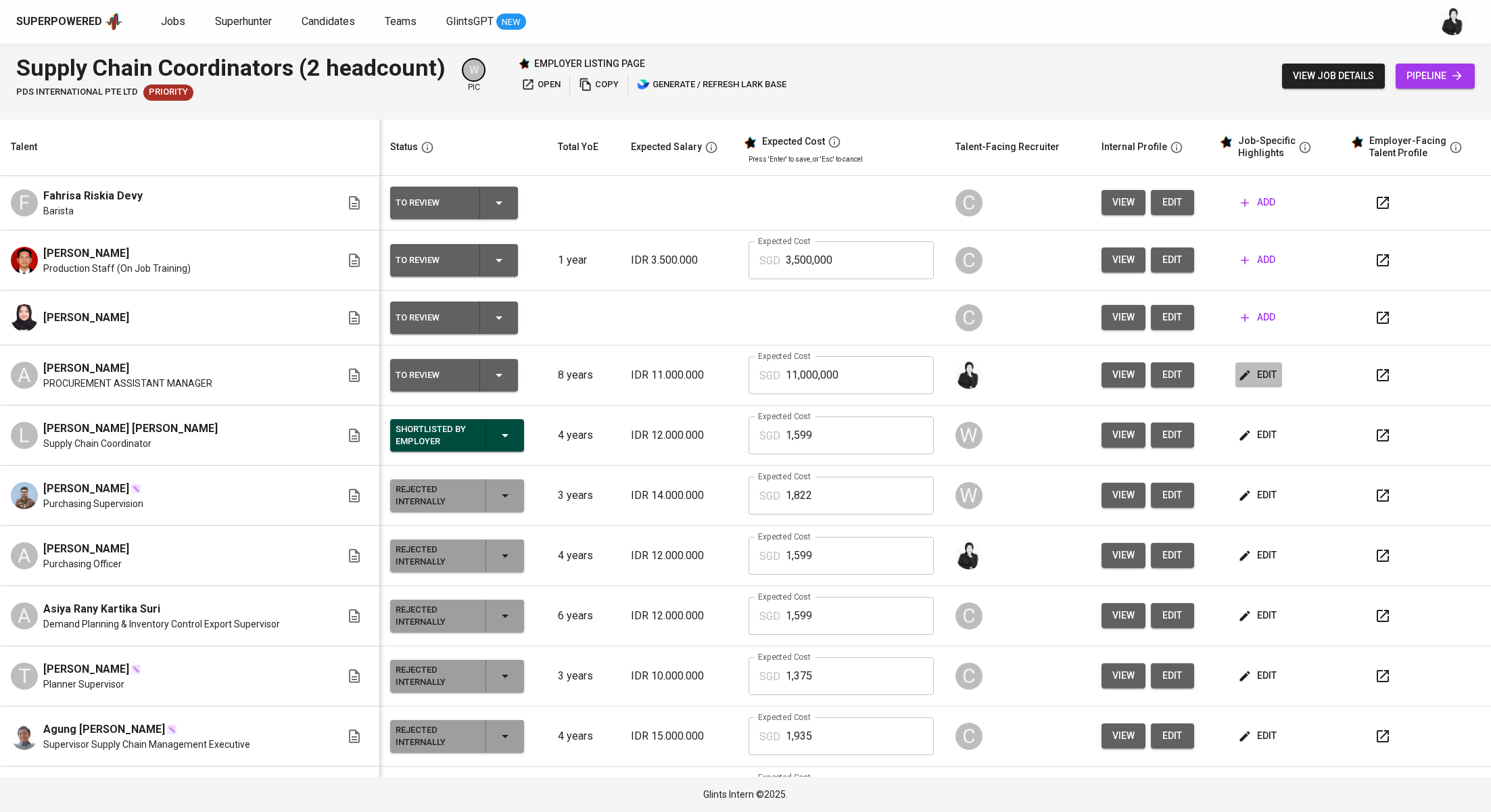
click at [1253, 377] on span "edit" at bounding box center [1257, 375] width 35 height 17
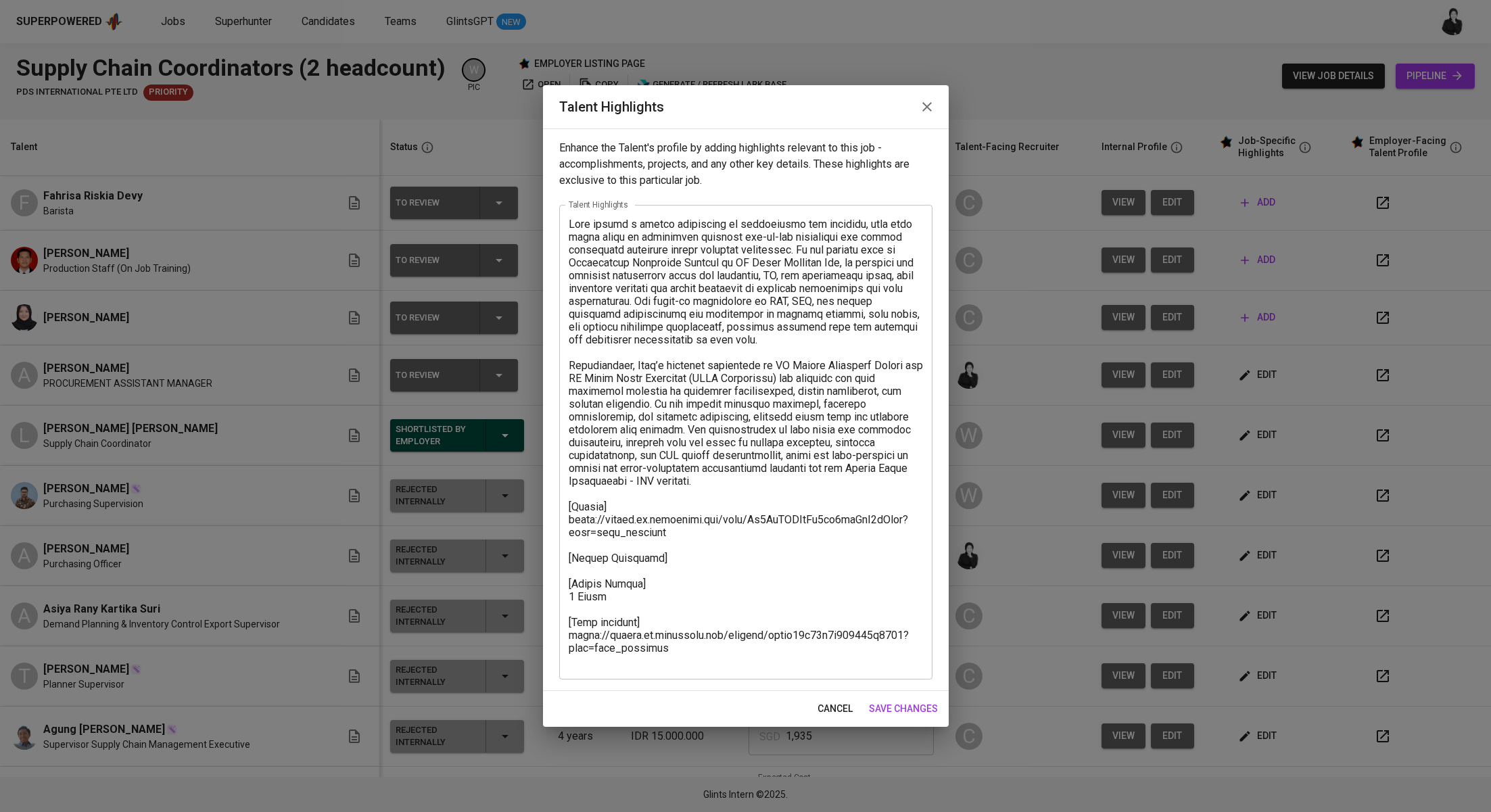
click at [930, 107] on icon "button" at bounding box center [926, 106] width 16 height 16
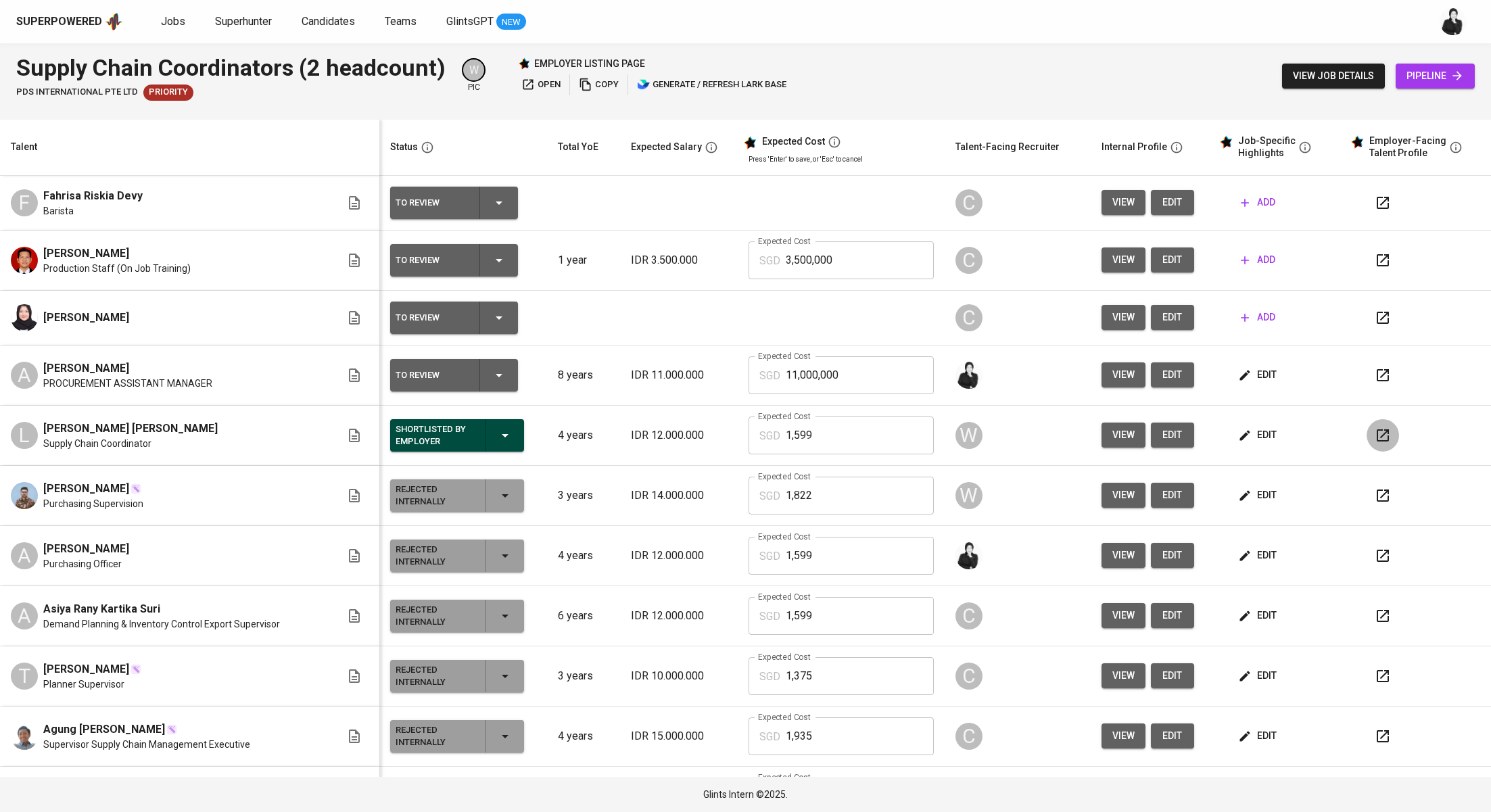
click at [1374, 436] on icon "button" at bounding box center [1382, 435] width 16 height 16
click at [1249, 372] on span "edit" at bounding box center [1257, 375] width 35 height 17
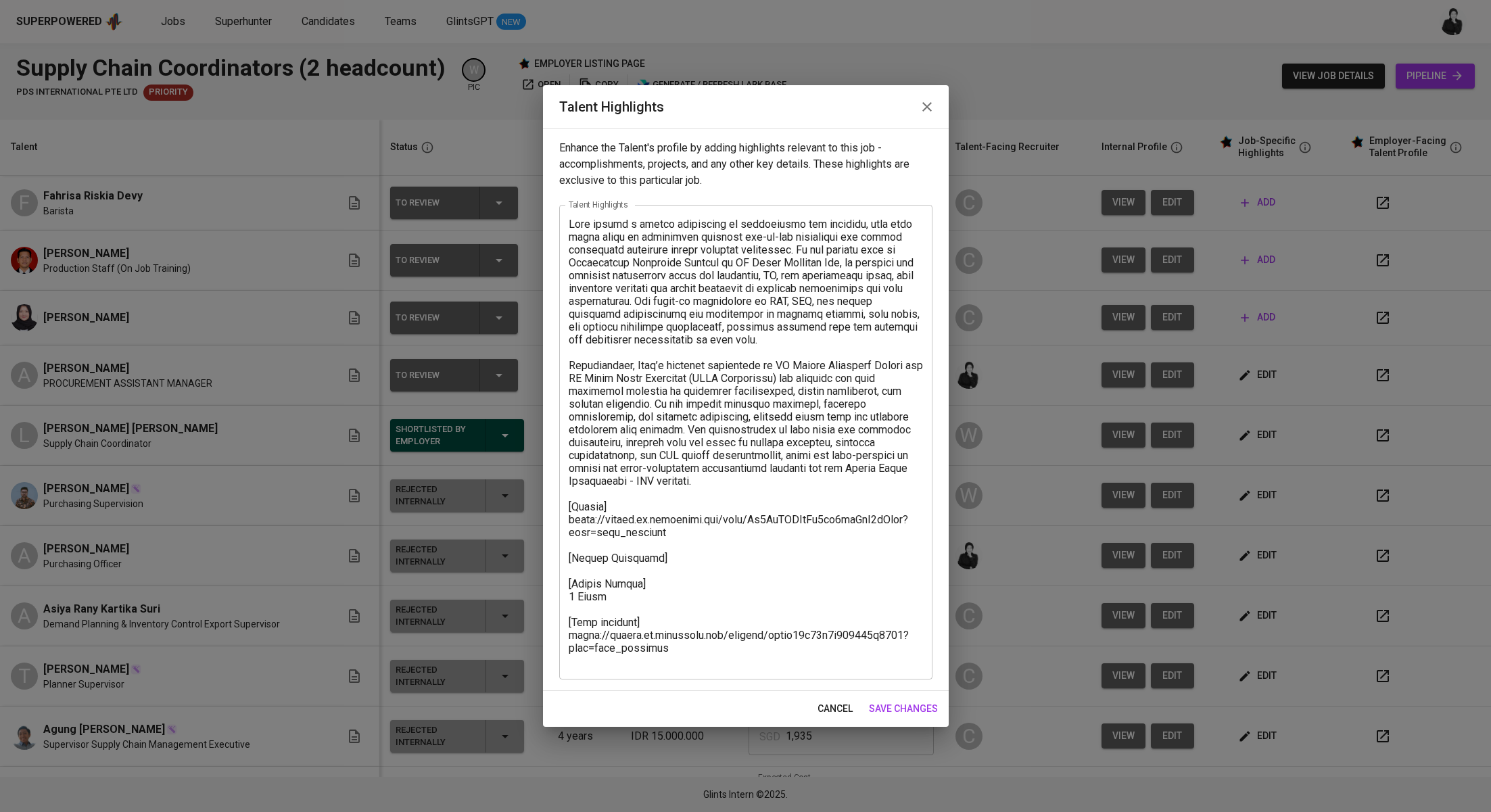
click at [710, 553] on textarea at bounding box center [746, 441] width 354 height 449
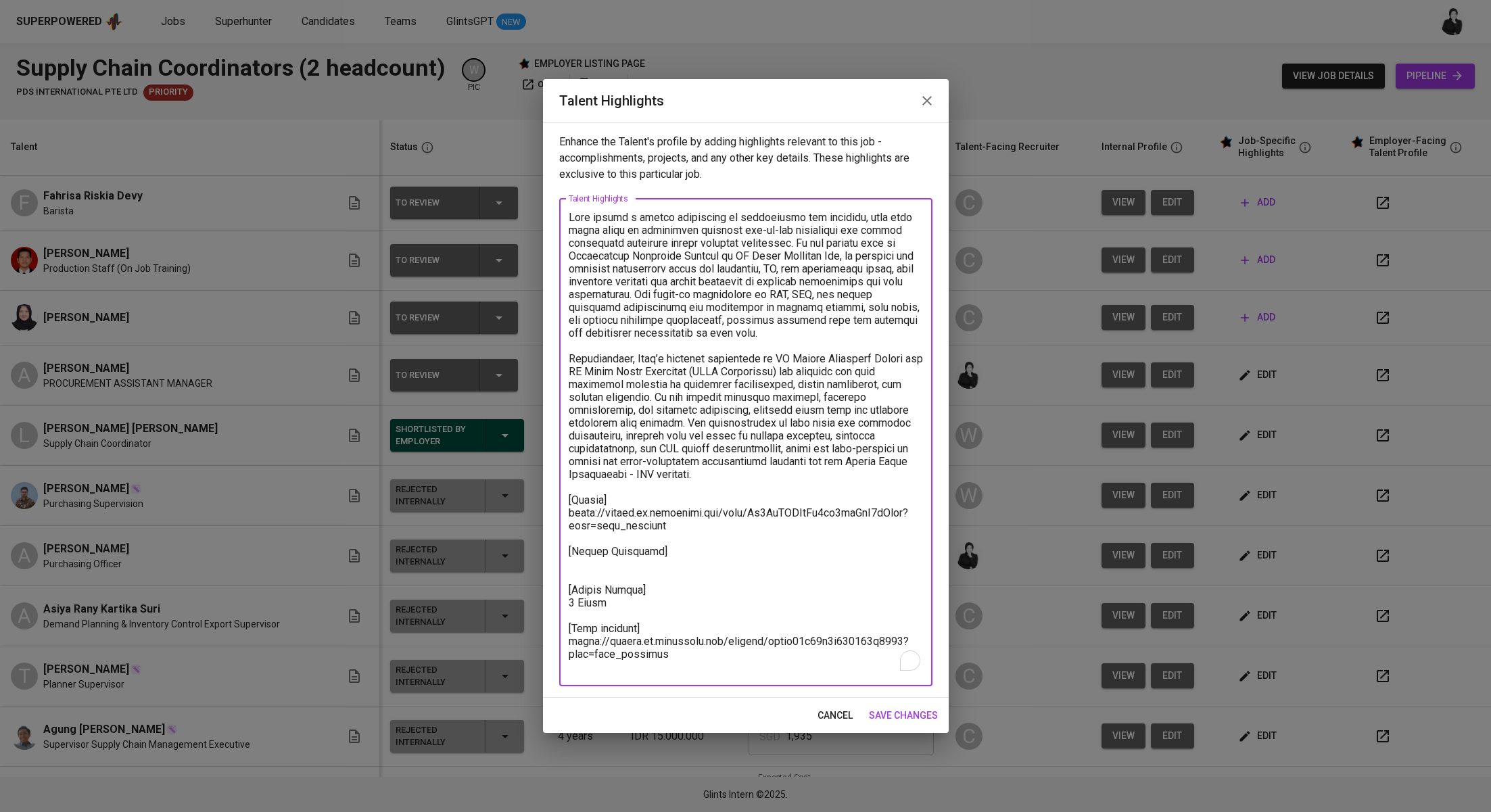
paste textarea "ChatGPT said: Basic Salary 994.16 SGD BPJS Health 49.66 SGD BPJS Manpower 59.61…"
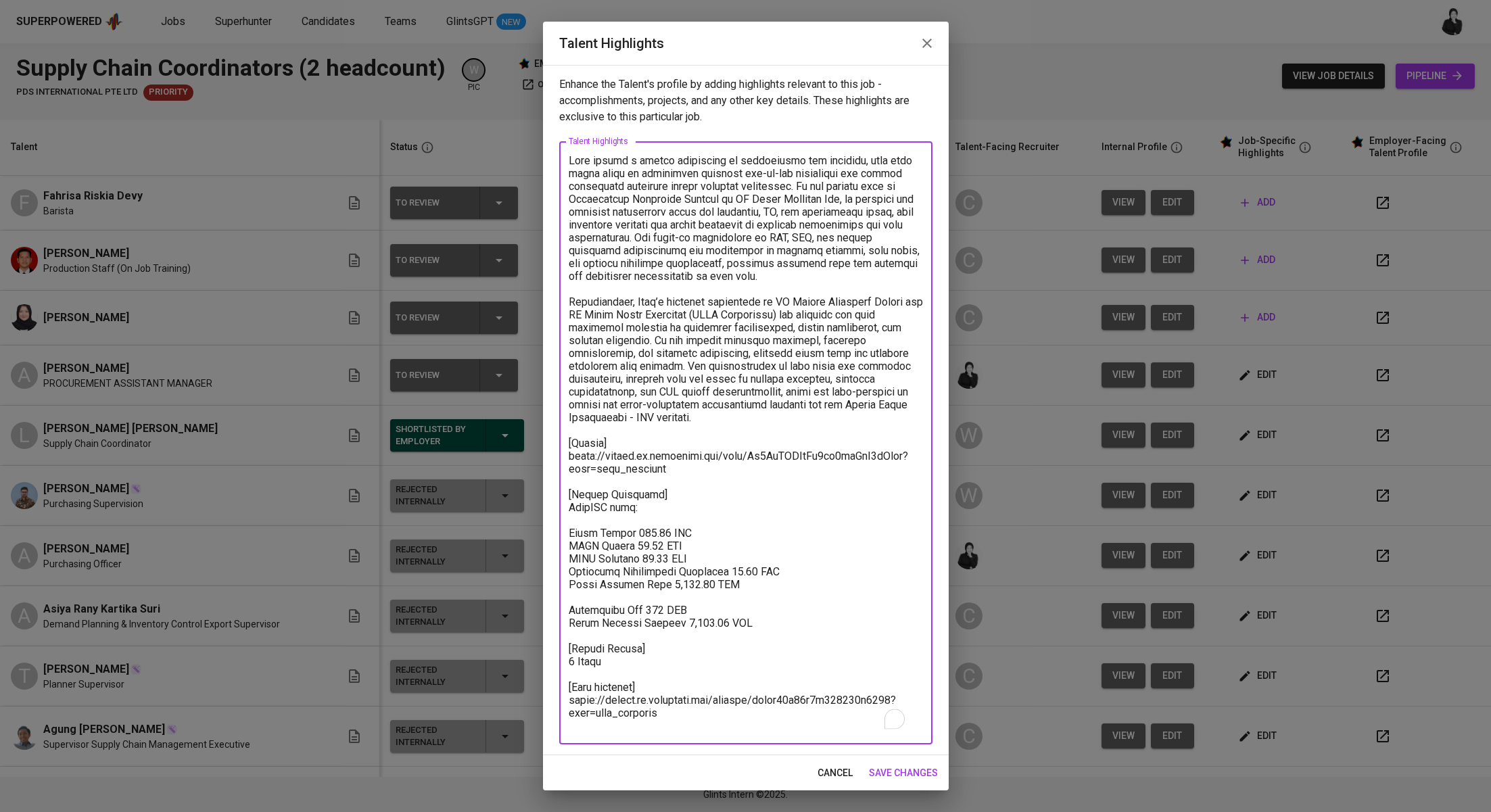
drag, startPoint x: 677, startPoint y: 625, endPoint x: 532, endPoint y: 624, distance: 145.0
click at [532, 624] on div "Talent Highlights Enhance the Talent's profile by adding highlights relevant to…" at bounding box center [745, 406] width 1491 height 812
click at [670, 505] on textarea "To enrich screen reader interactions, please activate Accessibility in Grammarl…" at bounding box center [746, 443] width 354 height 578
paste textarea "Total Pricing Monthly 1,486.28 SGD"
drag, startPoint x: 741, startPoint y: 586, endPoint x: 521, endPoint y: 585, distance: 220.0
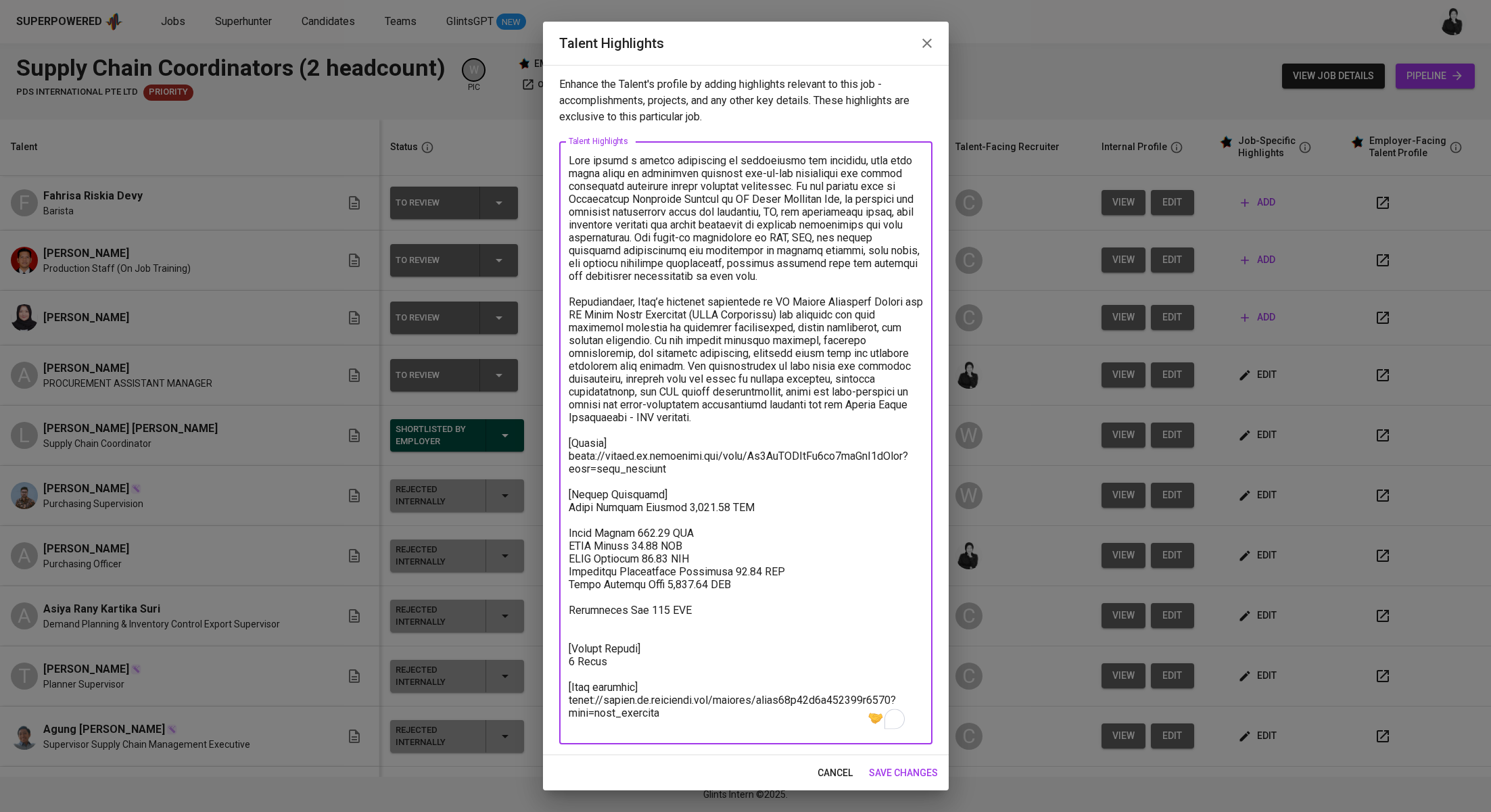
click at [521, 585] on div "Talent Highlights Enhance the Talent's profile by adding highlights relevant to…" at bounding box center [745, 406] width 1491 height 812
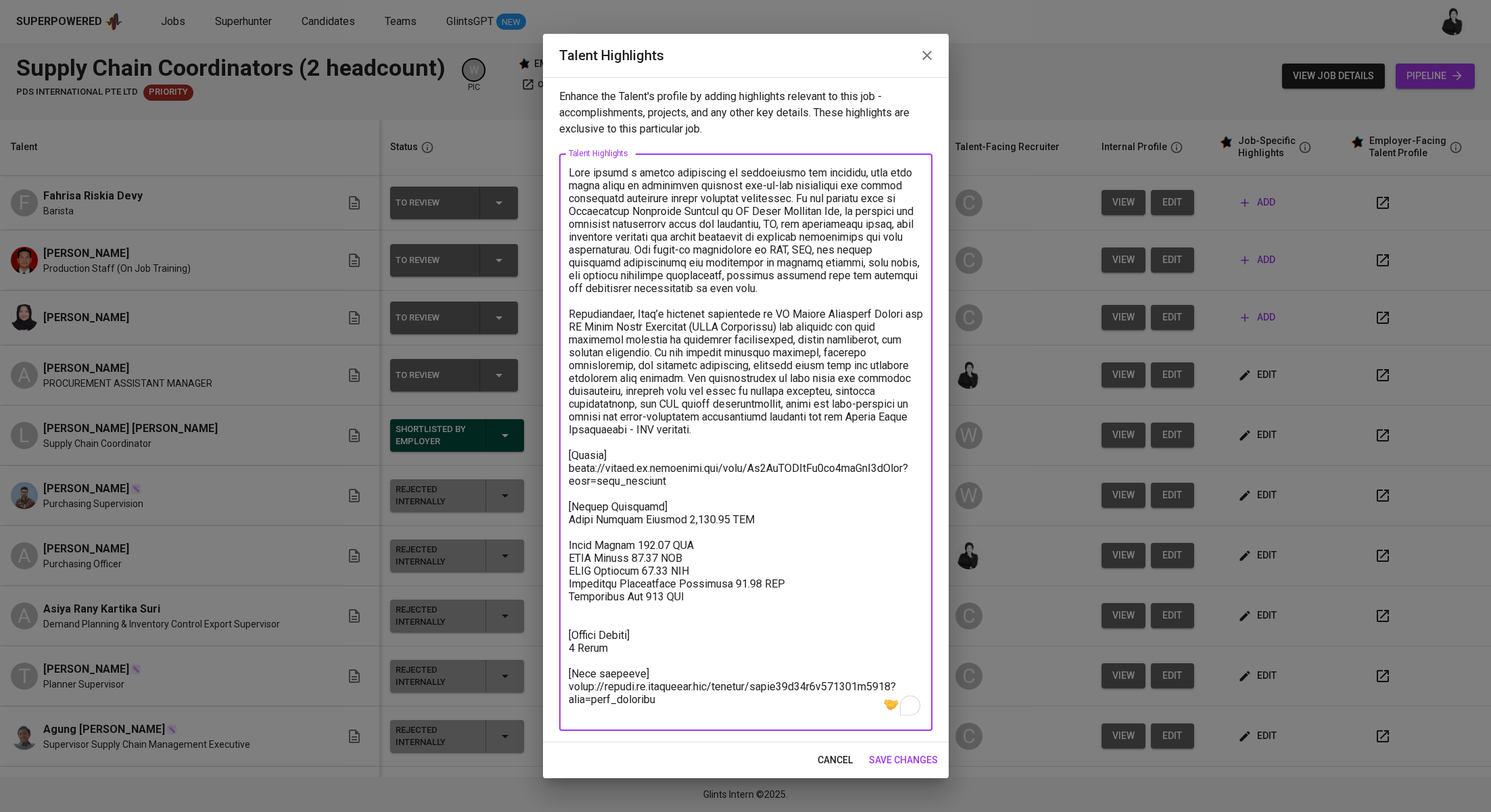
click at [569, 540] on textarea "To enrich screen reader interactions, please activate Accessibility in Grammarl…" at bounding box center [746, 442] width 354 height 553
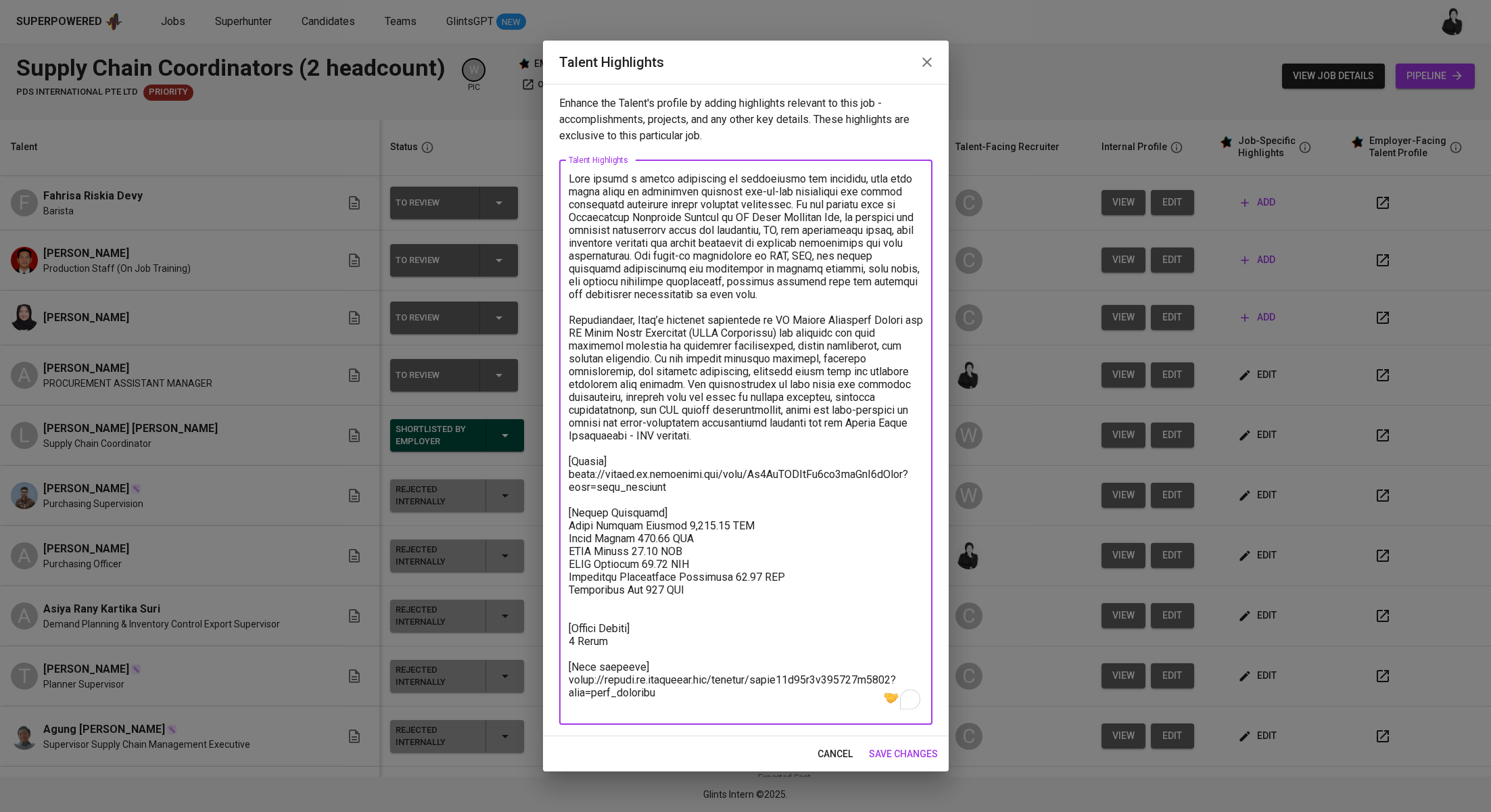
click at [672, 598] on textarea "To enrich screen reader interactions, please activate Accessibility in Grammarl…" at bounding box center [746, 441] width 354 height 539
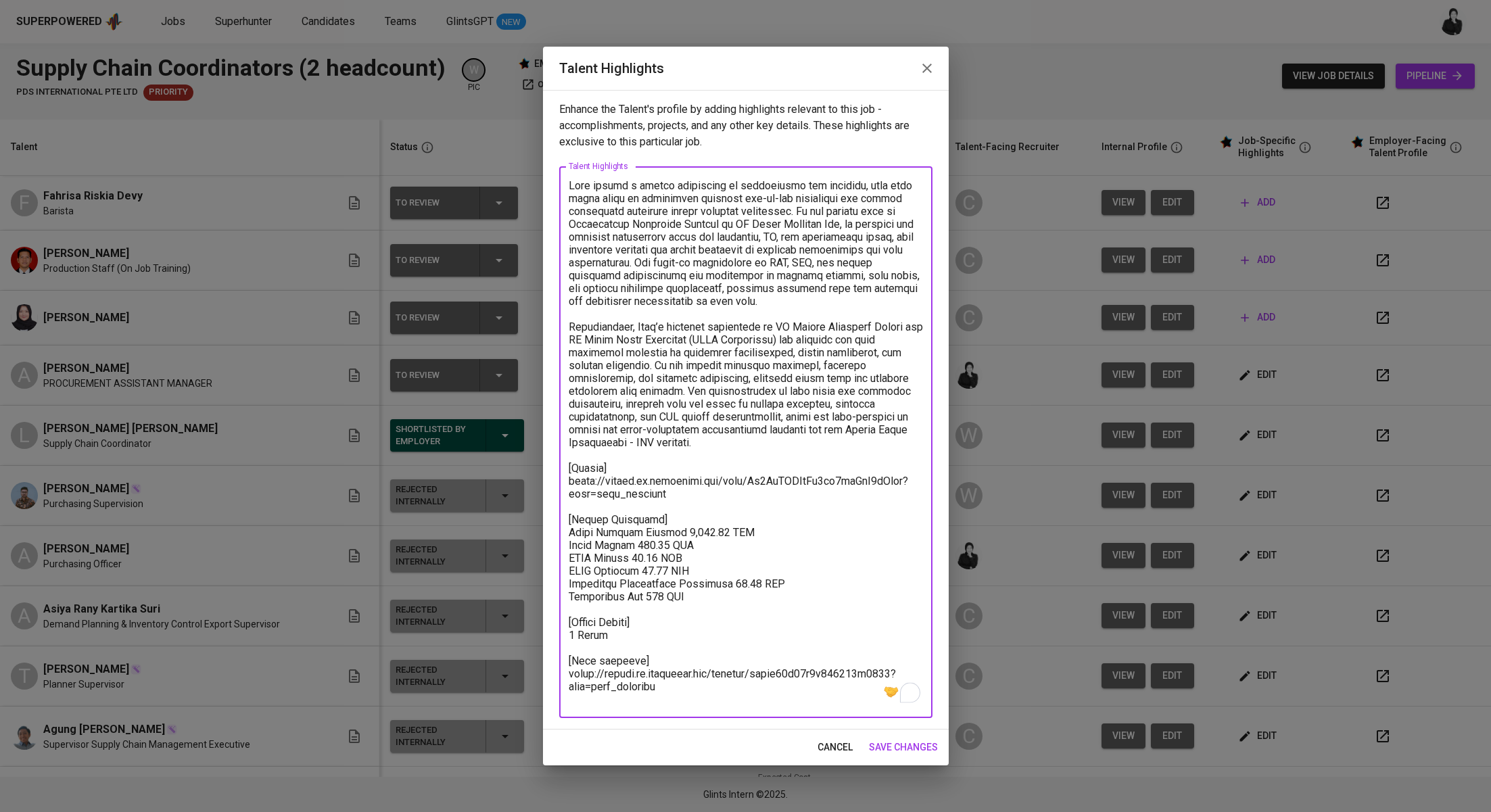
drag, startPoint x: 700, startPoint y: 530, endPoint x: 676, endPoint y: 529, distance: 24.0
click at [676, 529] on textarea "To enrich screen reader interactions, please activate Accessibility in Grammarl…" at bounding box center [746, 442] width 354 height 527
type textarea "Aziz brings a strong background in procurement and sourcing, with over seven ye…"
click at [895, 749] on span "save changes" at bounding box center [903, 748] width 69 height 17
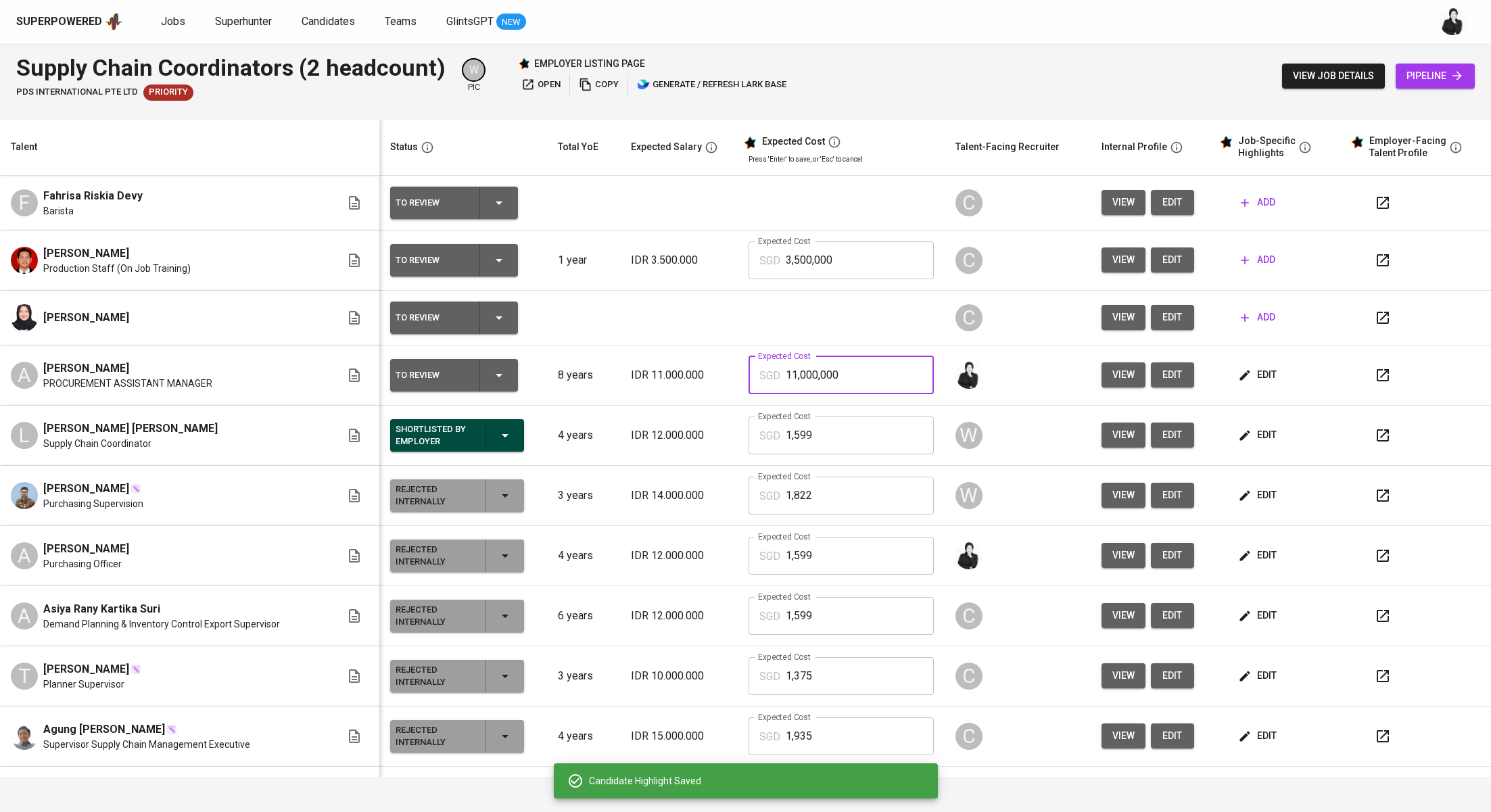
drag, startPoint x: 757, startPoint y: 373, endPoint x: 734, endPoint y: 374, distance: 23.0
click at [749, 374] on div "SGD 11,000,000 Expected Cost" at bounding box center [841, 375] width 185 height 38
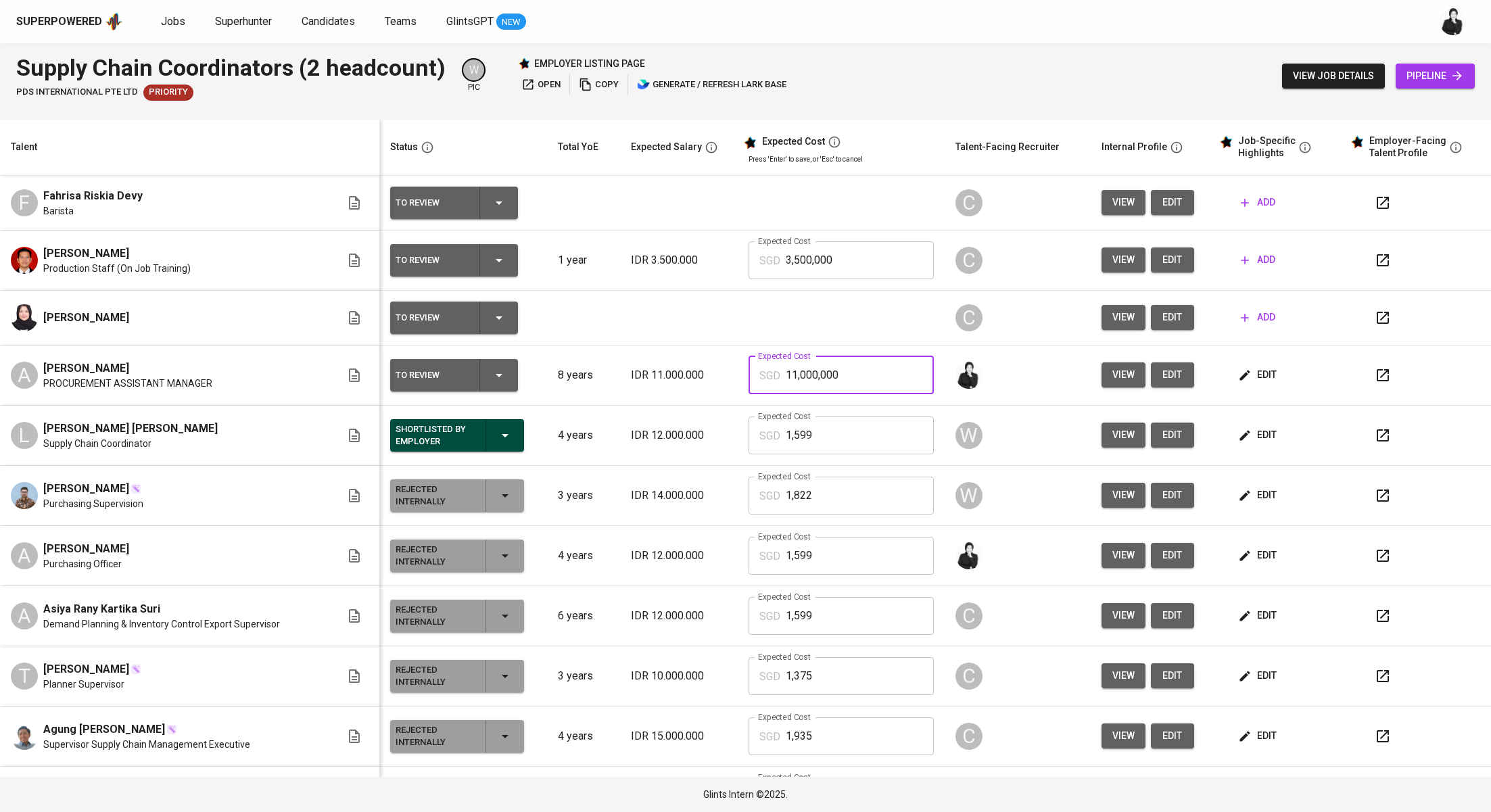
paste input "486."
drag, startPoint x: 803, startPoint y: 378, endPoint x: 689, endPoint y: 380, distance: 114.0
click at [689, 380] on tr "A Aziz Maulana PROCUREMENT ASSISTANT MANAGER To Review 8 years IDR 11.000.000 E…" at bounding box center [745, 375] width 1491 height 60
click at [1240, 377] on span "edit" at bounding box center [1257, 375] width 35 height 17
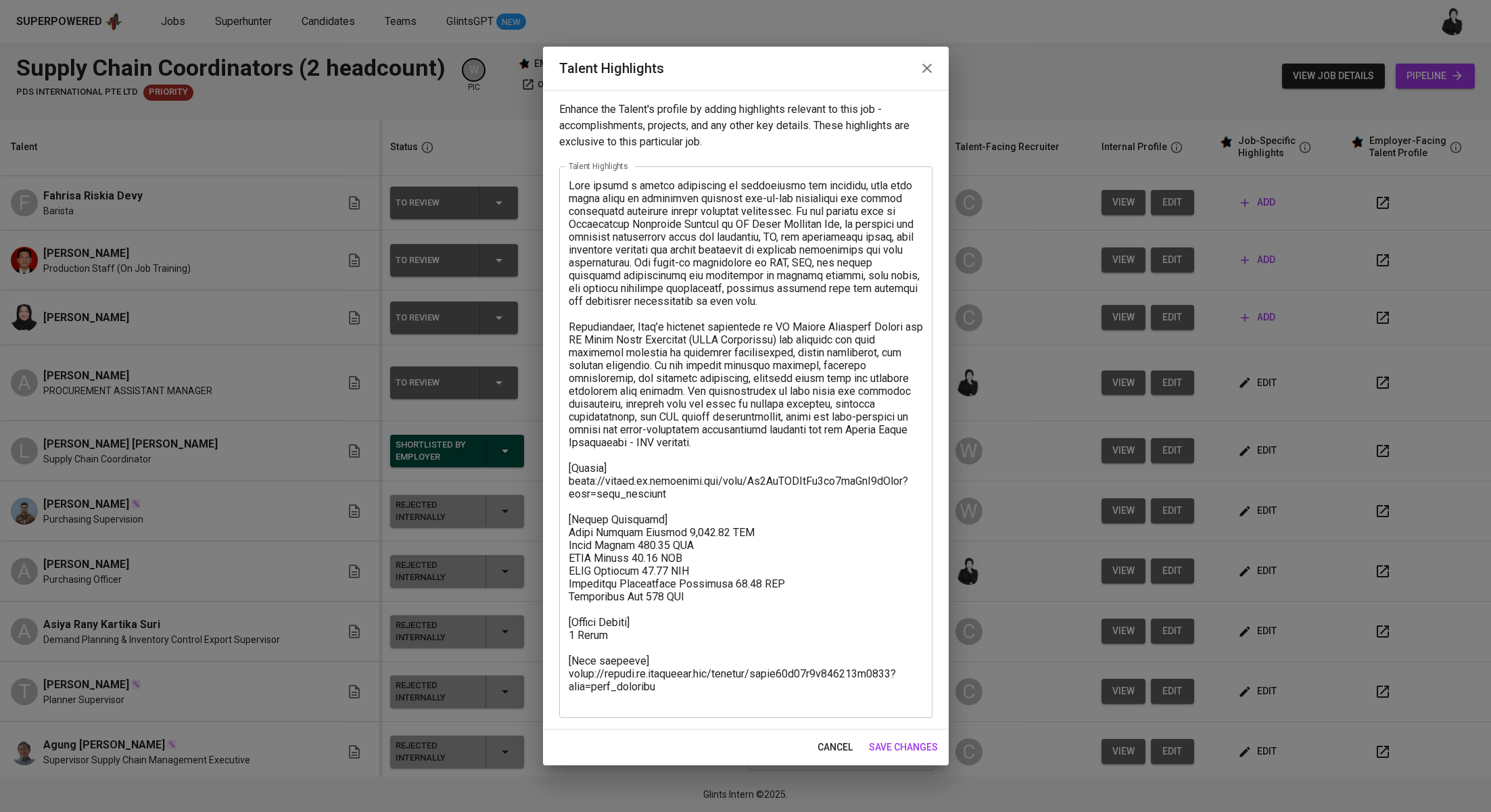
click at [925, 66] on icon "button" at bounding box center [926, 68] width 16 height 16
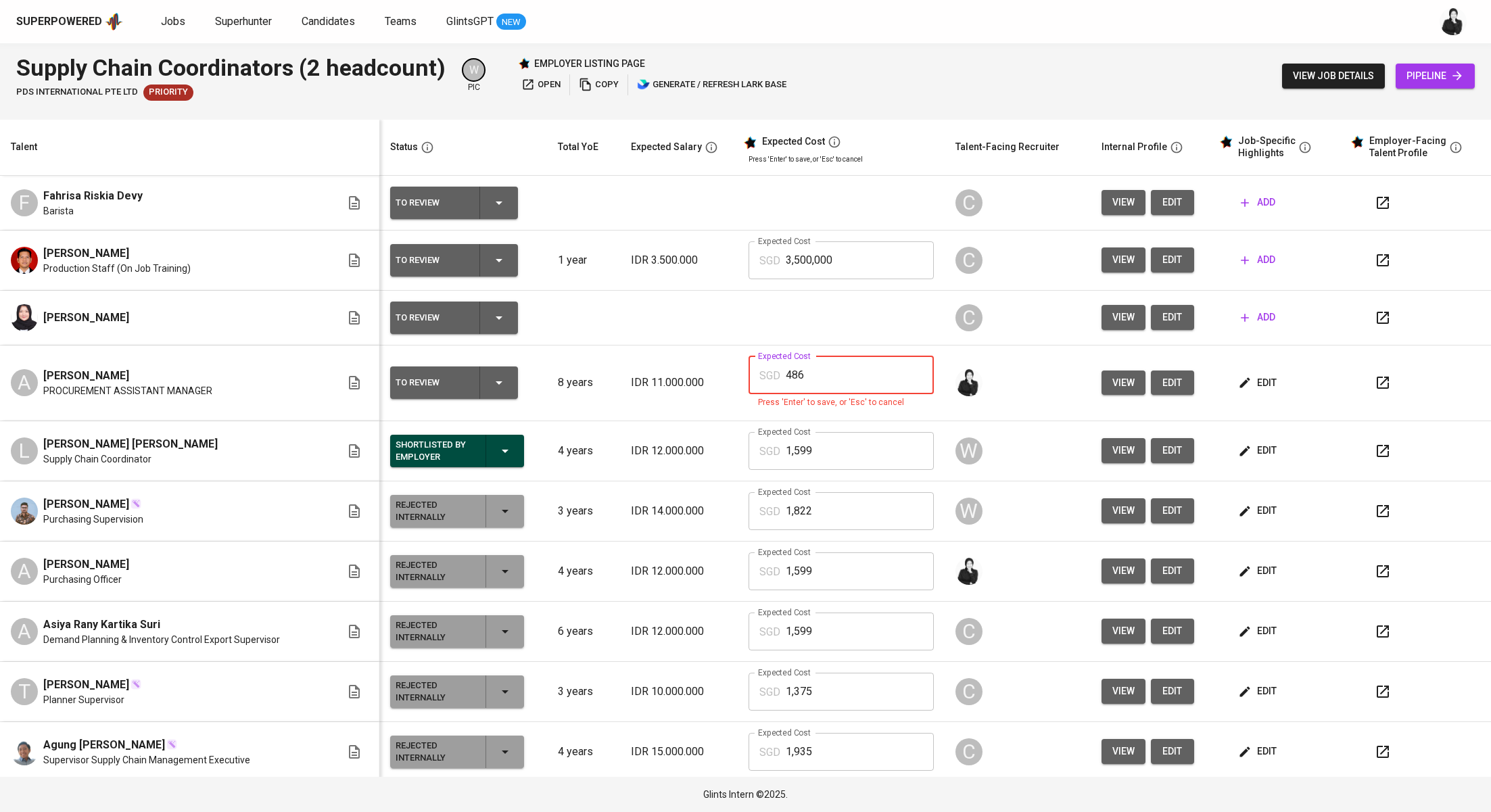
drag, startPoint x: 816, startPoint y: 375, endPoint x: 757, endPoint y: 372, distance: 59.1
click at [757, 372] on div "SGD 486 Expected Cost" at bounding box center [841, 375] width 185 height 38
type input "1,486"
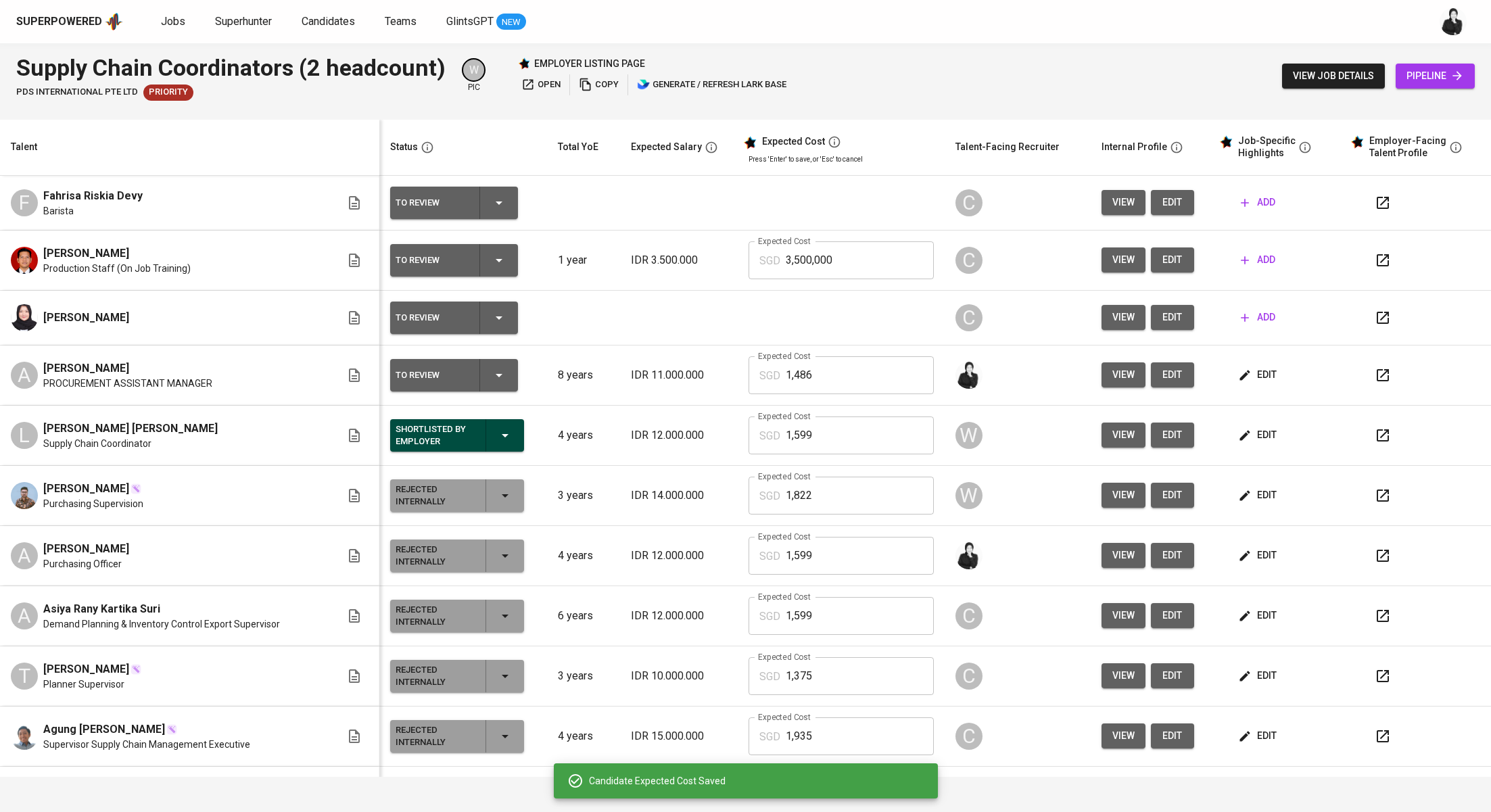
click at [1376, 376] on icon "button" at bounding box center [1382, 374] width 12 height 12
